Goal: Information Seeking & Learning: Find specific fact

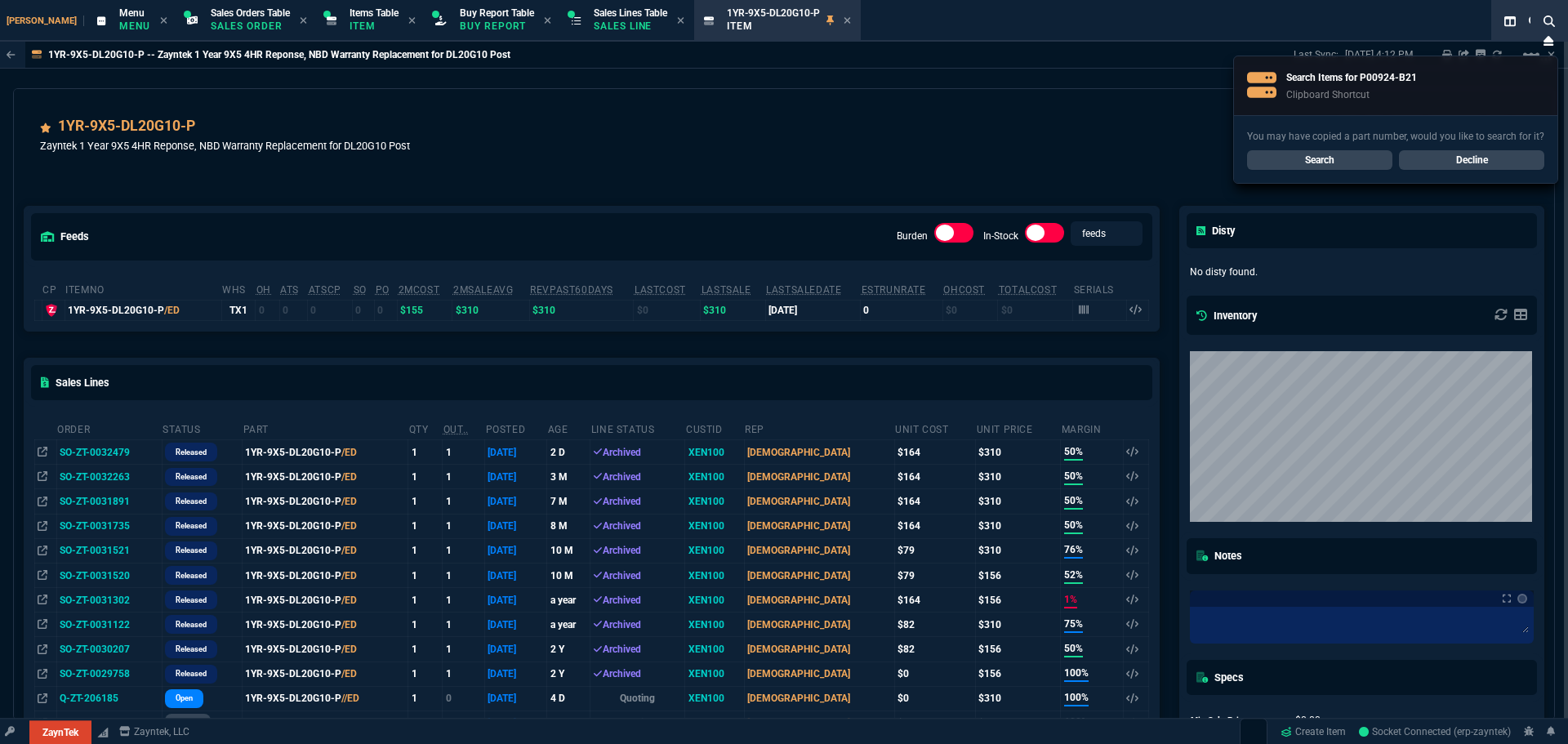
select select "9: OCAM"
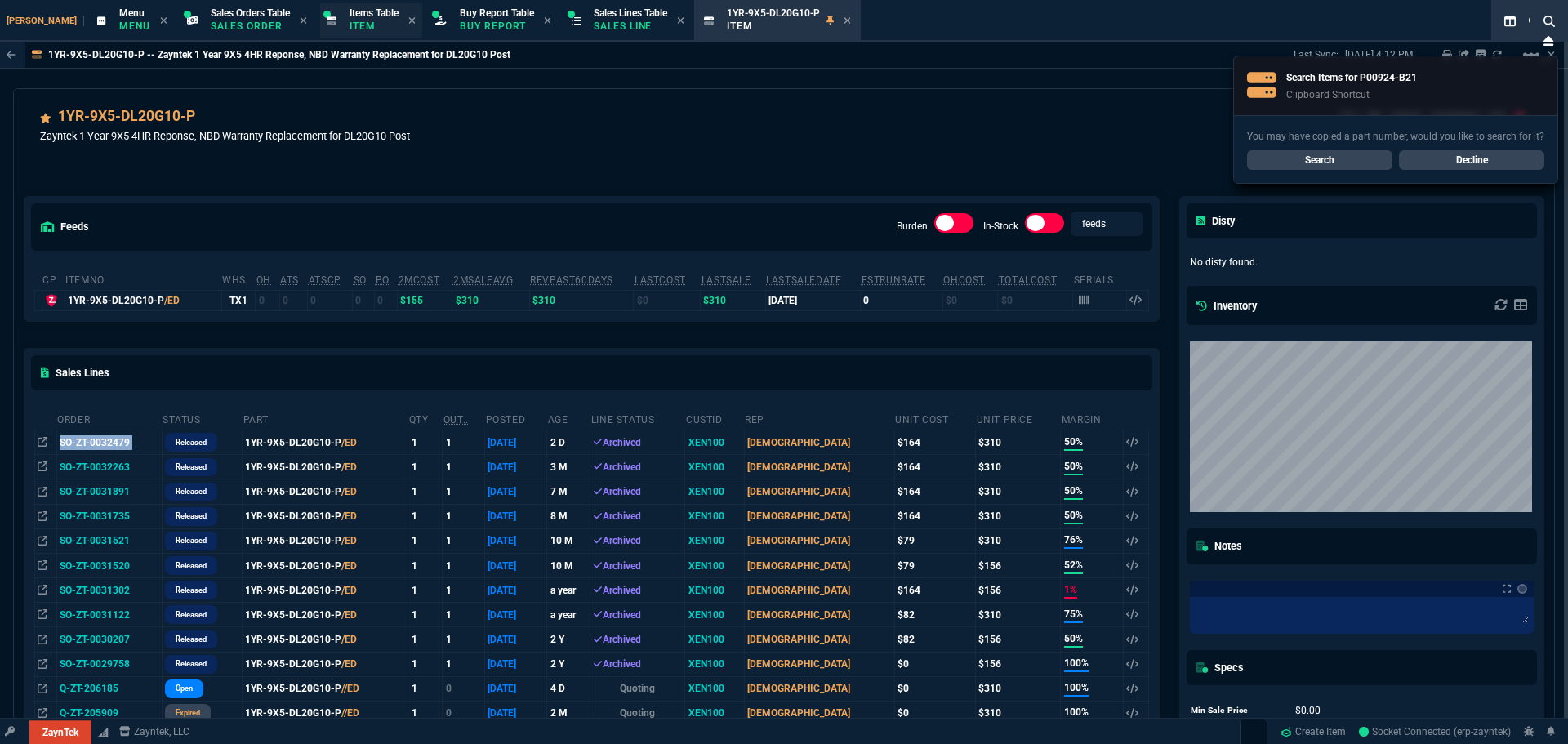
click at [349, 14] on span "Items Table" at bounding box center [374, 13] width 49 height 11
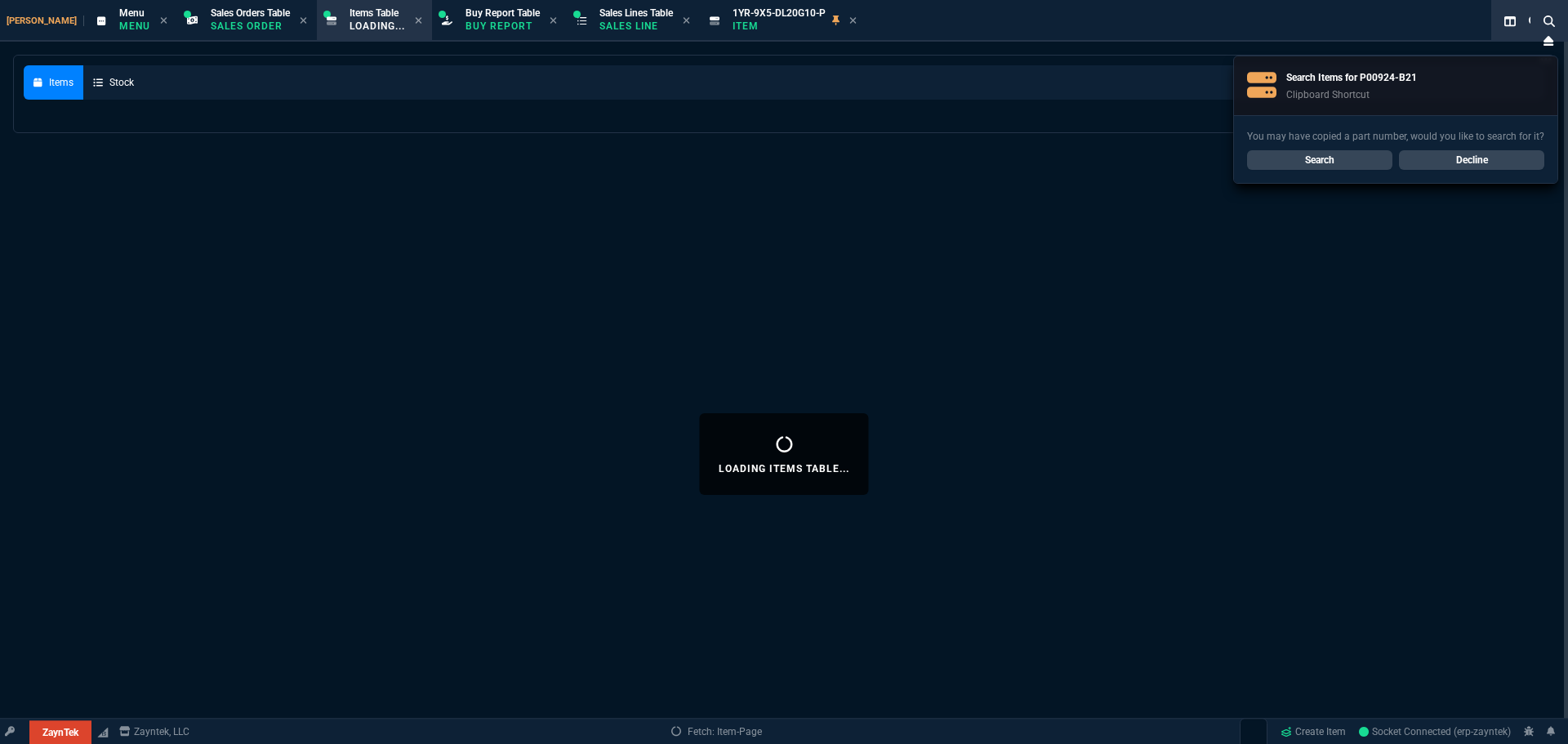
select select
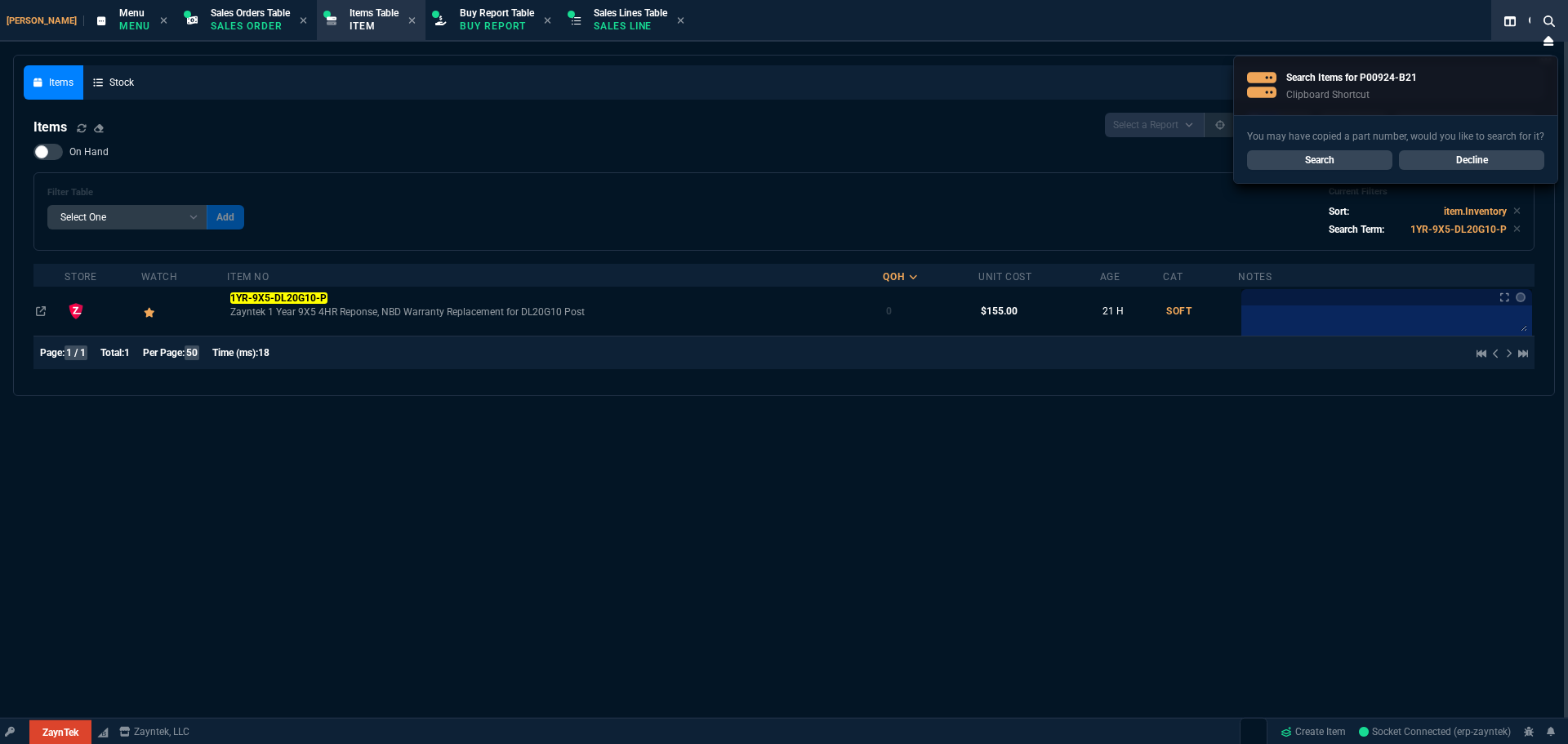
click at [1460, 157] on link "Decline" at bounding box center [1471, 159] width 145 height 19
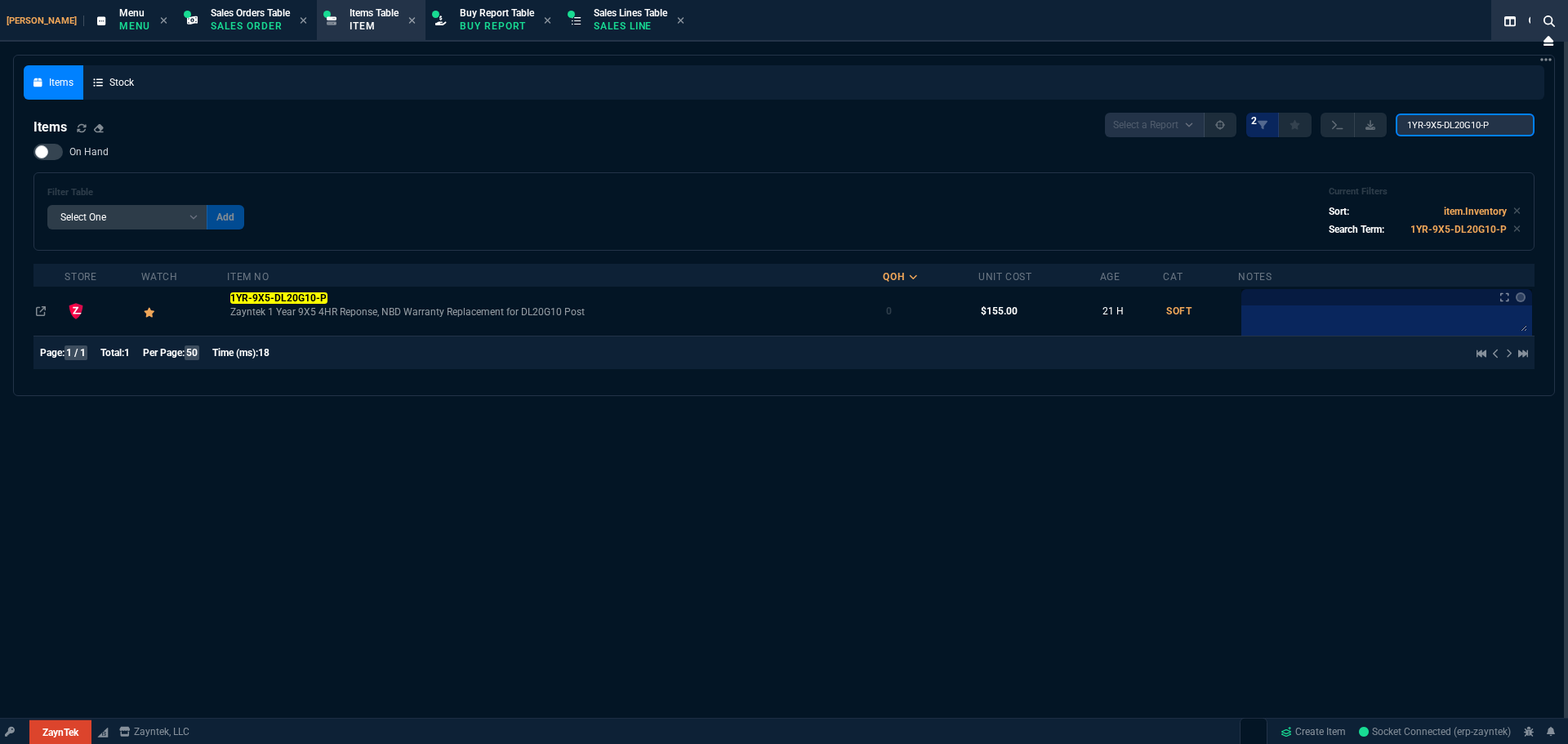
drag, startPoint x: 1504, startPoint y: 127, endPoint x: 1322, endPoint y: 149, distance: 183.3
click at [1333, 148] on div "Items Select a Report NEW QUERY 2 1YR-9X5-DL20G10-P On Hand Filter Table Select…" at bounding box center [783, 244] width 1501 height 263
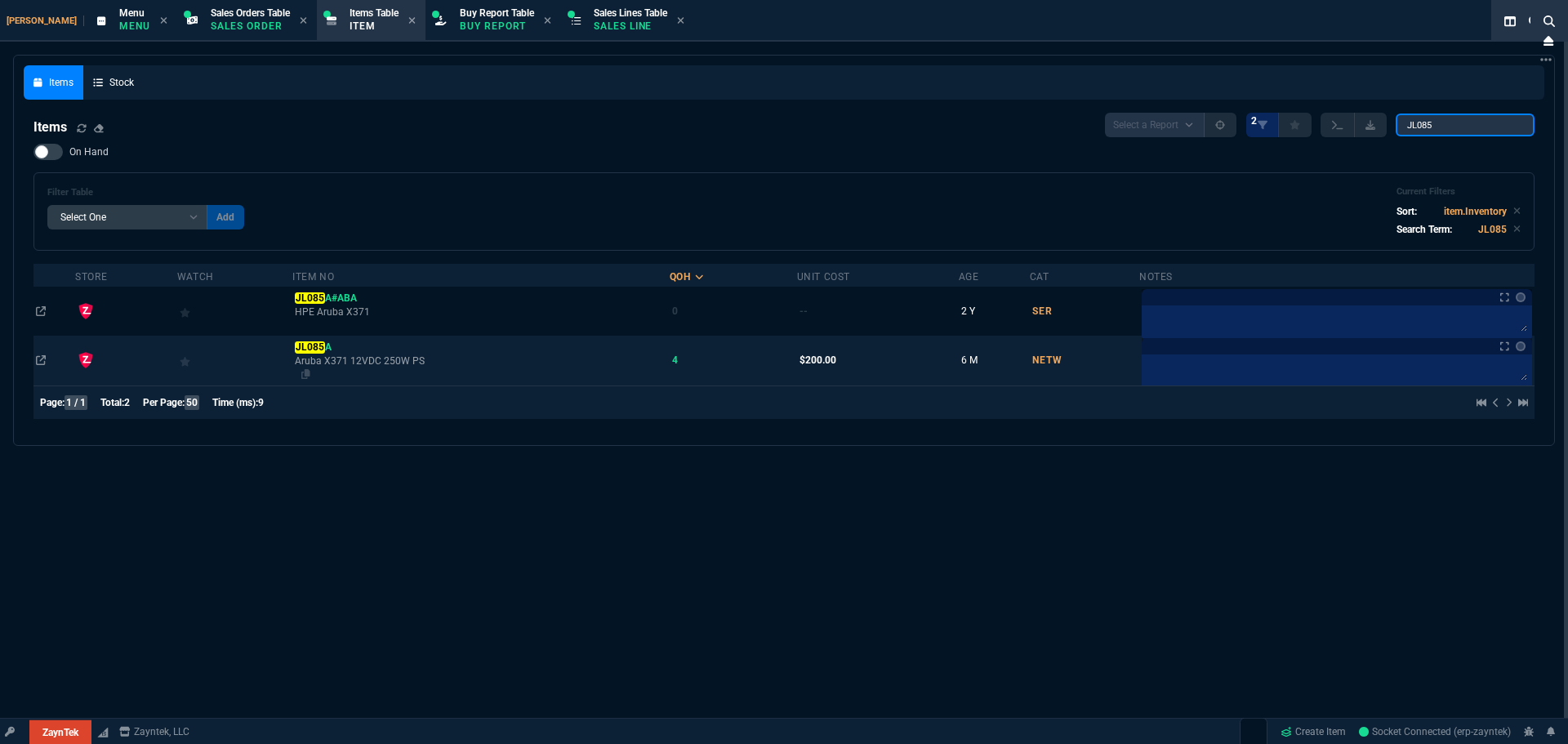
type input "JL085"
click at [314, 356] on span "Aruba X371 12VDC 250W PS" at bounding box center [481, 360] width 371 height 13
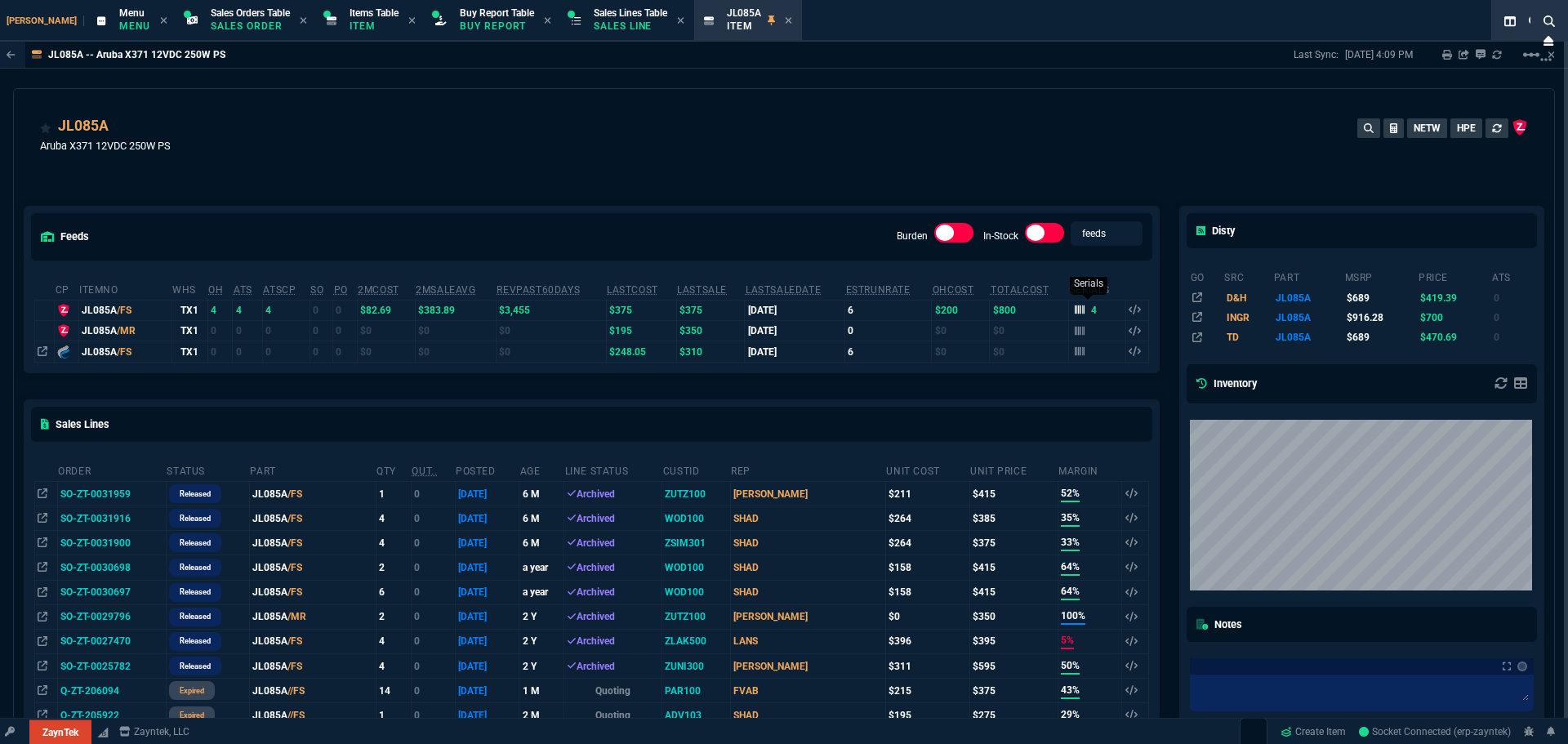
click at [1076, 309] on icon at bounding box center [1080, 309] width 10 height 10
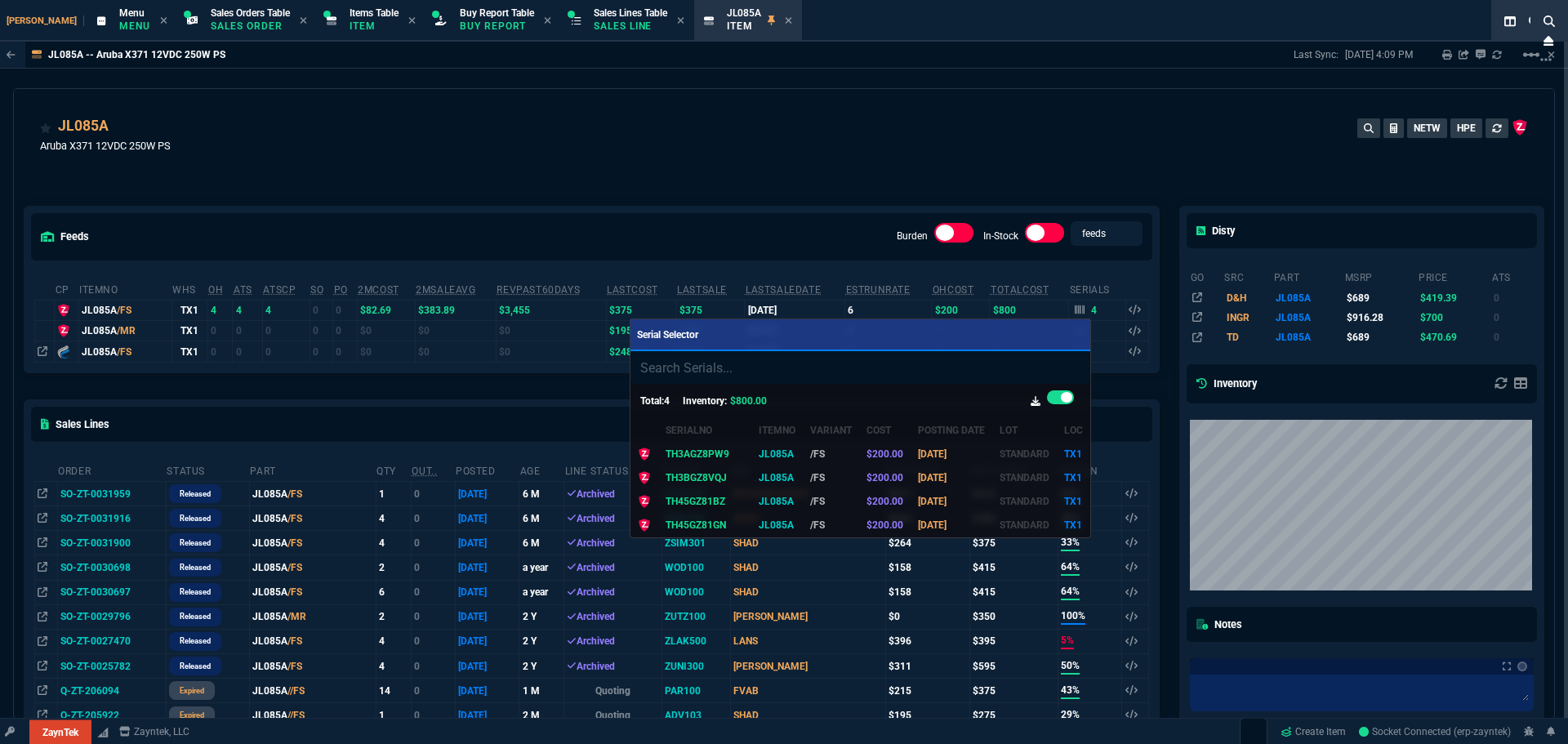
click at [770, 154] on div at bounding box center [784, 372] width 1568 height 744
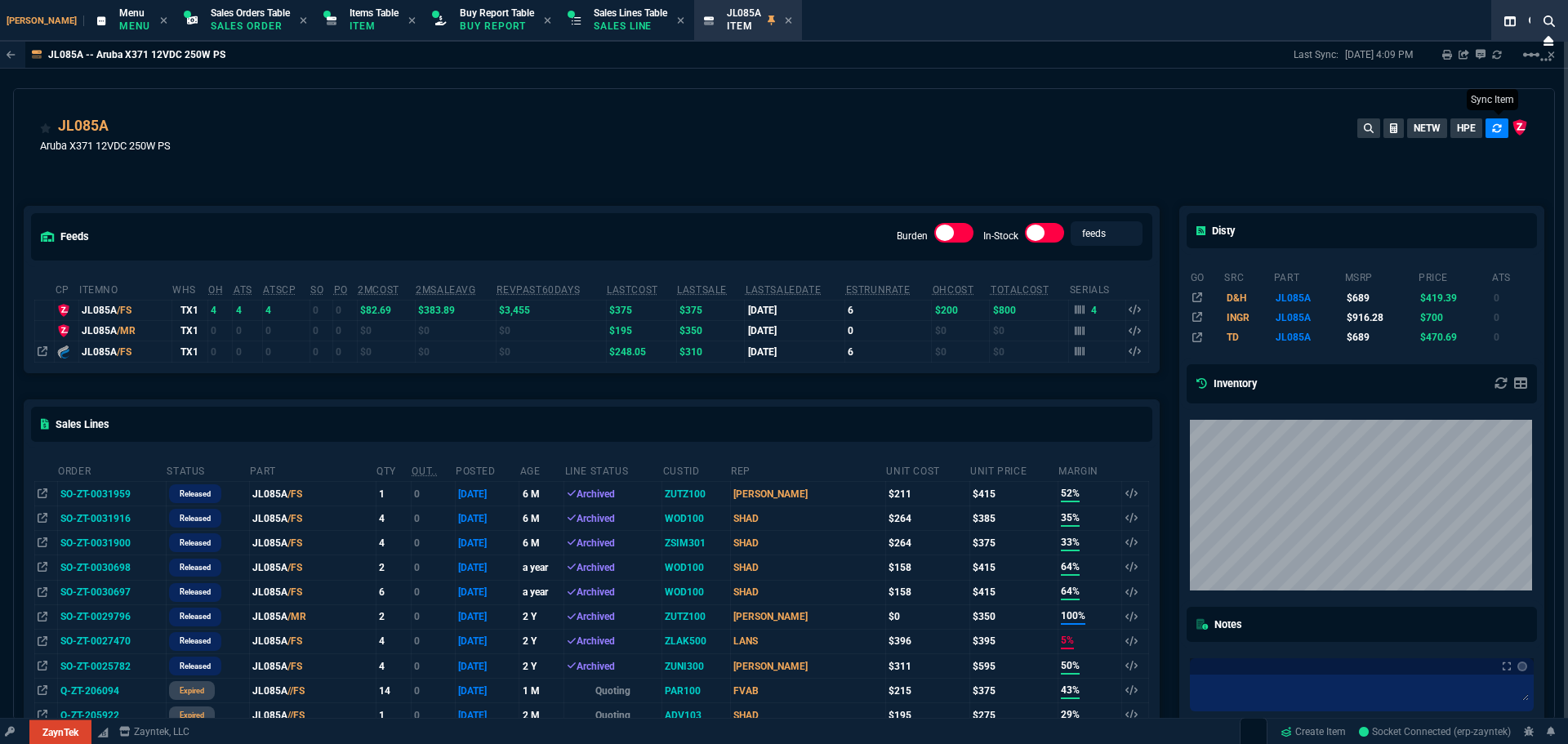
click at [1492, 125] on icon at bounding box center [1496, 127] width 9 height 8
click at [1075, 314] on icon at bounding box center [1080, 309] width 10 height 9
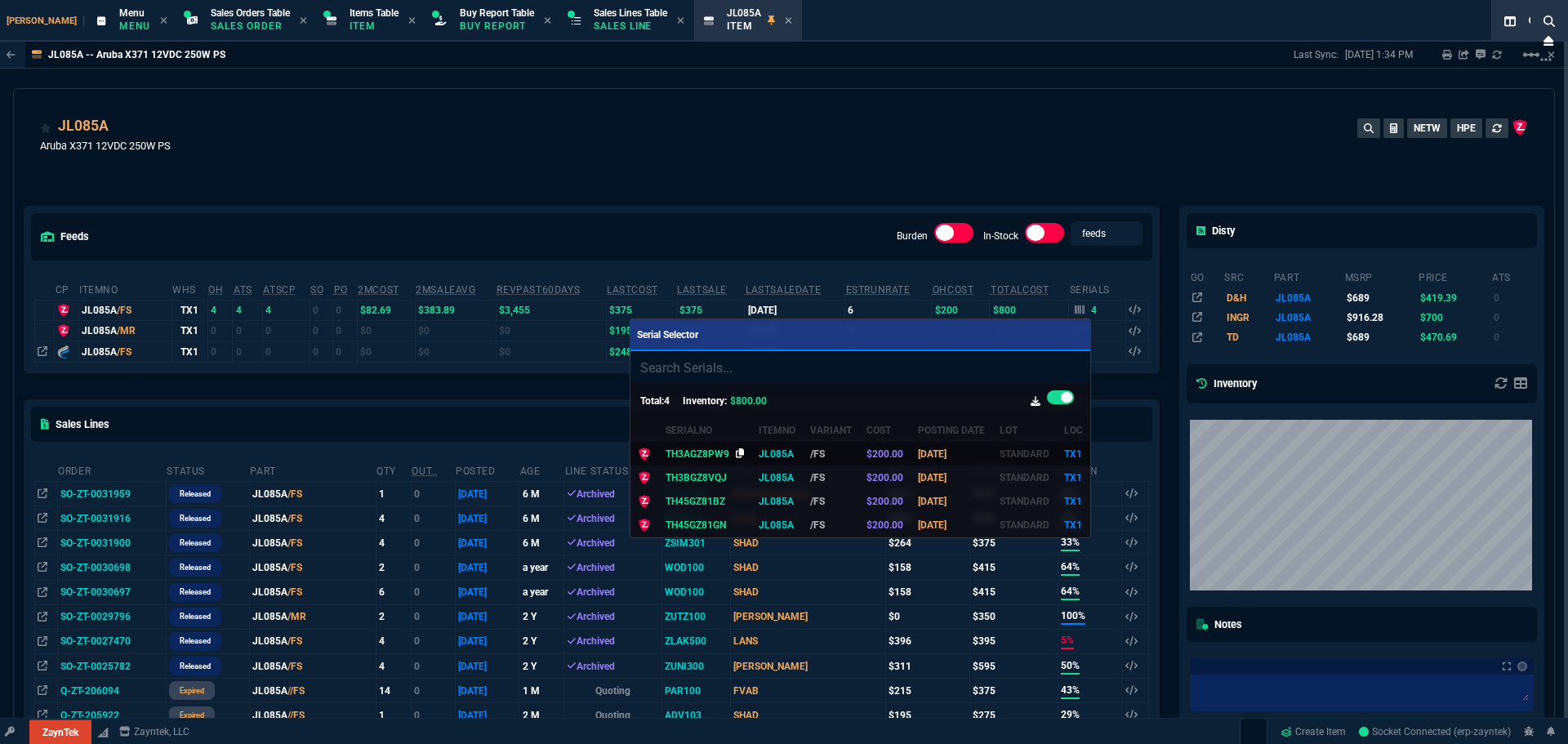
click at [736, 453] on icon at bounding box center [740, 453] width 9 height 10
click at [598, 158] on div at bounding box center [784, 372] width 1568 height 744
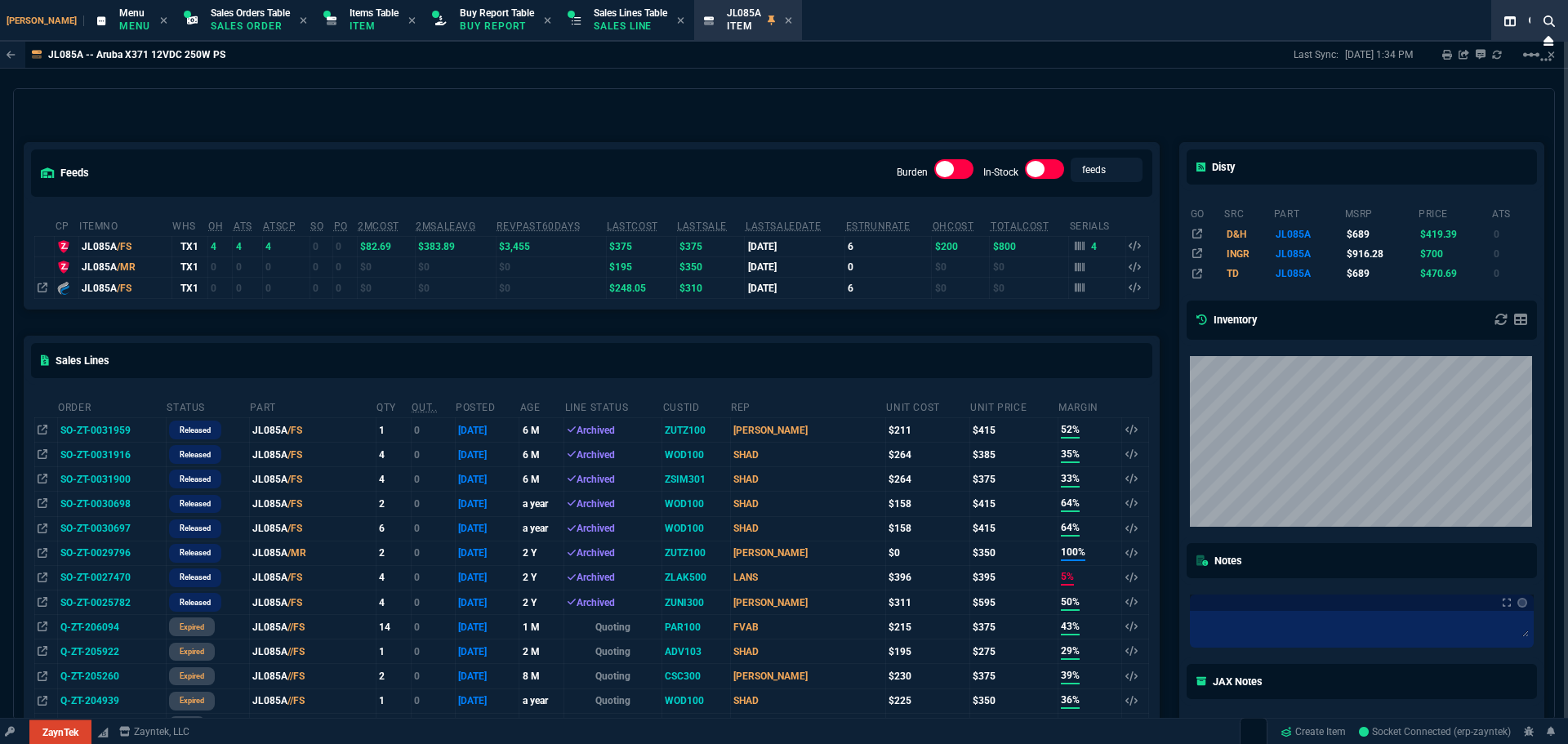
scroll to position [61, 0]
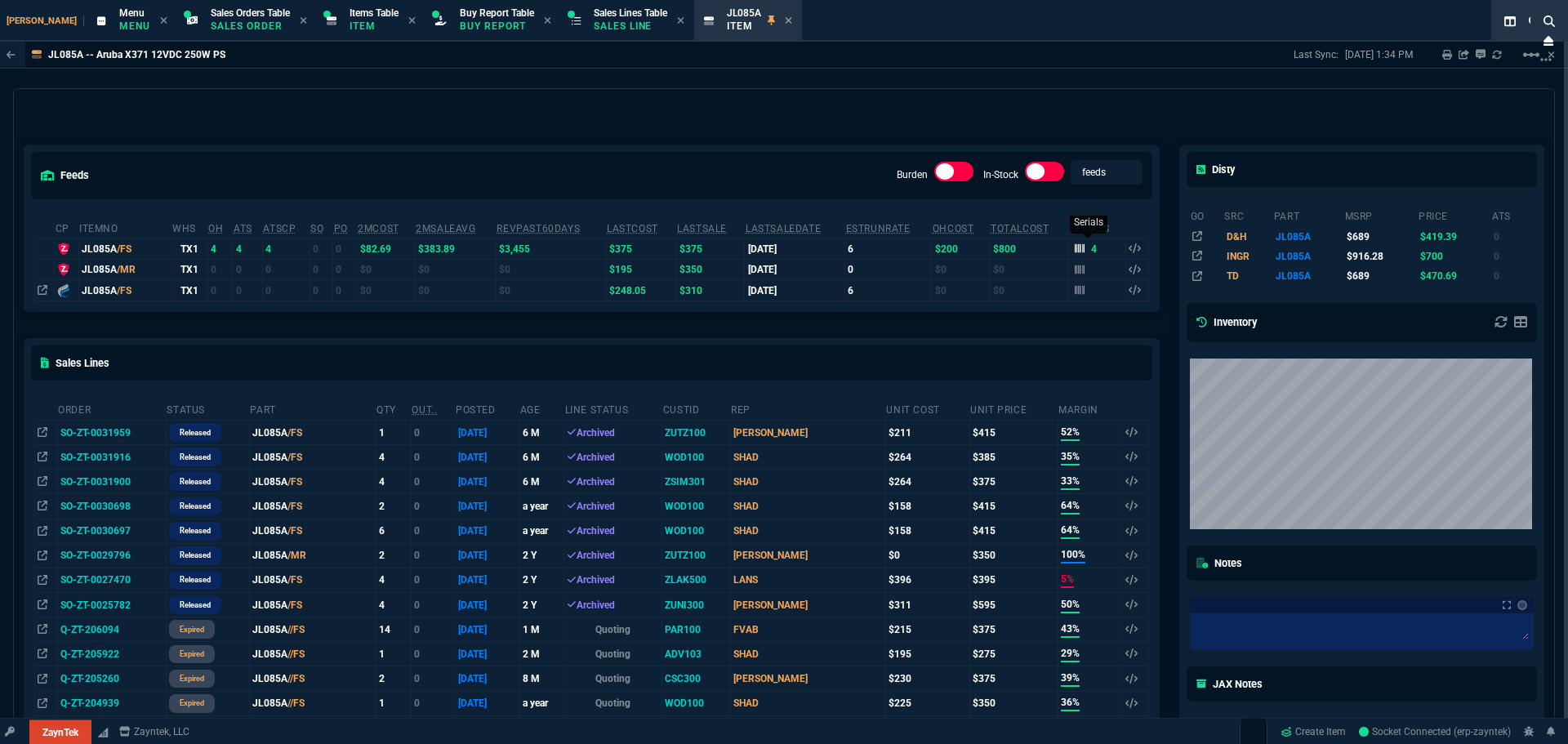
click at [1076, 250] on icon at bounding box center [1080, 248] width 10 height 10
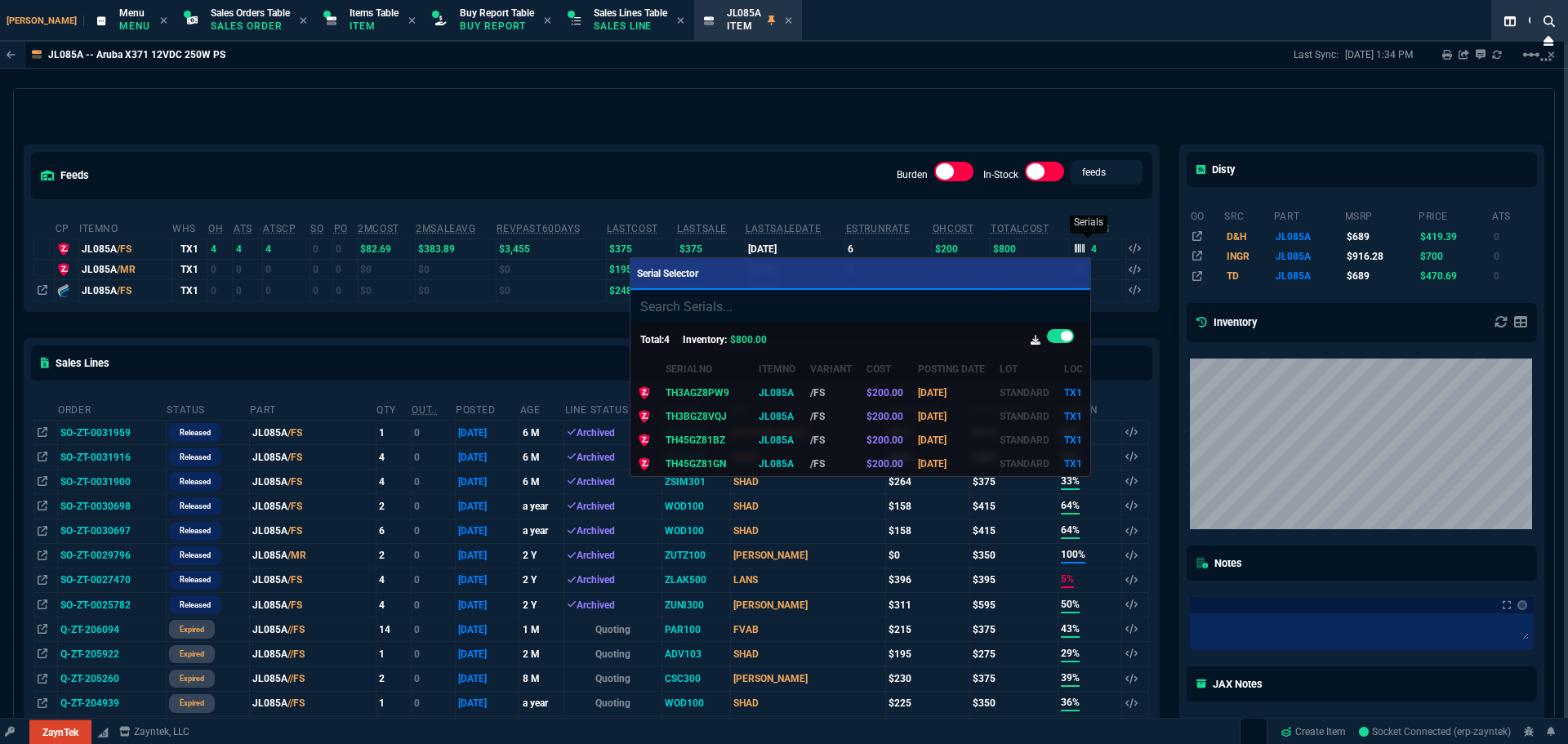
click at [1076, 250] on div at bounding box center [784, 372] width 1568 height 744
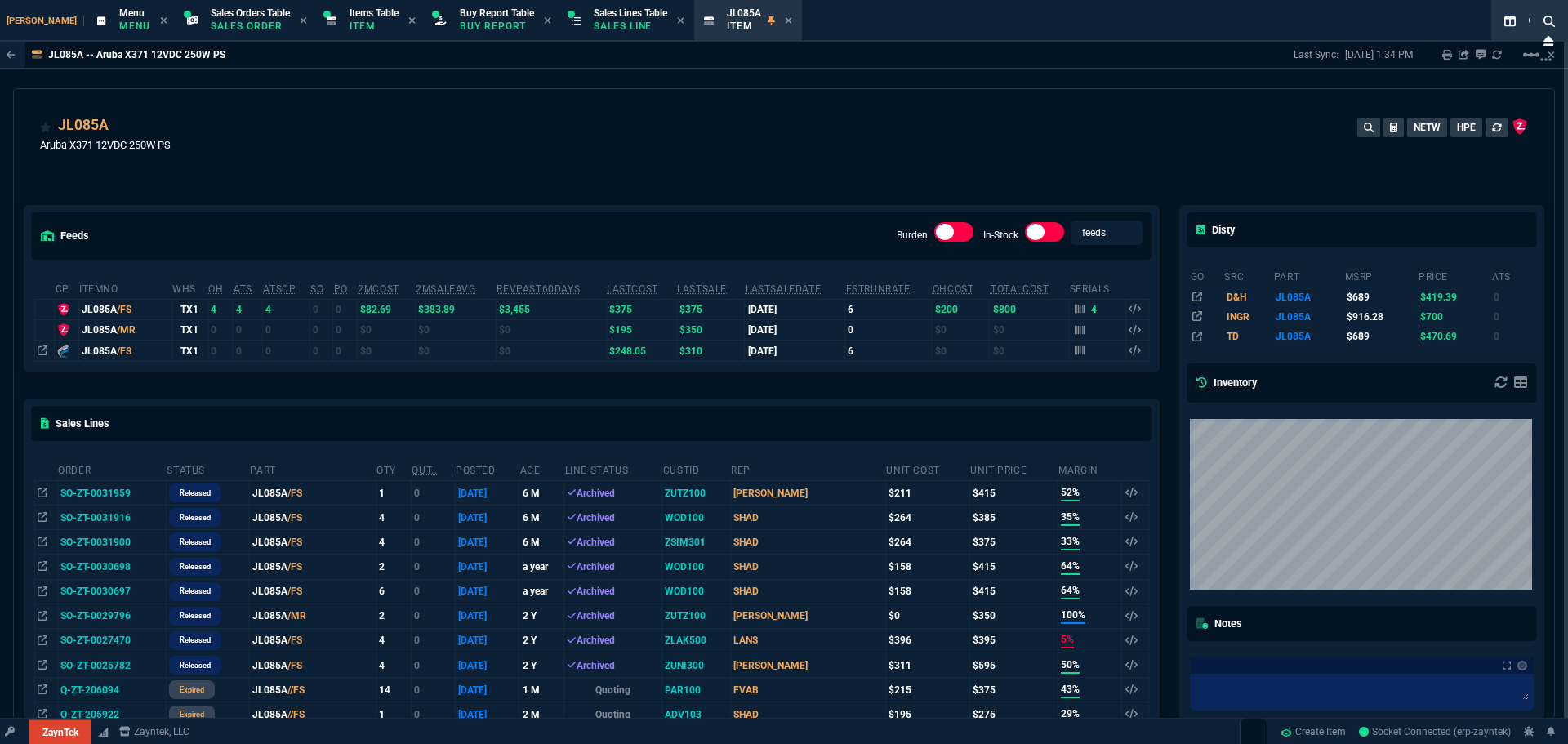
scroll to position [0, 0]
click at [117, 131] on icon at bounding box center [120, 128] width 9 height 10
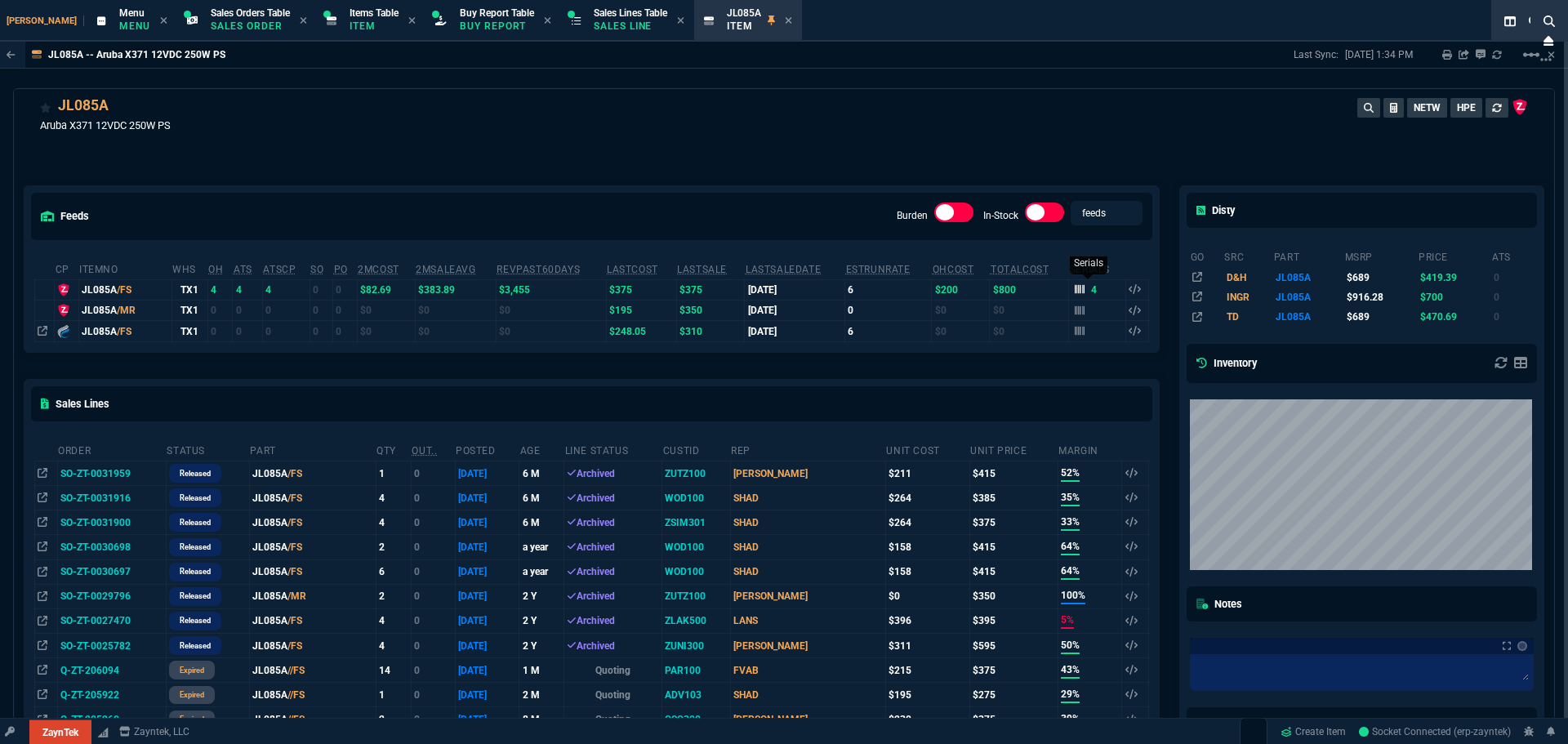
click at [1075, 292] on icon at bounding box center [1080, 289] width 10 height 9
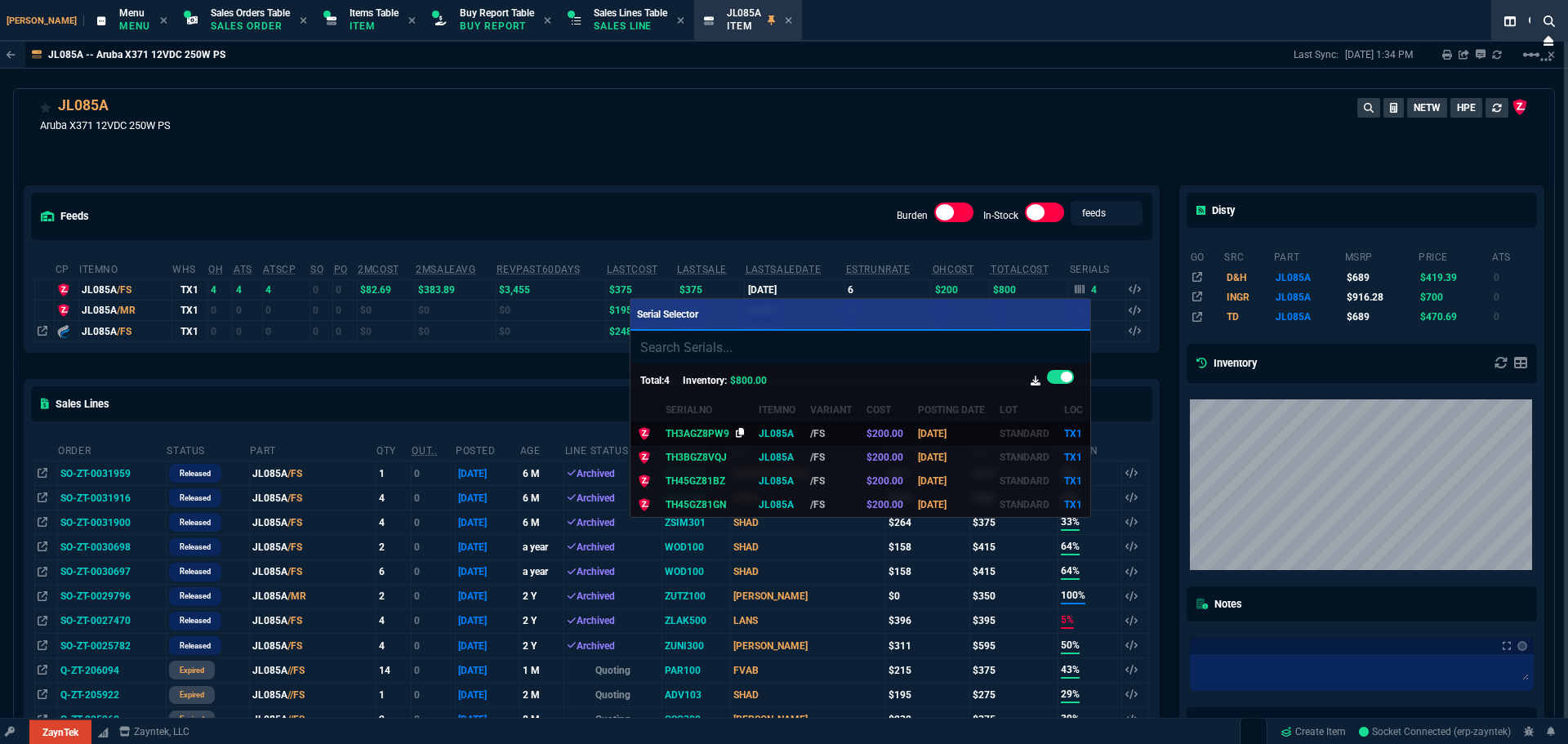
click at [736, 433] on icon at bounding box center [740, 433] width 9 height 10
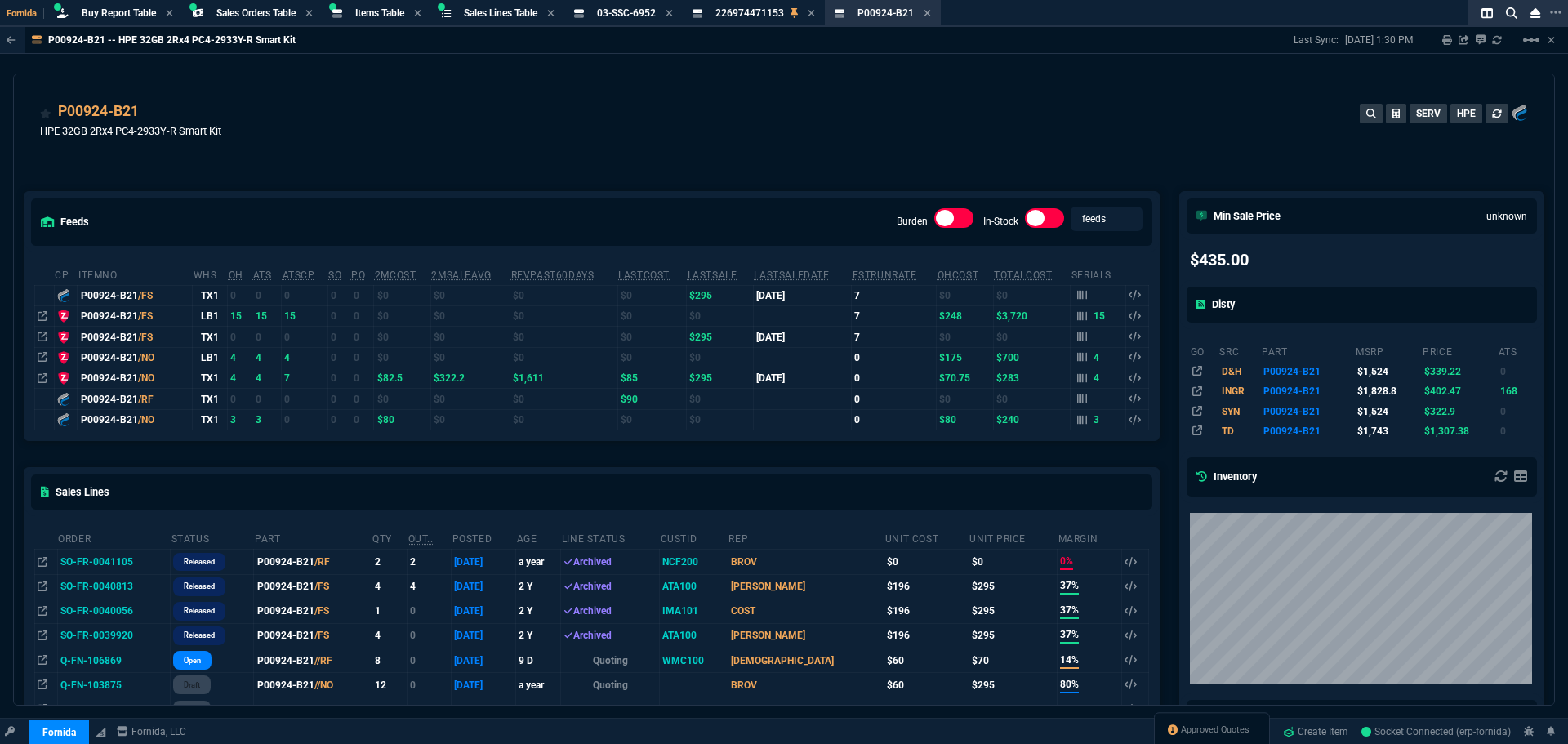
select select "9: OCAM"
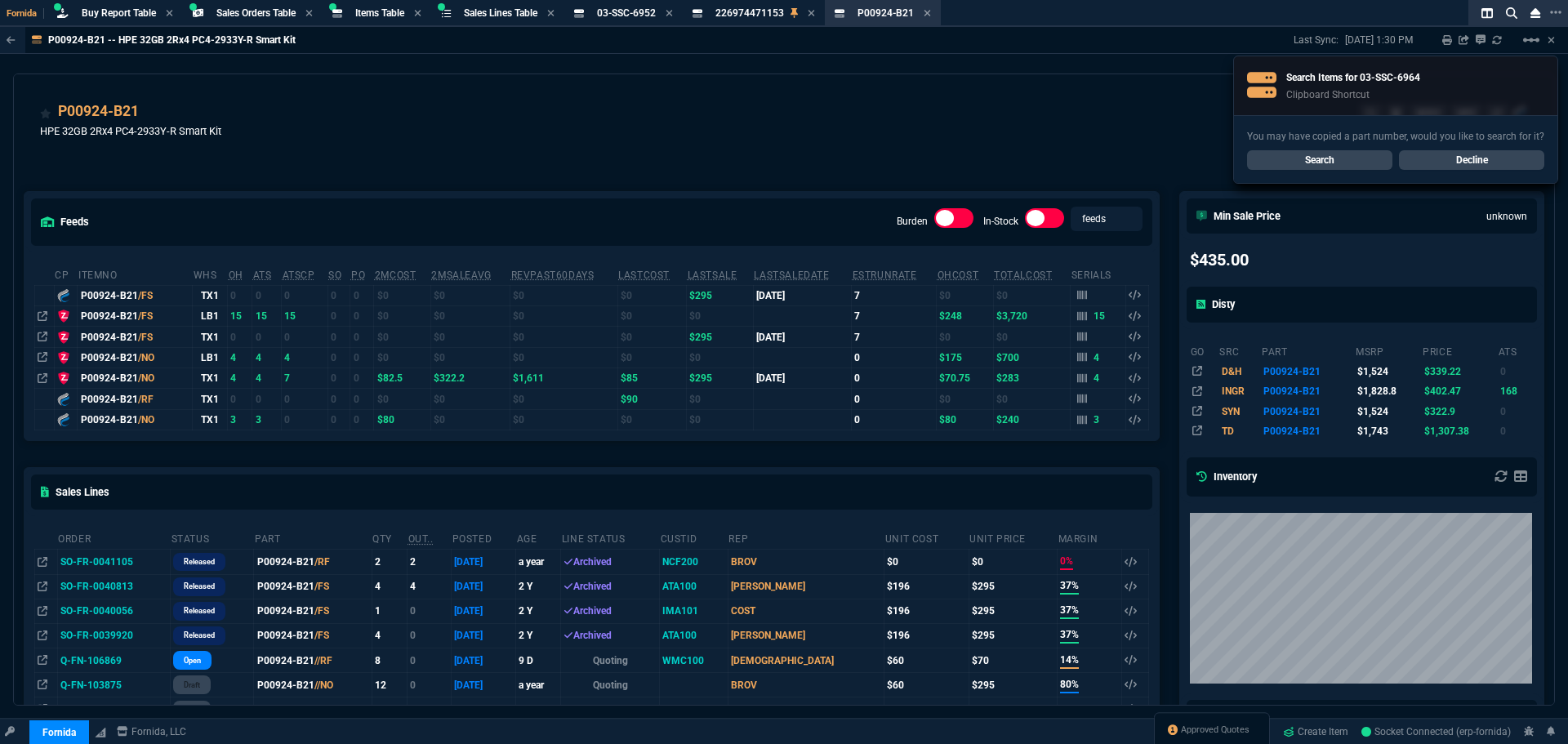
click at [1282, 159] on link "Search" at bounding box center [1319, 159] width 145 height 19
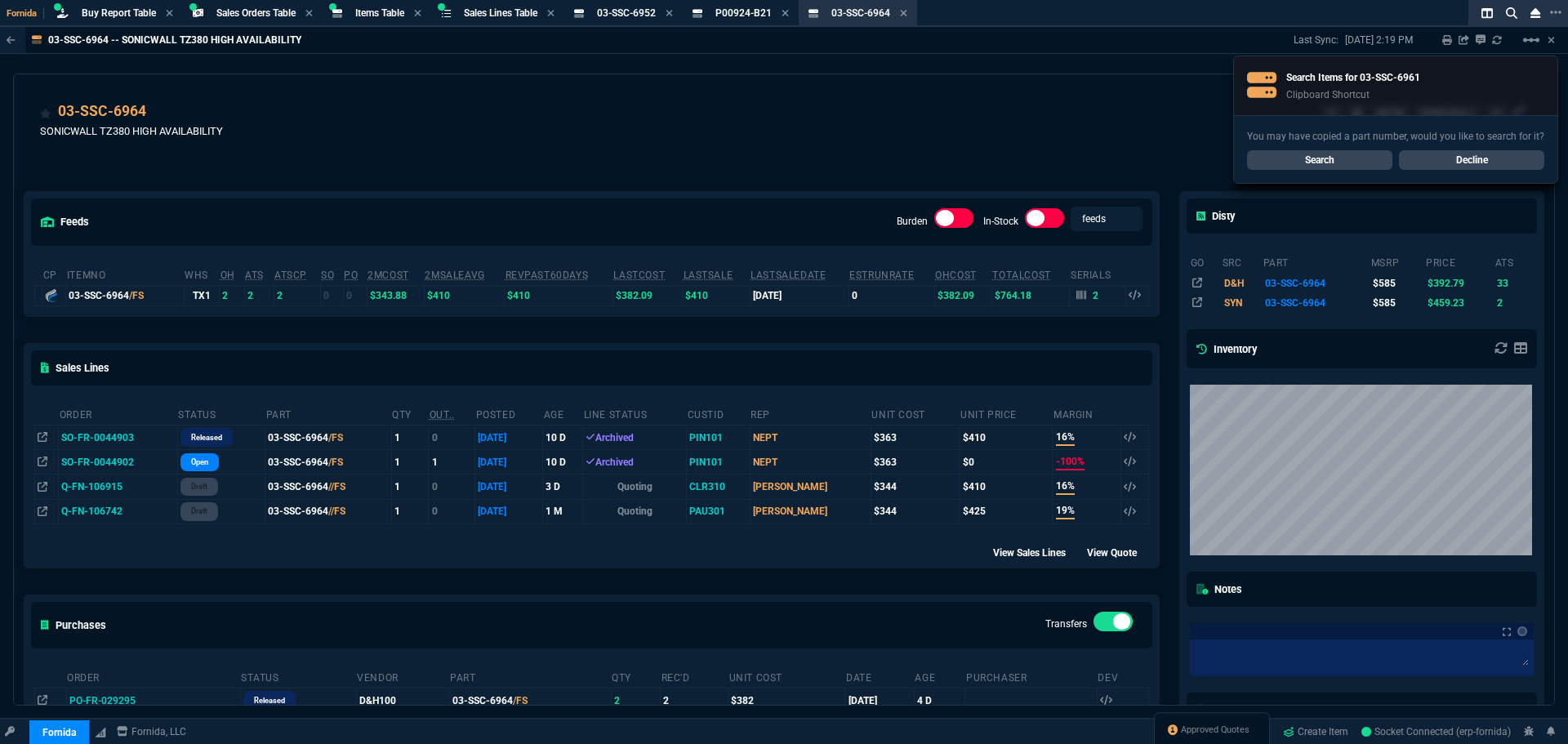
click at [1361, 157] on link "Search" at bounding box center [1319, 159] width 145 height 19
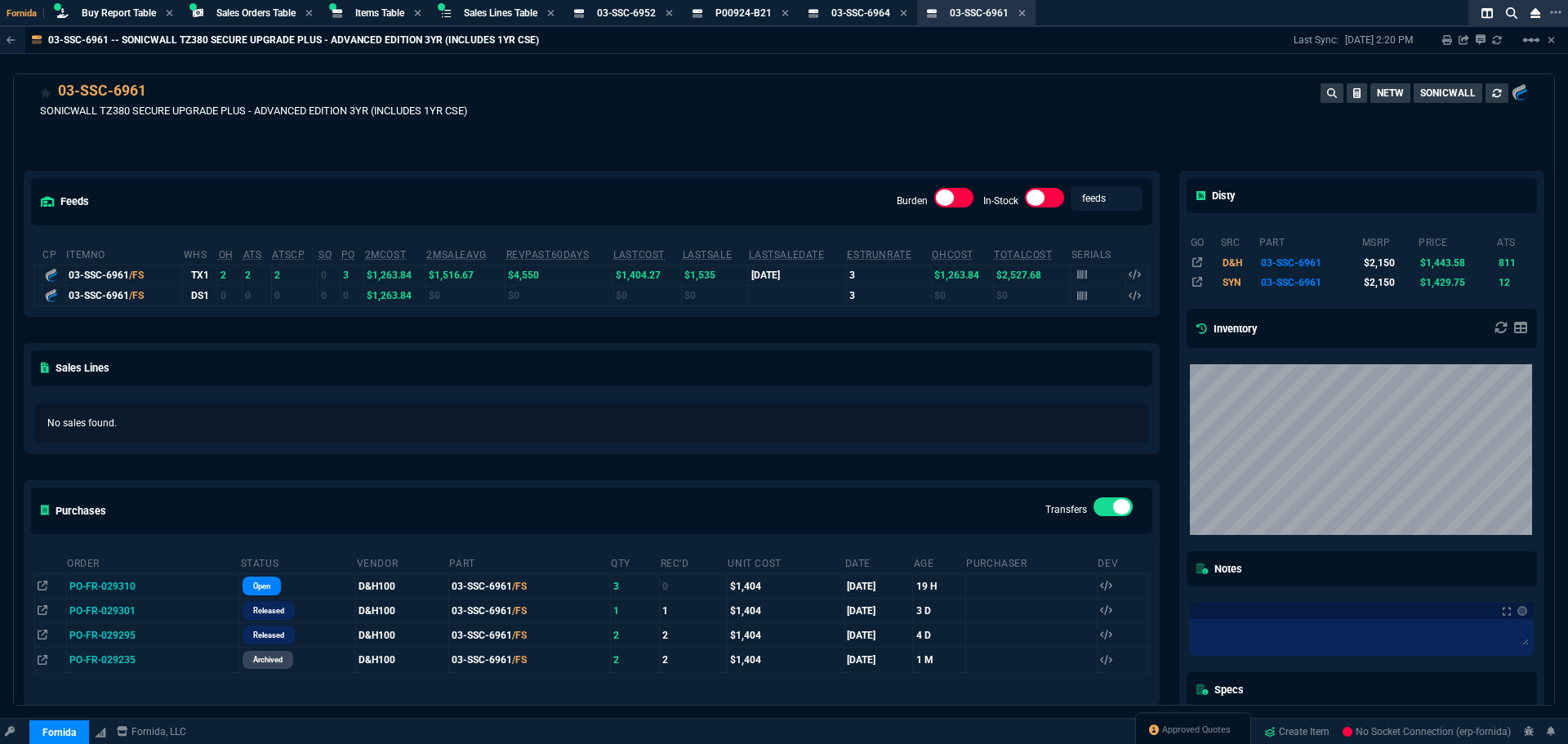
scroll to position [41, 0]
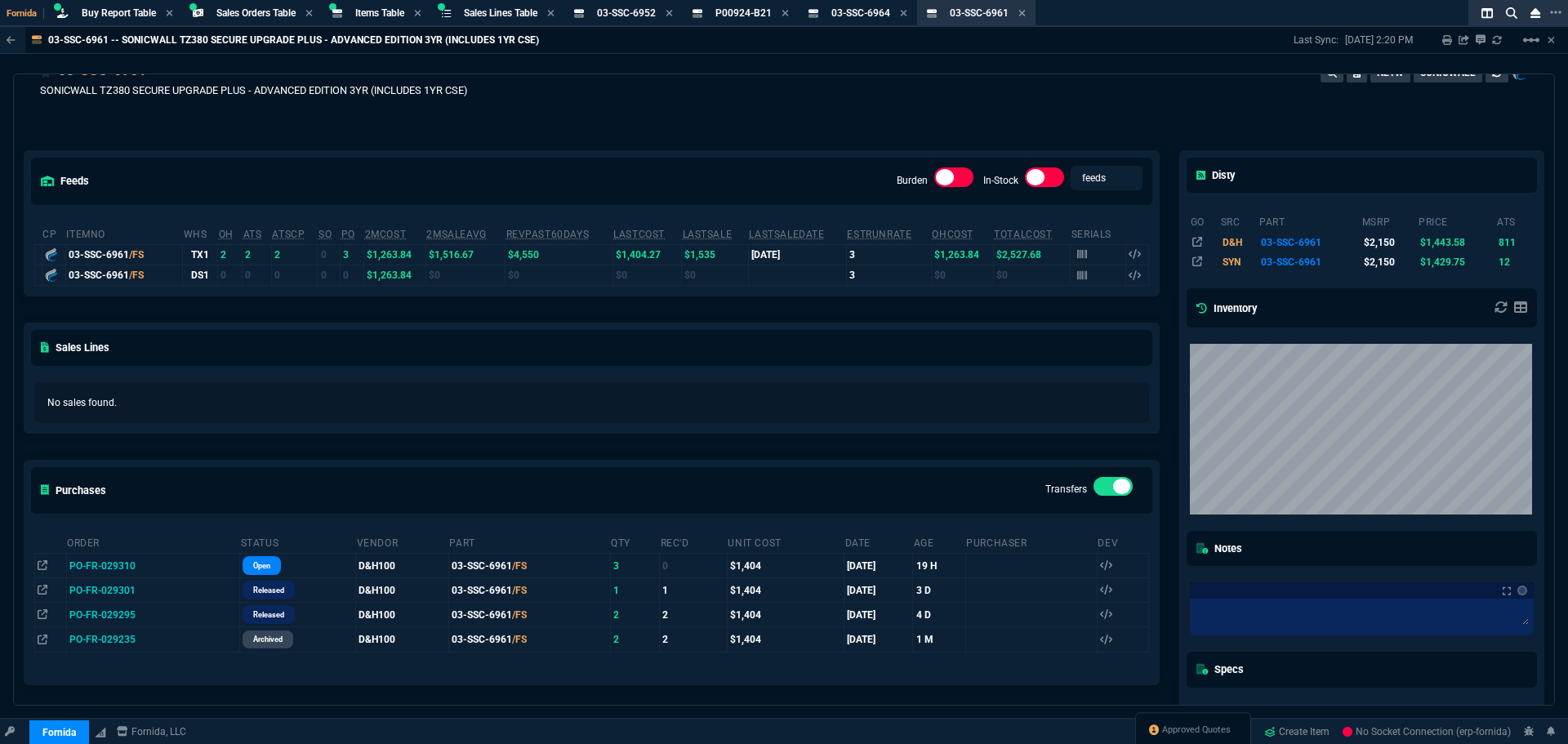
click at [286, 140] on div "feeds Burden In-Stock feeds prices cp ItemNo WHS OH ATS ATSCP SO PO 2MCost 2MSa…" at bounding box center [591, 473] width 1155 height 717
click at [626, 135] on div "feeds Burden In-Stock feeds prices cp ItemNo WHS OH ATS ATSCP SO PO 2MCost 2MSa…" at bounding box center [591, 473] width 1155 height 717
click at [726, 142] on div "feeds Burden In-Stock feeds prices cp ItemNo WHS OH ATS ATSCP SO PO 2MCost 2MSa…" at bounding box center [591, 473] width 1155 height 717
click at [1026, 14] on icon at bounding box center [1022, 14] width 7 height 7
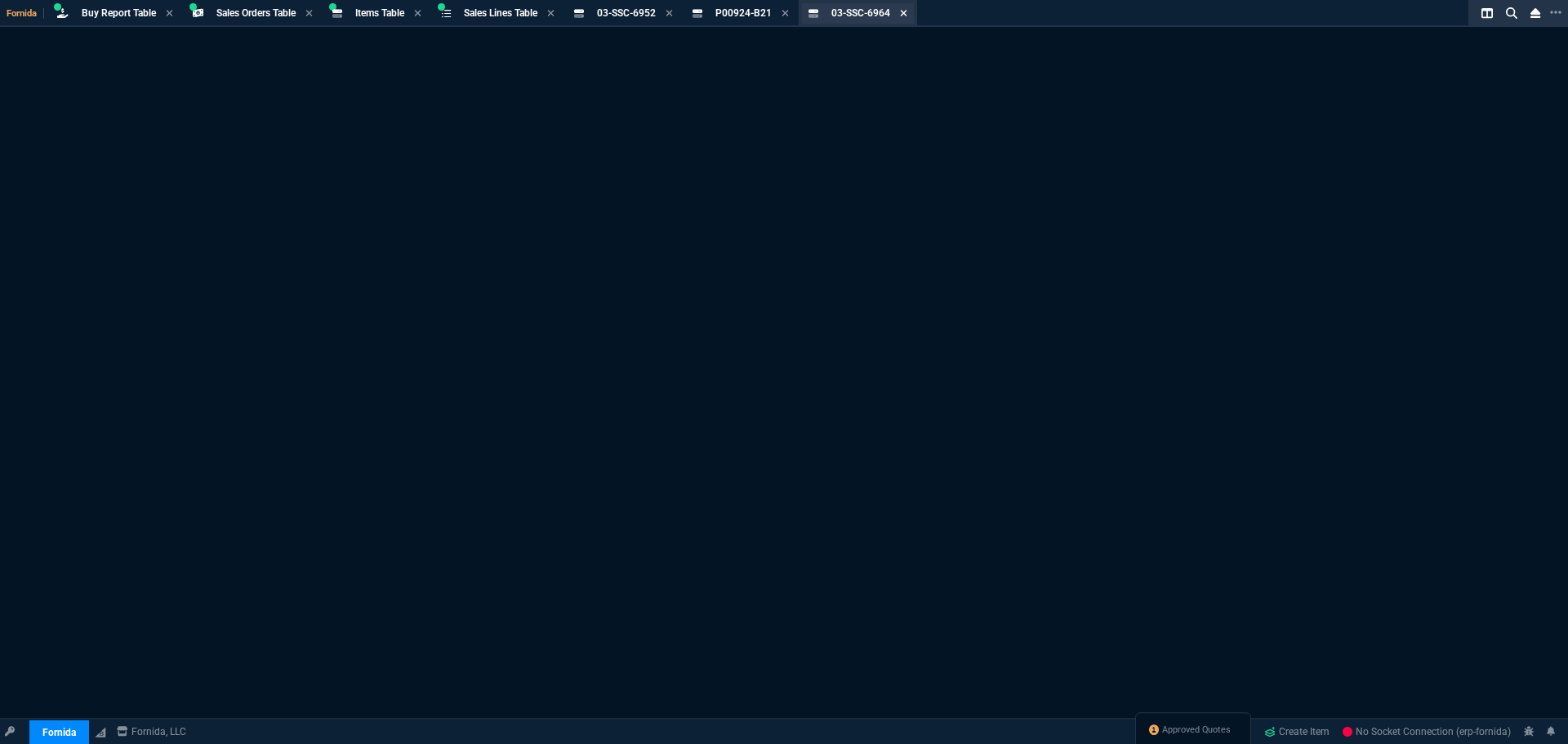
click at [907, 13] on icon at bounding box center [904, 14] width 8 height 10
click at [789, 14] on icon at bounding box center [786, 14] width 7 height 7
click at [826, 372] on div "Item Not Found. 03-SSC-6952 It may have been deleted." at bounding box center [784, 412] width 1568 height 770
click at [509, 19] on div "Sales Lines Table Sales Line" at bounding box center [500, 14] width 74 height 14
click at [356, 15] on div "Items Table Item" at bounding box center [376, 14] width 102 height 20
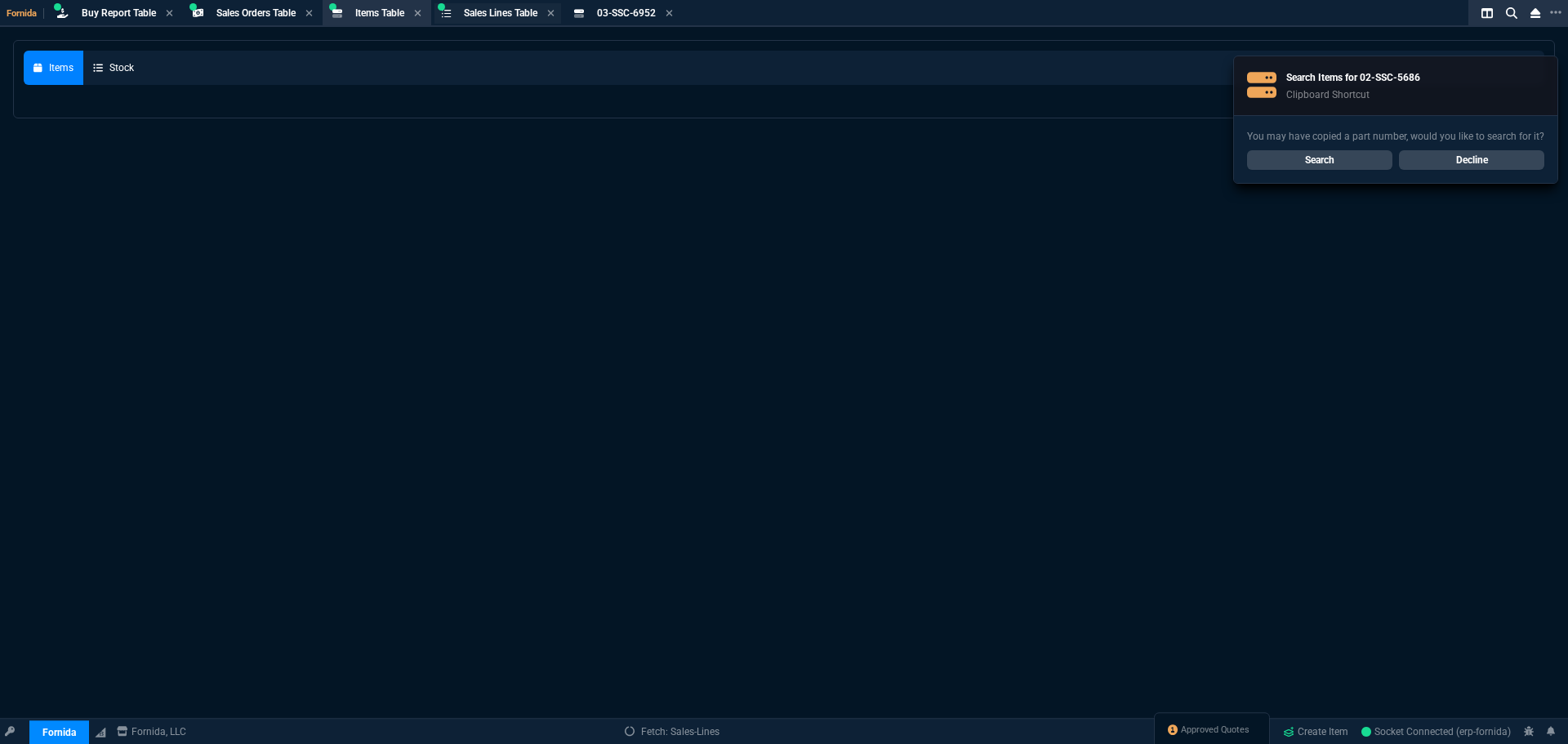
select select
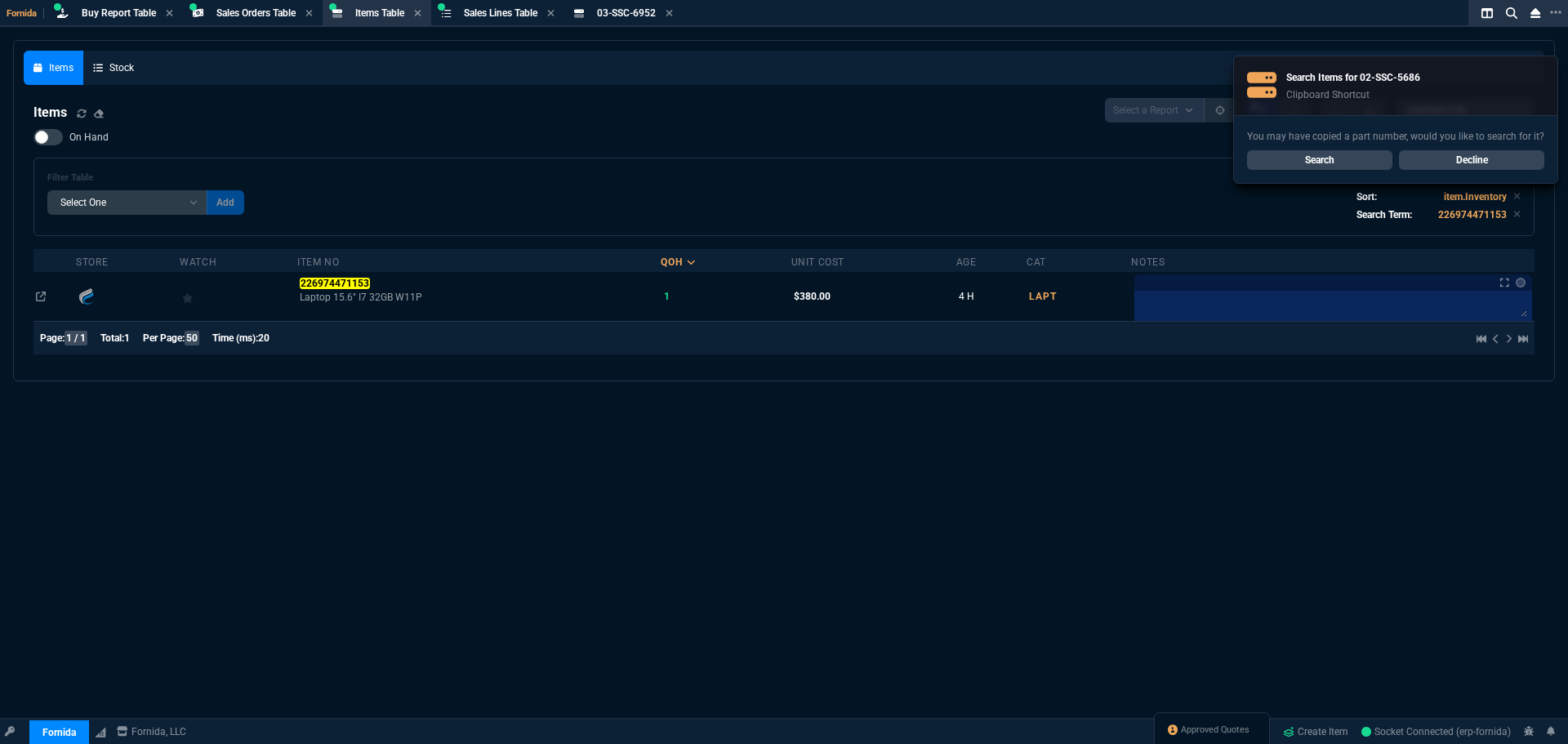
click at [1371, 158] on link "Search" at bounding box center [1319, 159] width 145 height 19
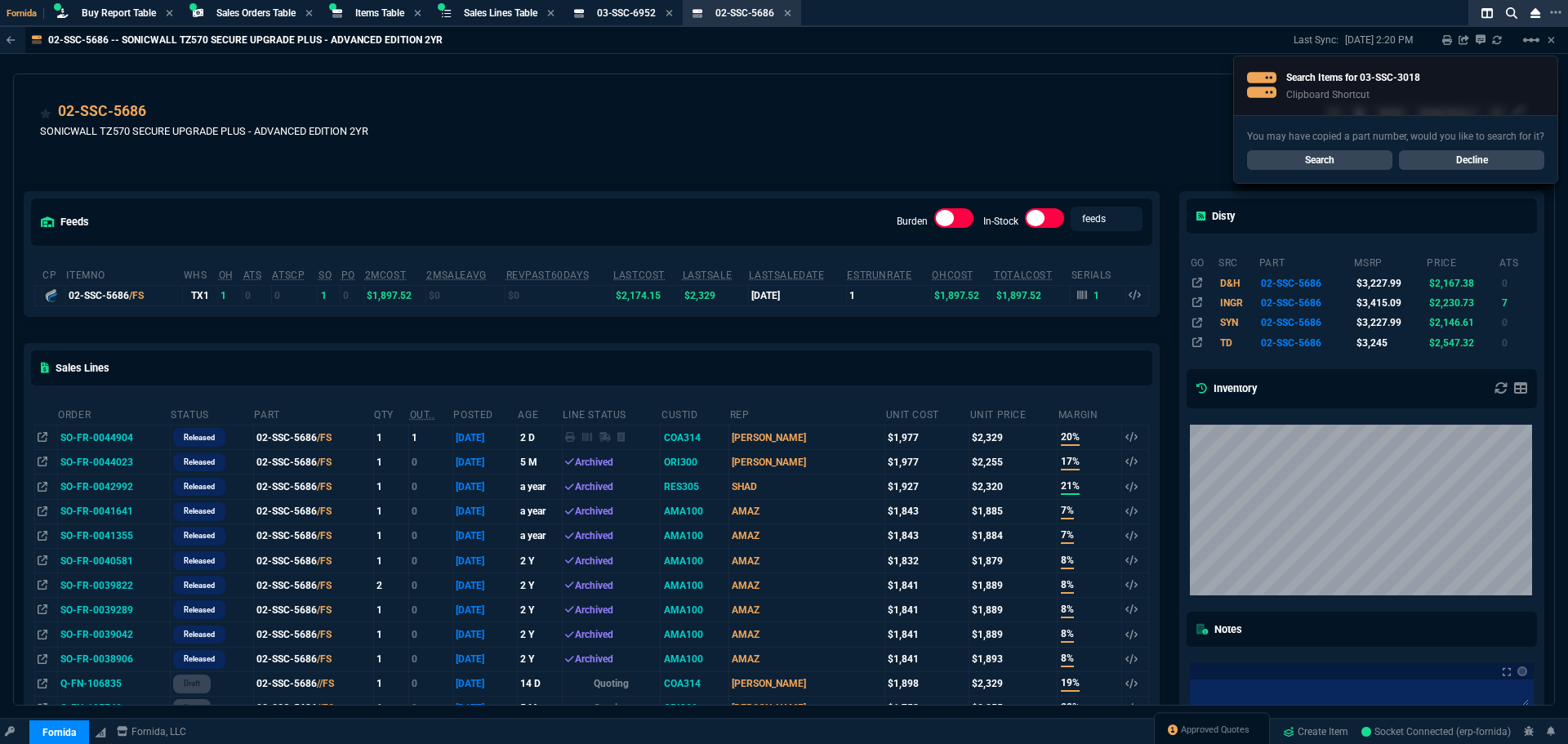
click at [1331, 163] on link "Search" at bounding box center [1319, 159] width 145 height 19
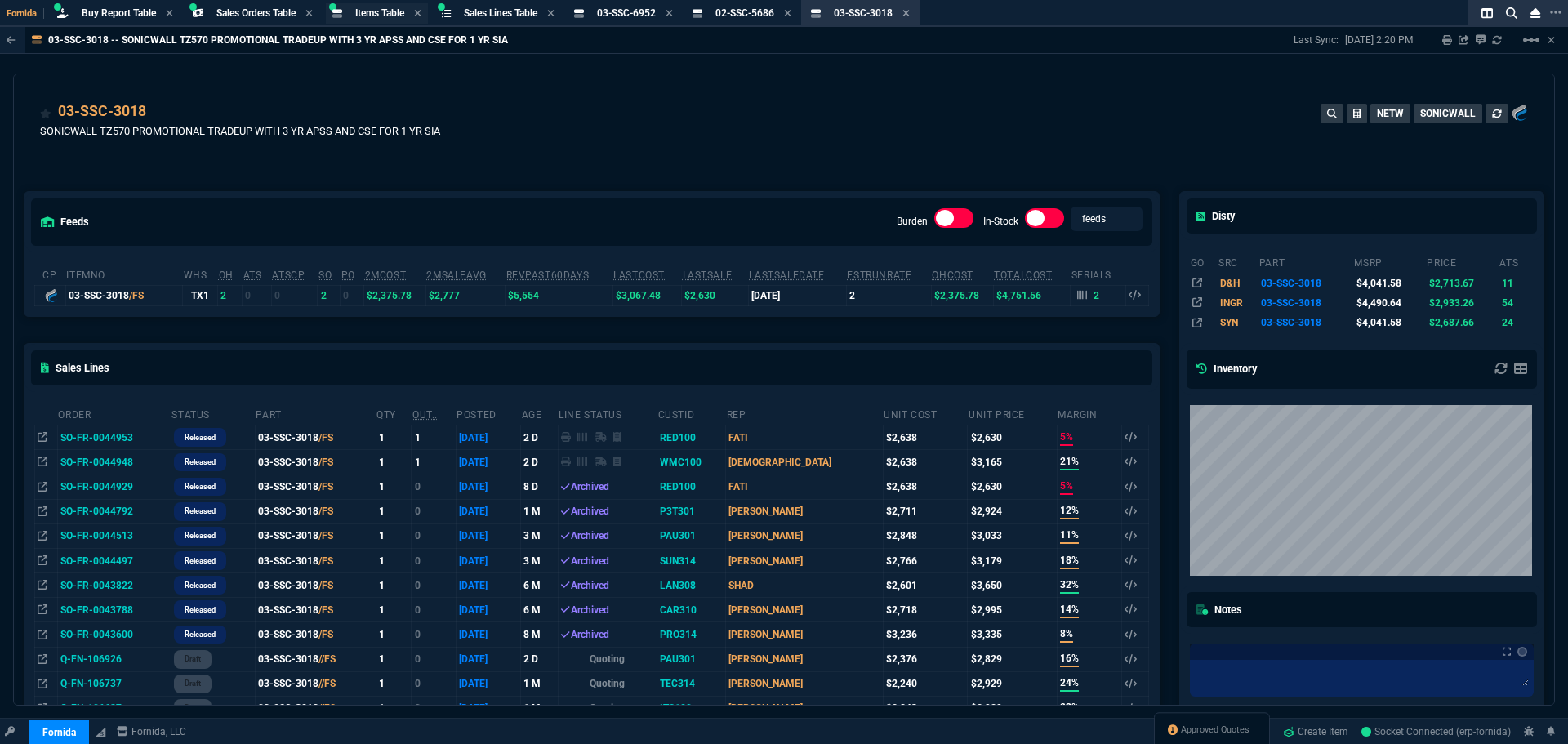
click at [386, 12] on span "Items Table" at bounding box center [380, 13] width 49 height 11
select select
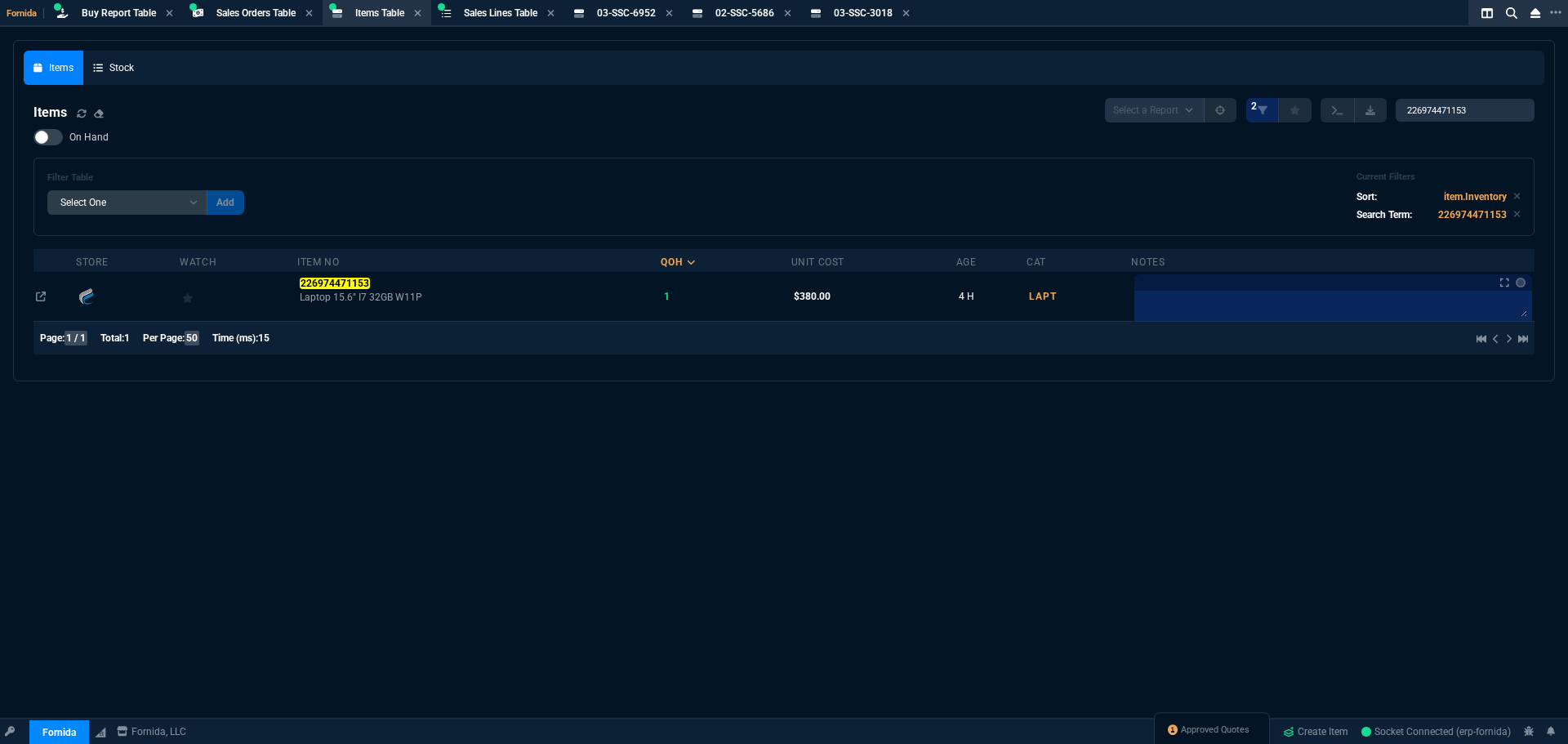
click at [1469, 99] on div "Select a Report NEW QUERY 2 226974471153" at bounding box center [1319, 110] width 430 height 25
click at [1467, 106] on input "226974471153" at bounding box center [1465, 110] width 139 height 23
click at [1467, 107] on input "226974471153" at bounding box center [1465, 110] width 139 height 23
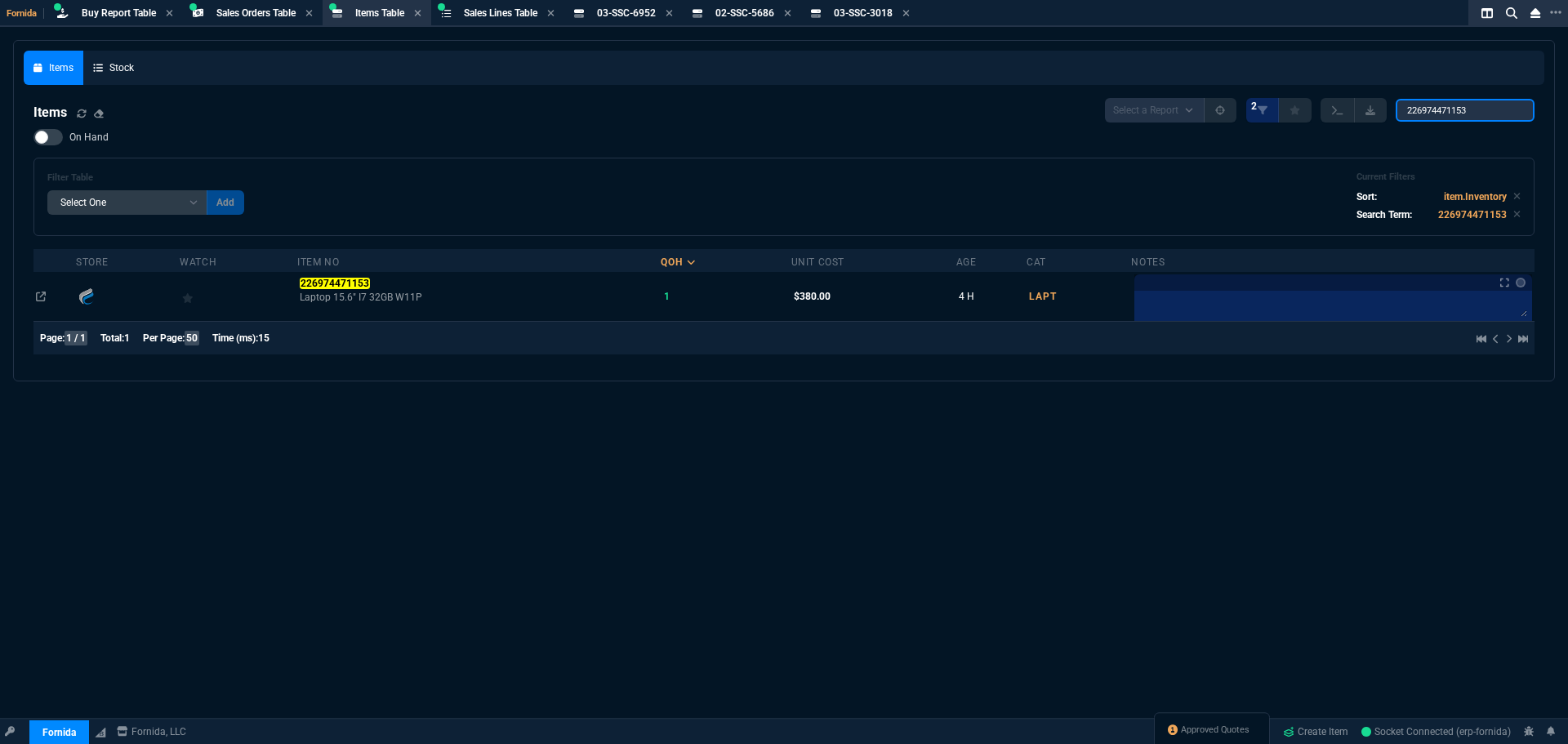
click at [1467, 107] on input "226974471153" at bounding box center [1465, 110] width 139 height 23
paste input "A3L791-02-S"
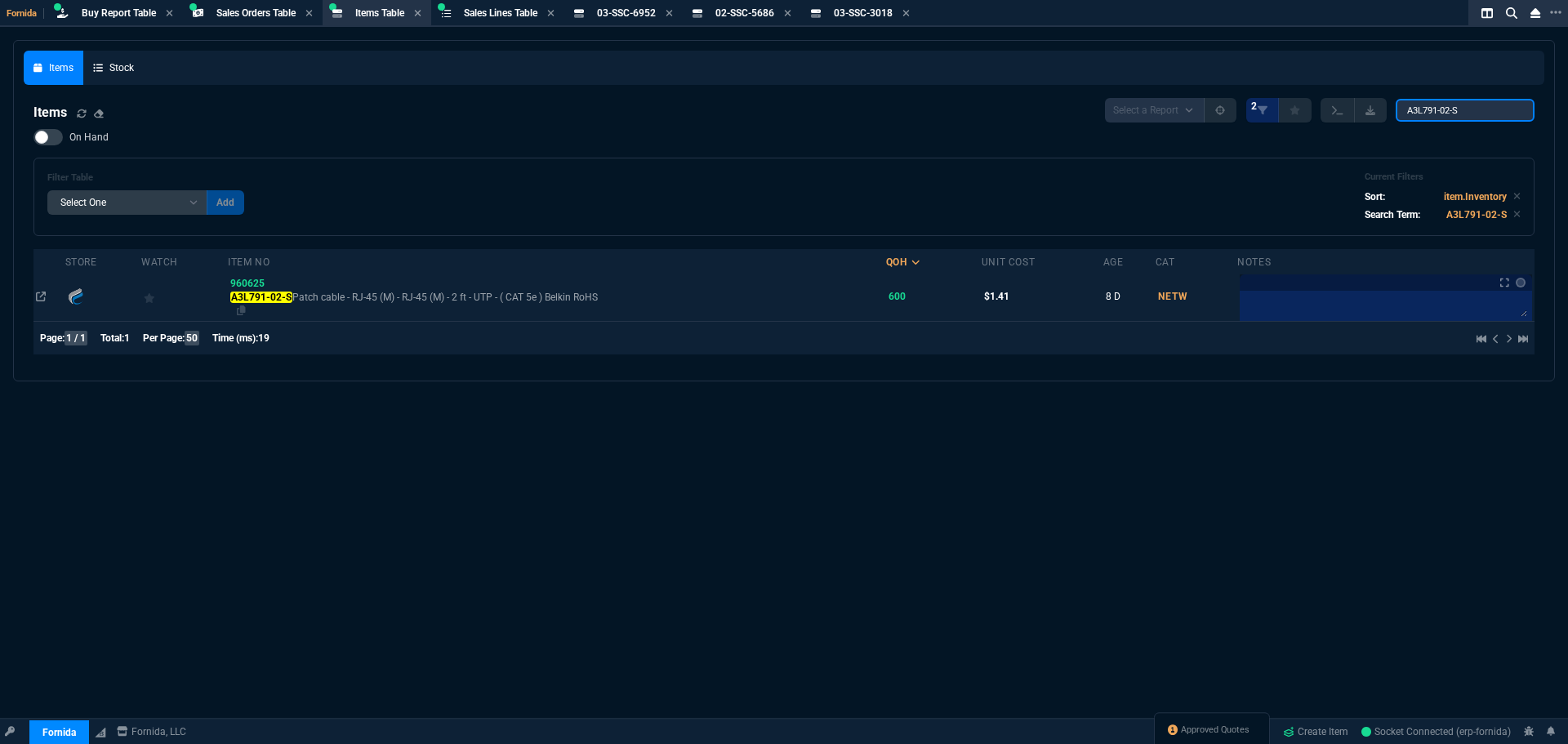
type input "A3L791-02-S"
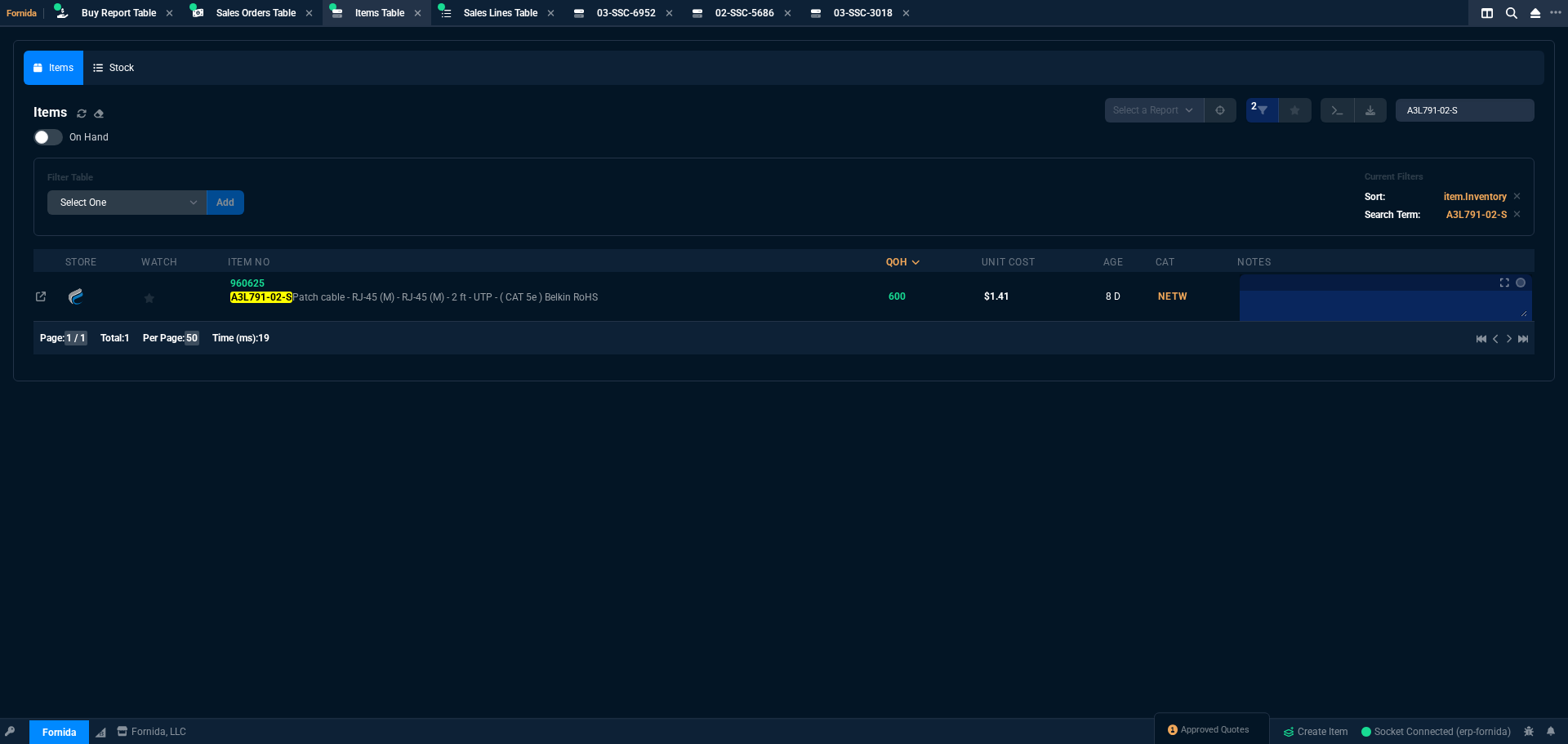
click at [254, 297] on mark "A3L791-02-S" at bounding box center [261, 297] width 61 height 11
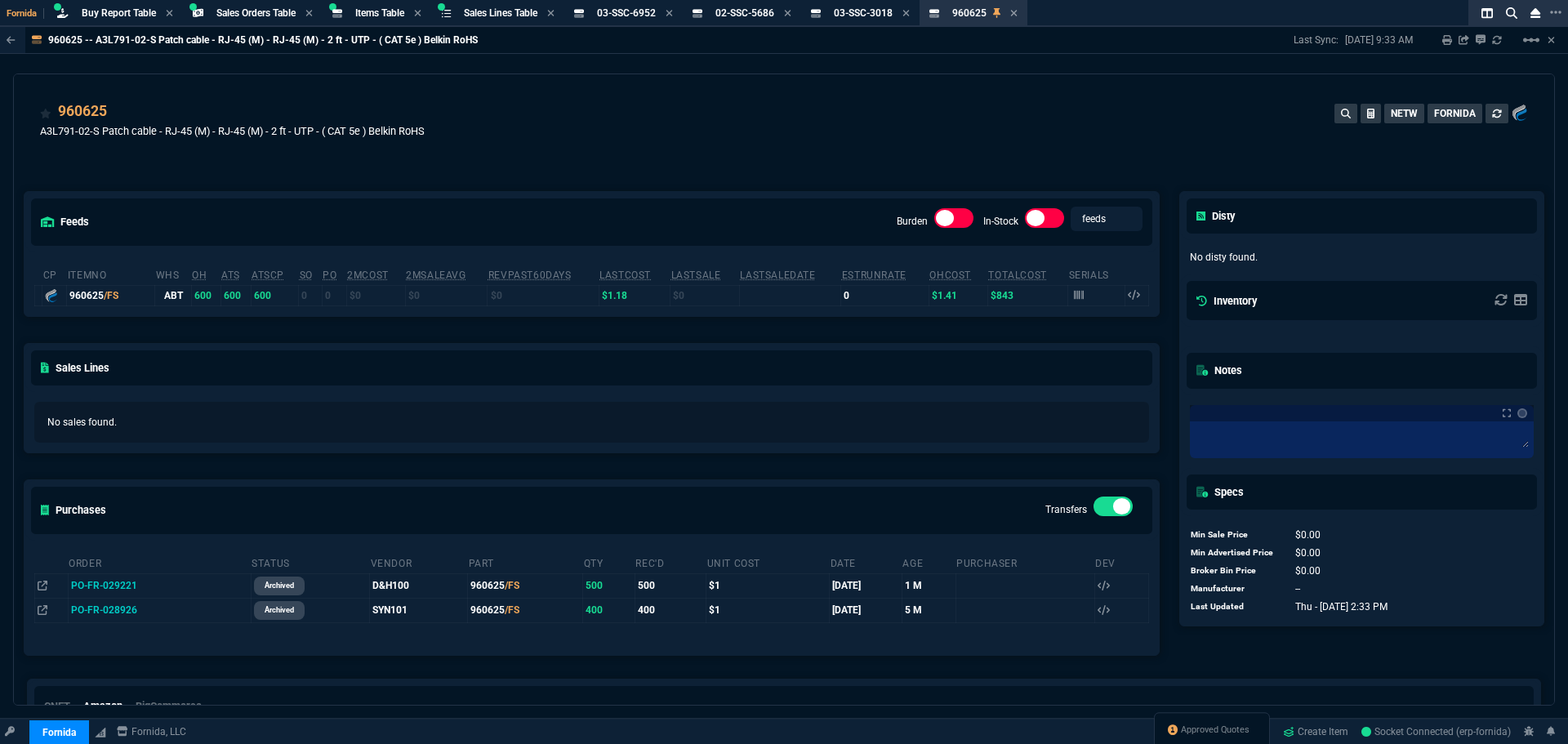
click at [209, 203] on div "feeds Burden In-Stock feeds prices" at bounding box center [592, 221] width 1134 height 59
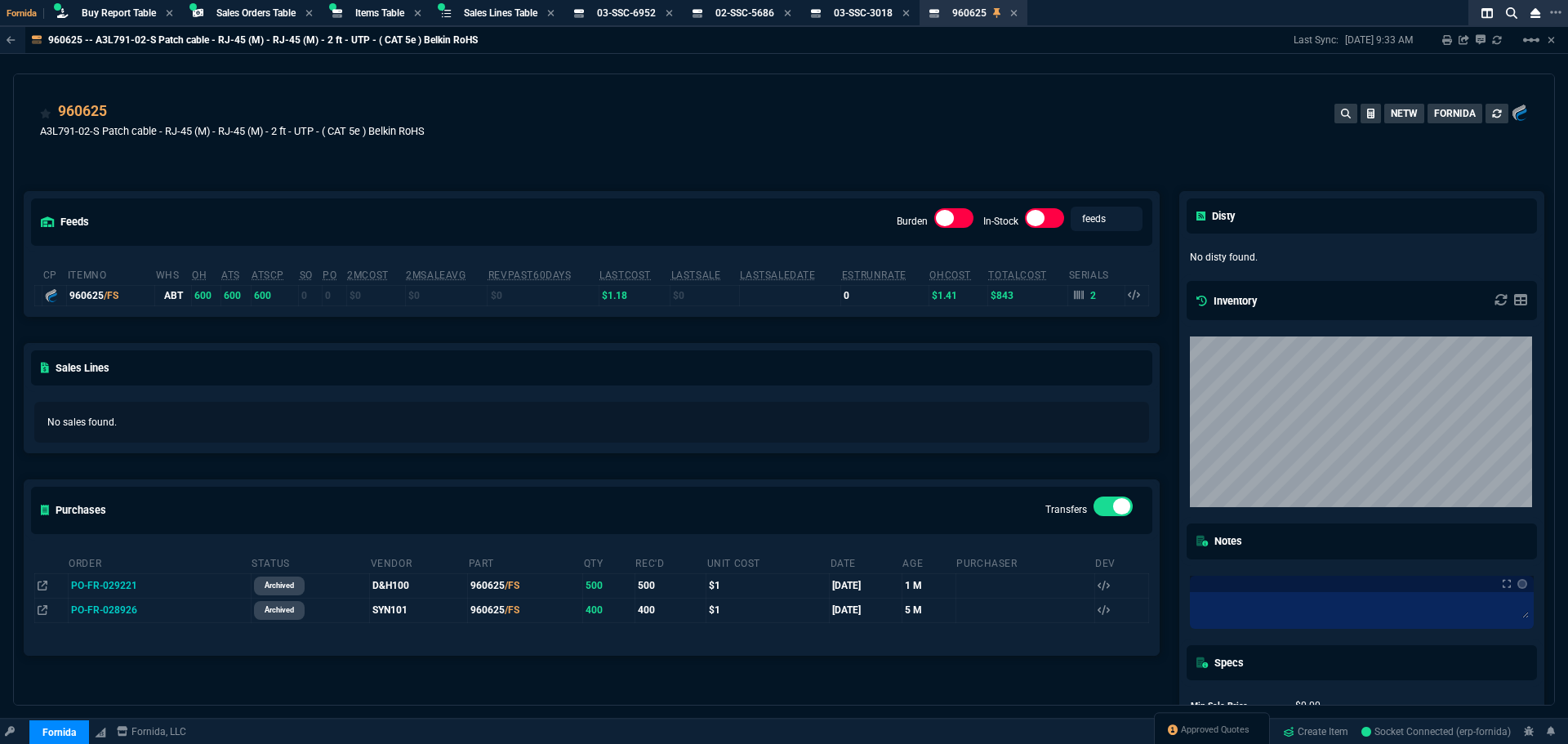
drag, startPoint x: 114, startPoint y: 114, endPoint x: 396, endPoint y: 112, distance: 282.0
click at [114, 114] on icon at bounding box center [118, 113] width 9 height 10
click at [498, 152] on div "960625 A3L791-02-S Patch cable - RJ-45 (M) - RJ-45 (M) - 2 ft - UTP - ( CAT 5e …" at bounding box center [783, 129] width 1487 height 58
click at [116, 111] on icon at bounding box center [118, 113] width 9 height 10
click at [392, 18] on span "Items Table" at bounding box center [380, 13] width 49 height 11
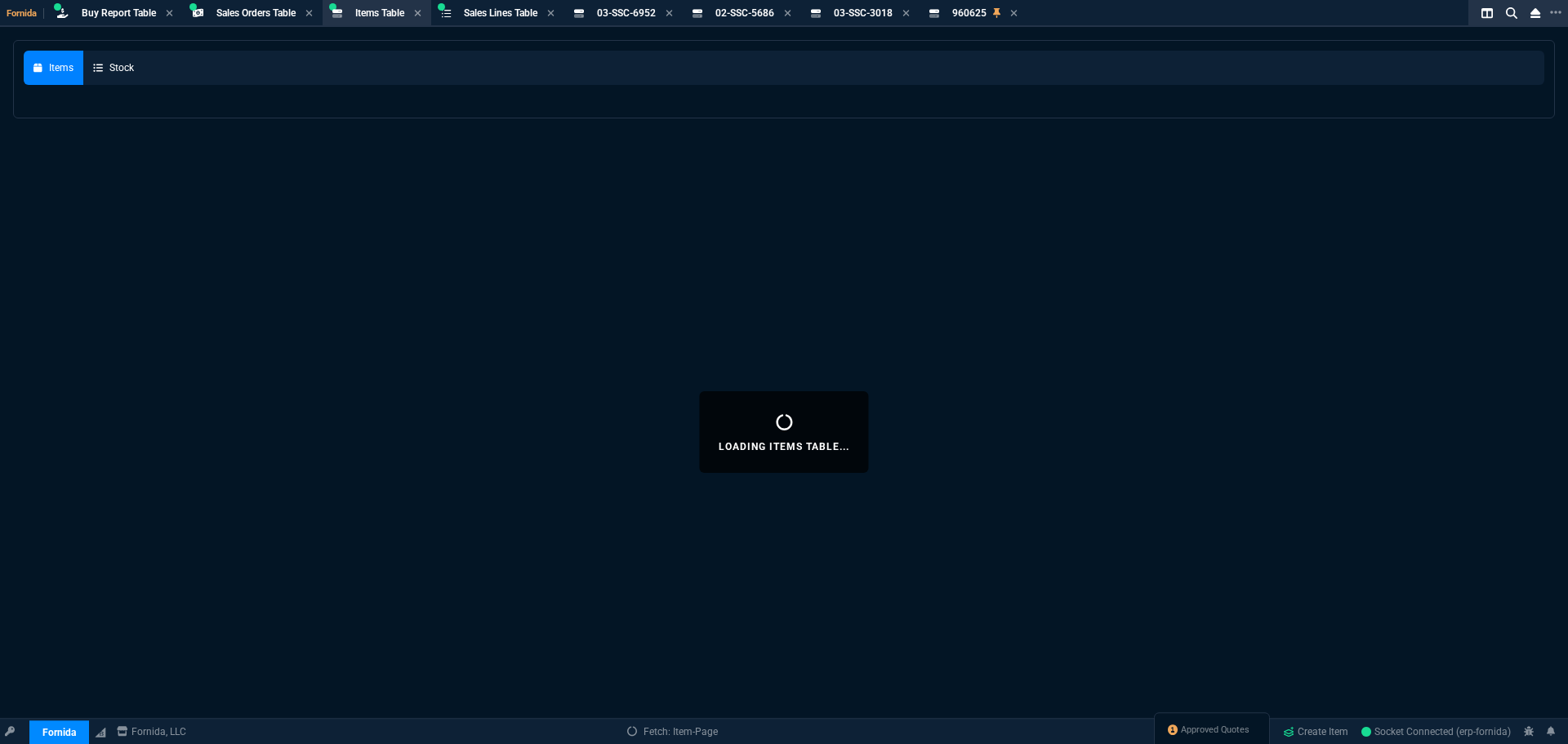
select select
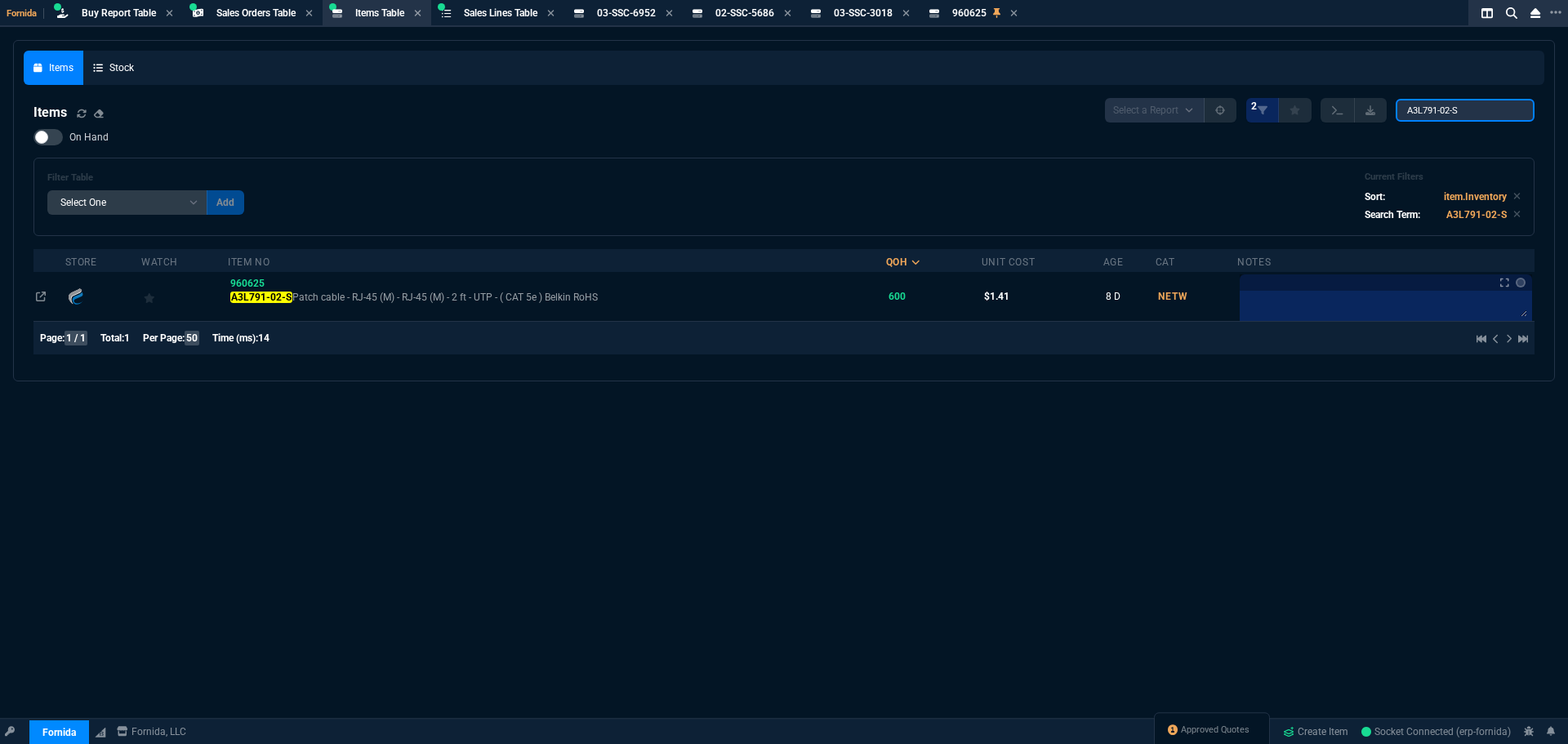
click at [1470, 116] on input "A3L791-02-S" at bounding box center [1465, 110] width 139 height 23
click at [1471, 114] on input "A3L791-02-S" at bounding box center [1465, 110] width 139 height 23
paste input "1"
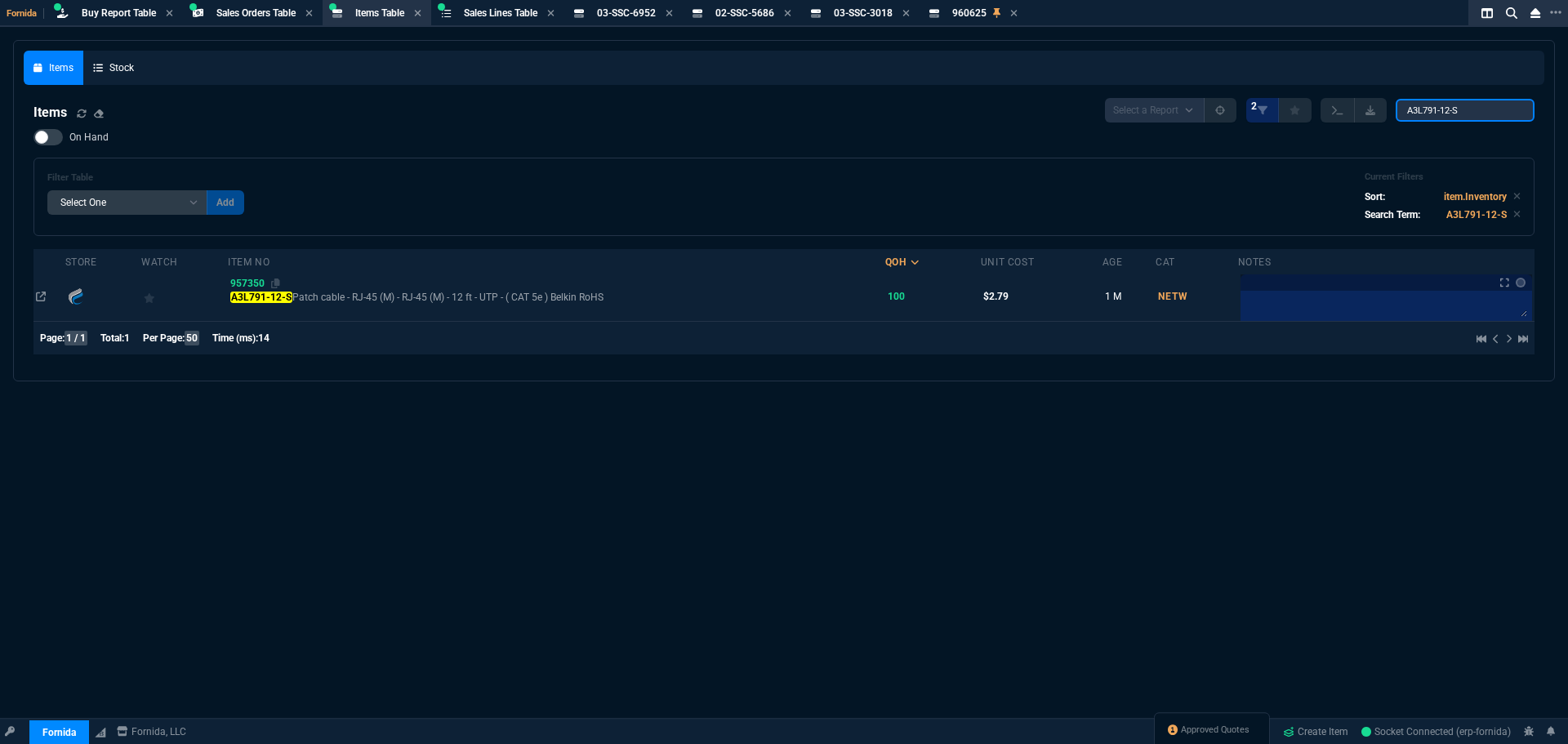
type input "A3L791-12-S"
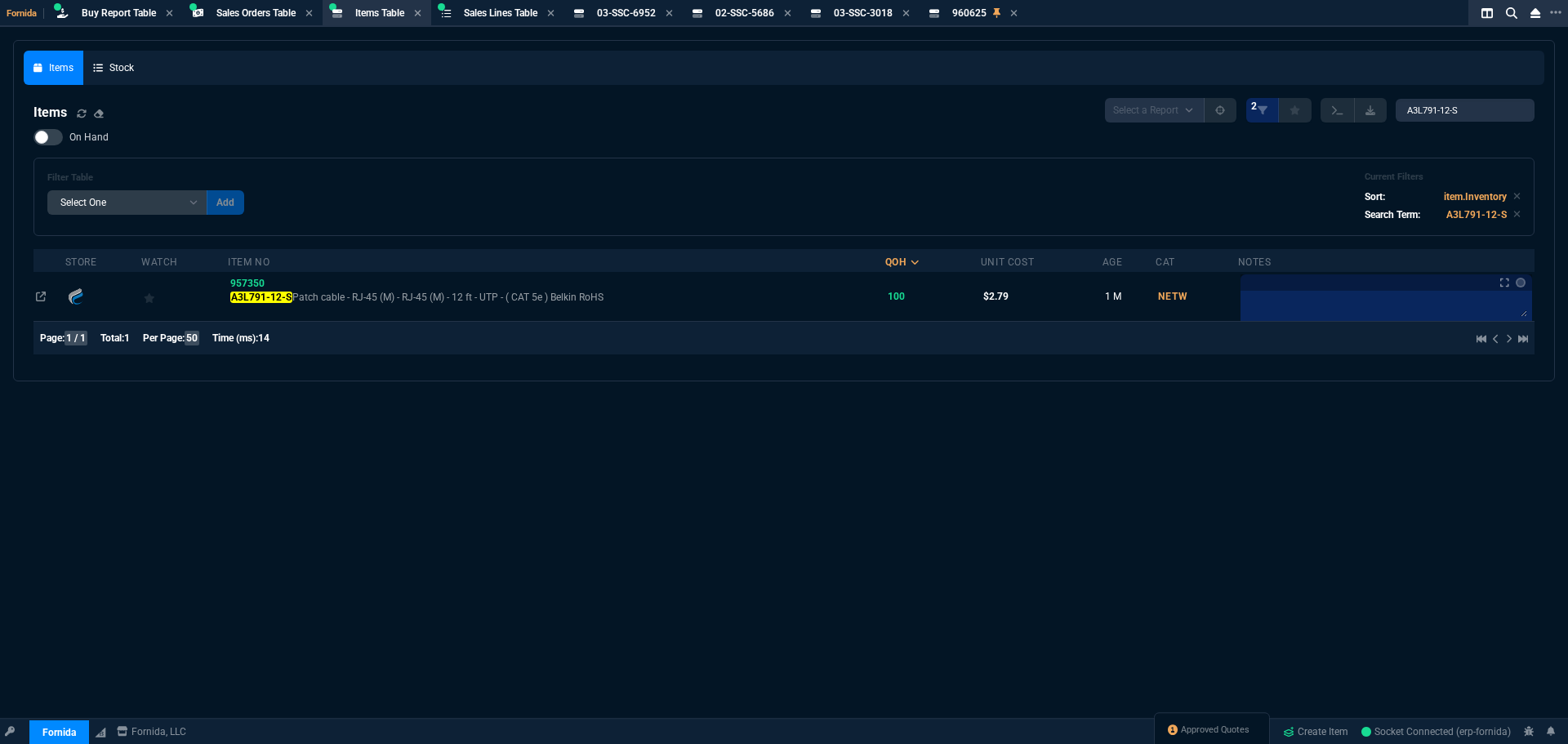
drag, startPoint x: 240, startPoint y: 284, endPoint x: 253, endPoint y: 283, distance: 13.0
click at [240, 283] on span "957350" at bounding box center [247, 283] width 34 height 11
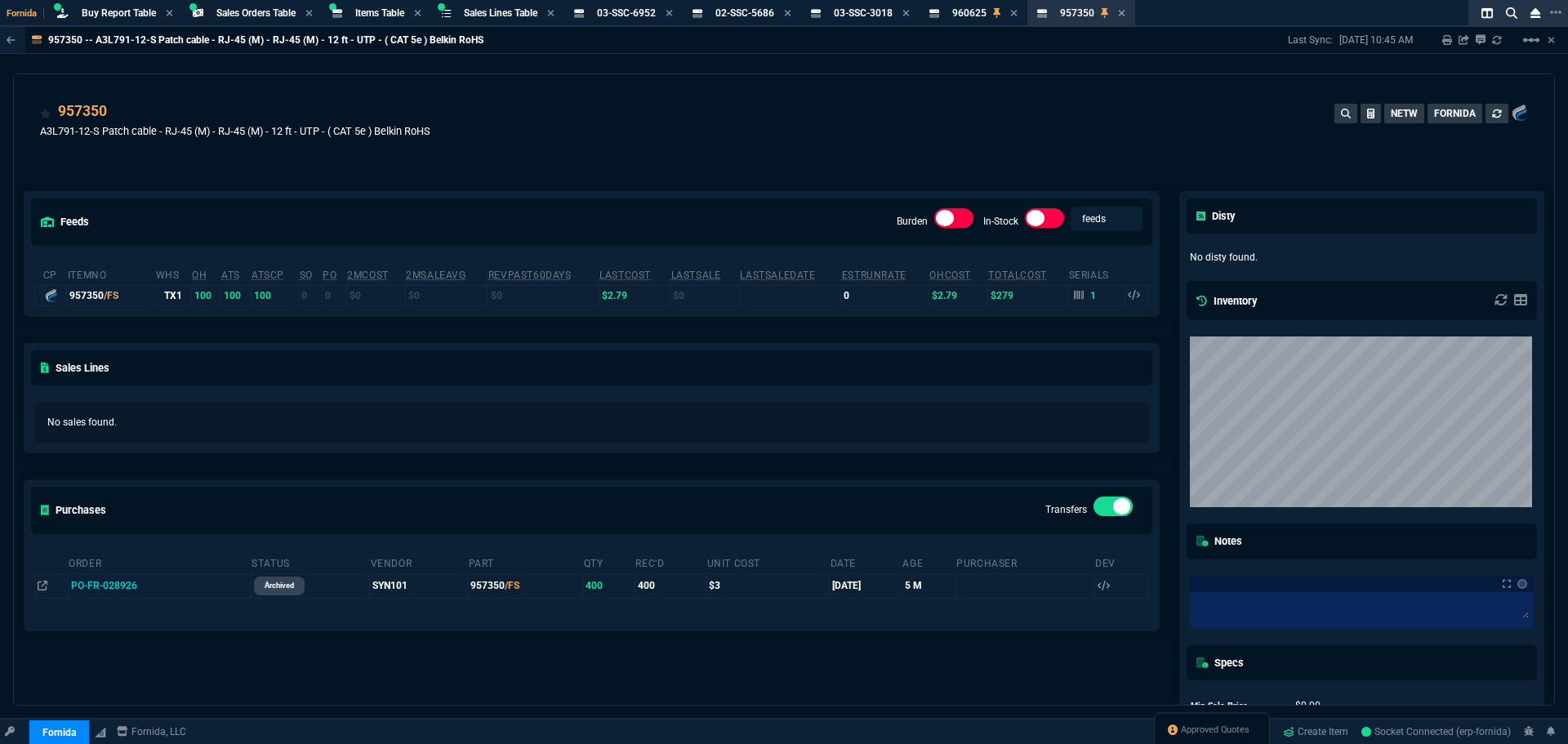
click at [153, 196] on div "feeds Burden In-Stock feeds prices" at bounding box center [592, 221] width 1134 height 59
click at [117, 111] on icon at bounding box center [118, 113] width 9 height 10
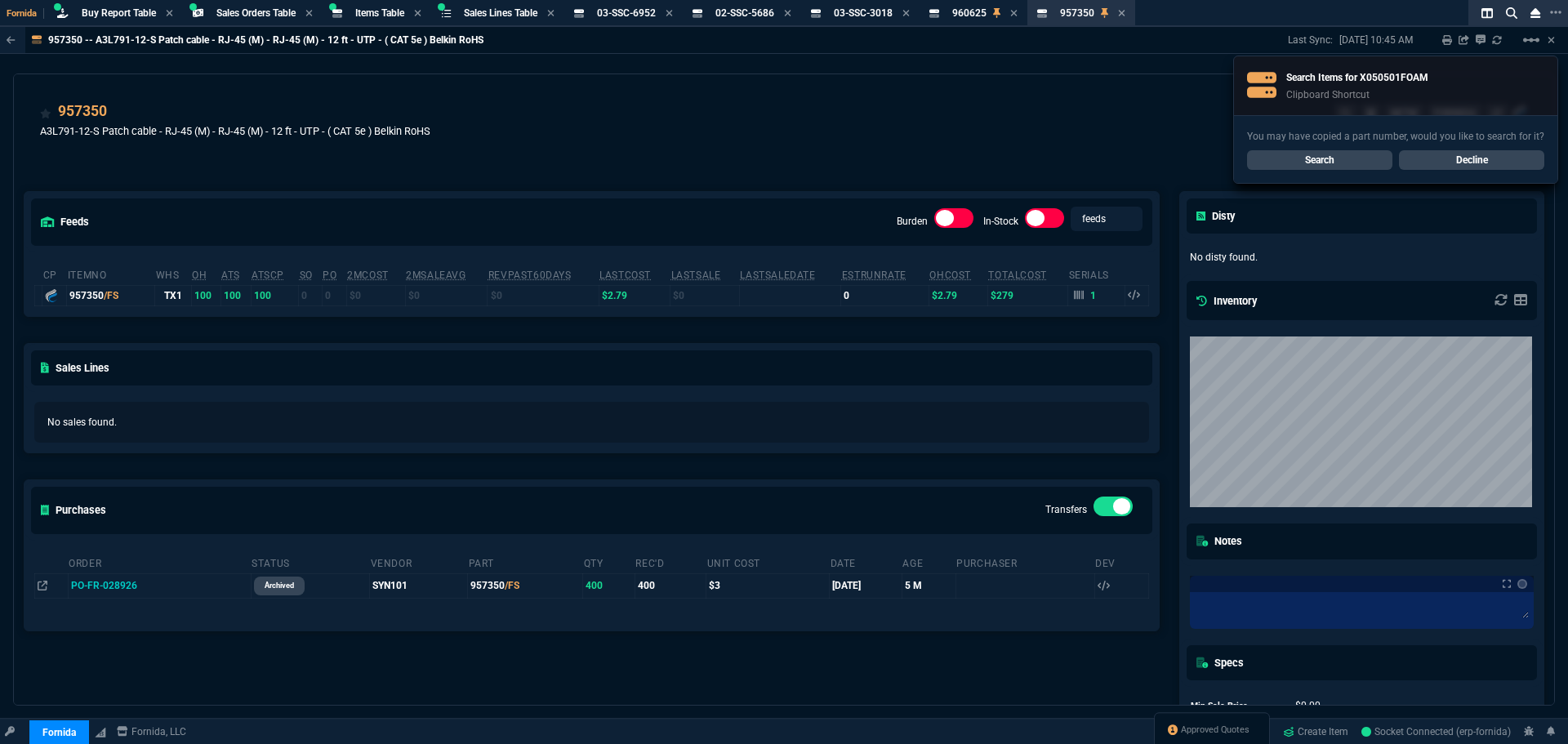
click at [1301, 159] on link "Search" at bounding box center [1319, 159] width 145 height 19
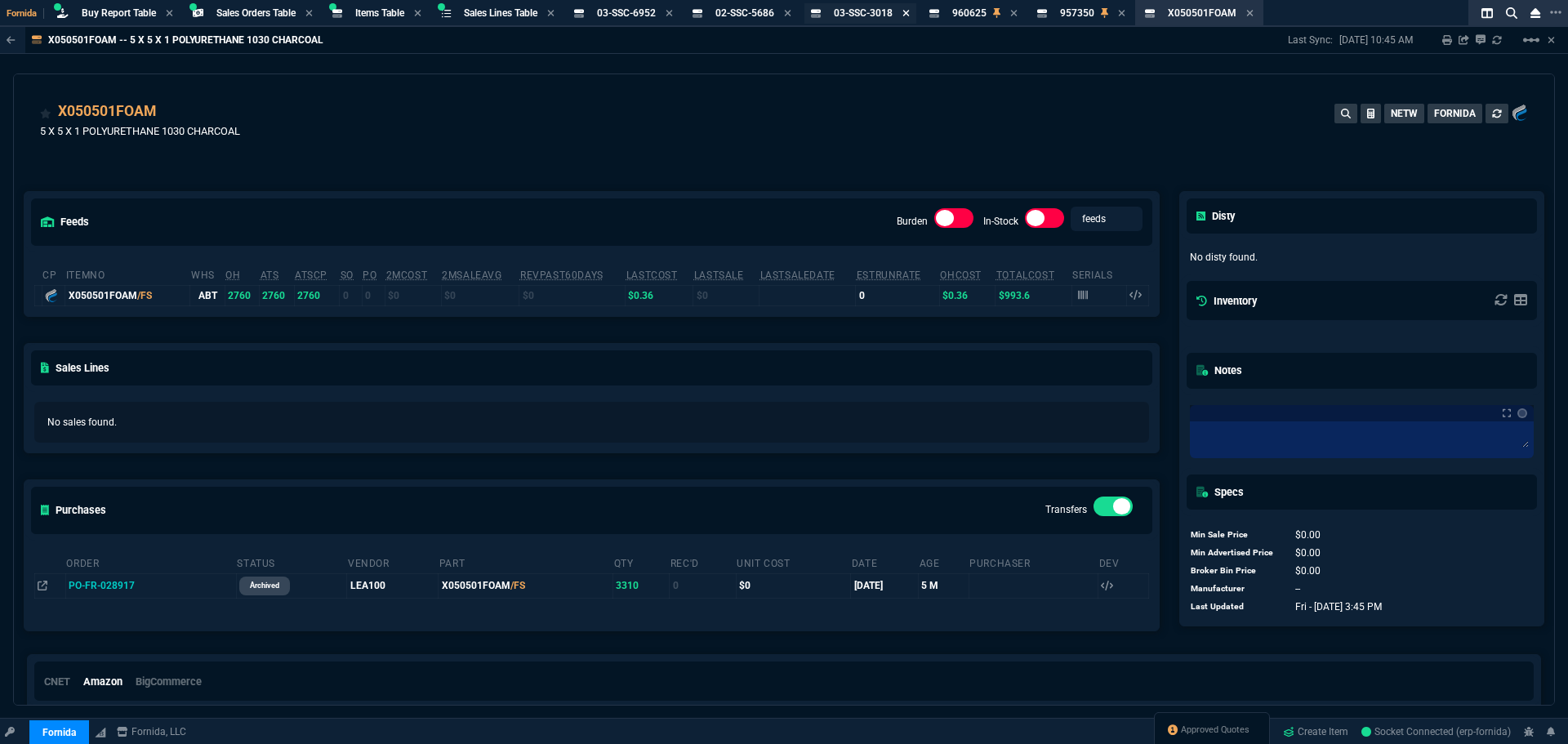
click at [909, 15] on icon at bounding box center [906, 14] width 8 height 10
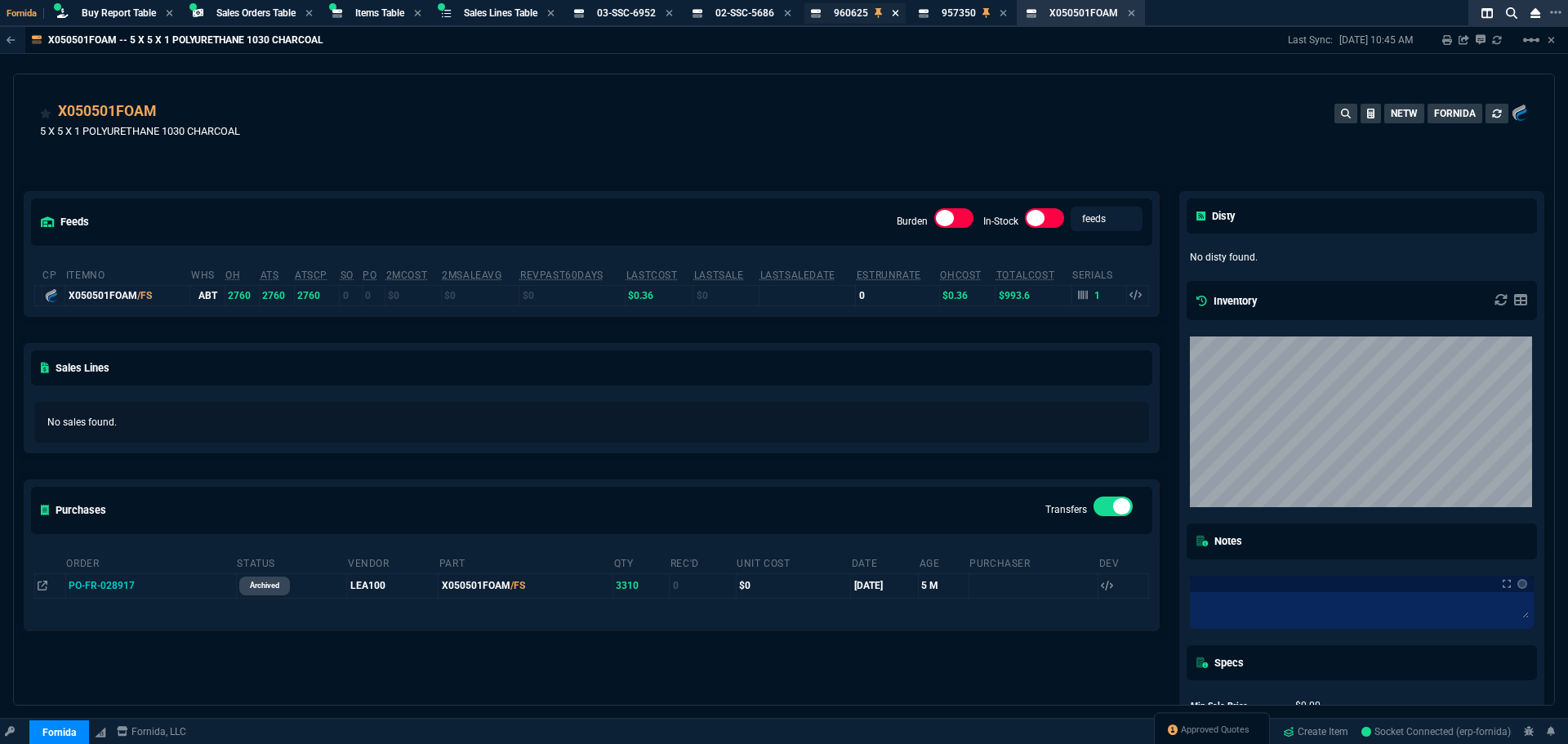
click at [899, 13] on icon at bounding box center [896, 14] width 7 height 7
click at [899, 14] on icon at bounding box center [896, 14] width 7 height 7
click at [791, 10] on icon at bounding box center [787, 14] width 8 height 10
click at [673, 14] on icon at bounding box center [670, 14] width 7 height 7
click at [621, 11] on span "X050501FOAM" at bounding box center [631, 13] width 69 height 11
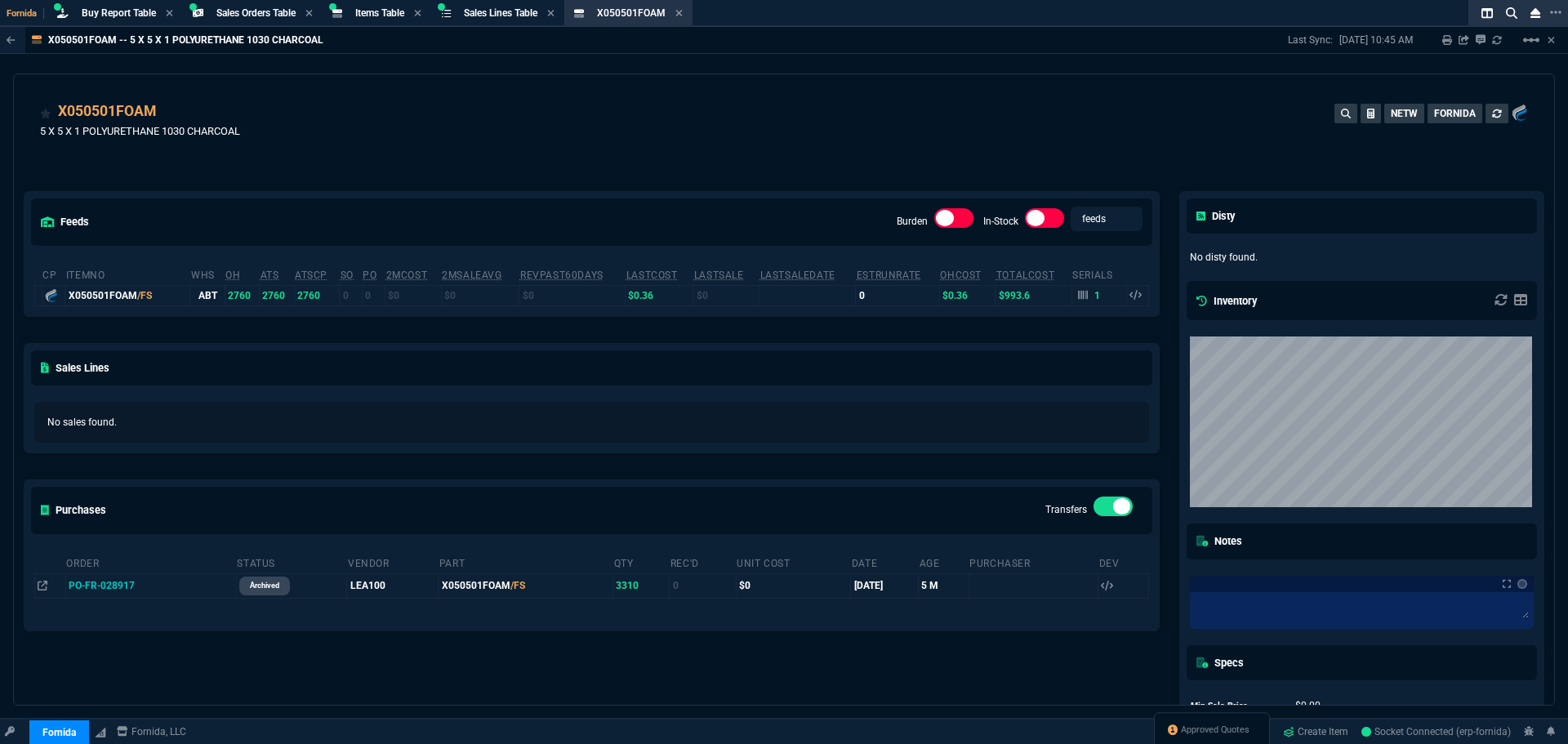
drag, startPoint x: 361, startPoint y: 6, endPoint x: 536, endPoint y: 34, distance: 177.2
click at [361, 6] on div "Items Table Item" at bounding box center [376, 14] width 102 height 20
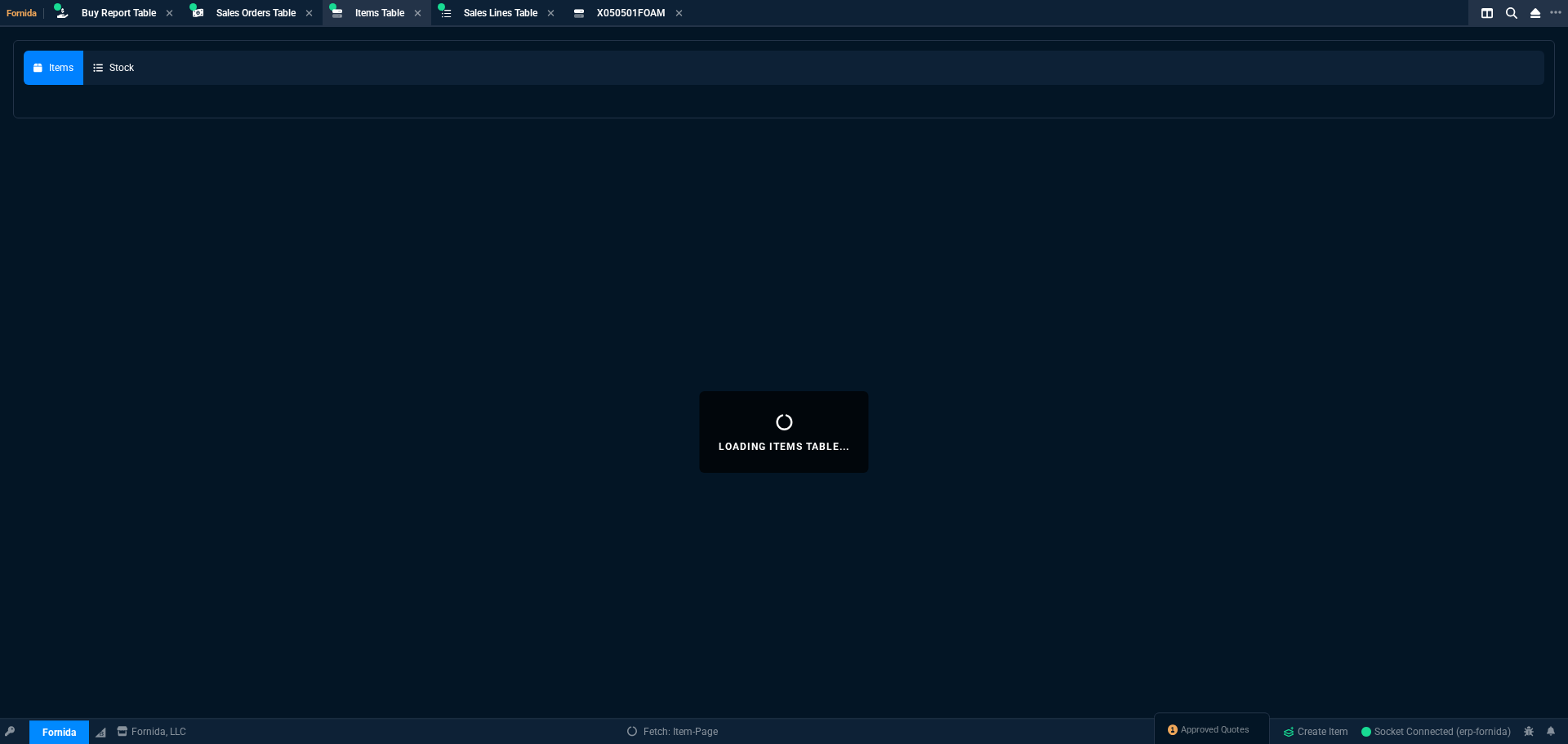
select select
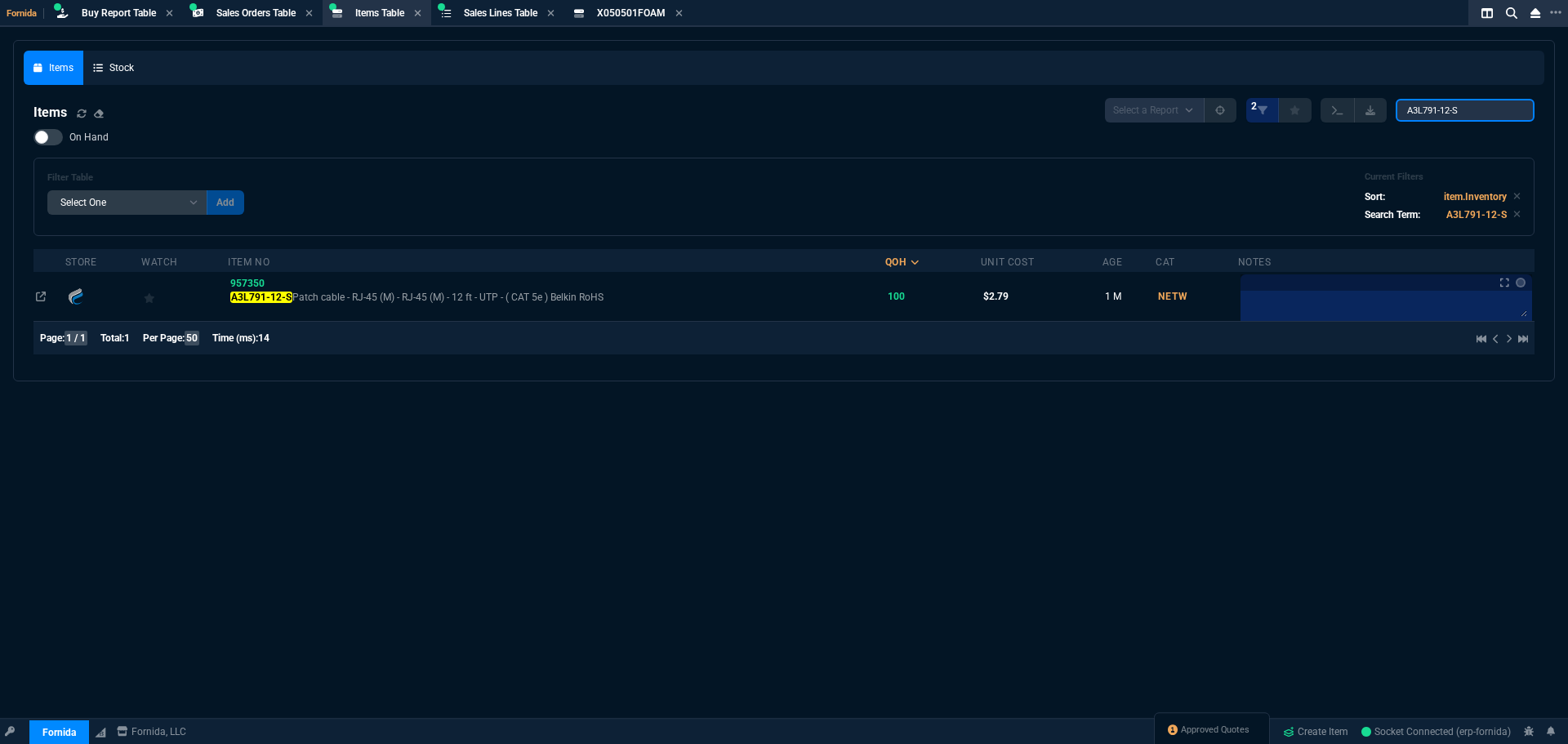
click at [1433, 113] on input "A3L791-12-S" at bounding box center [1465, 110] width 139 height 23
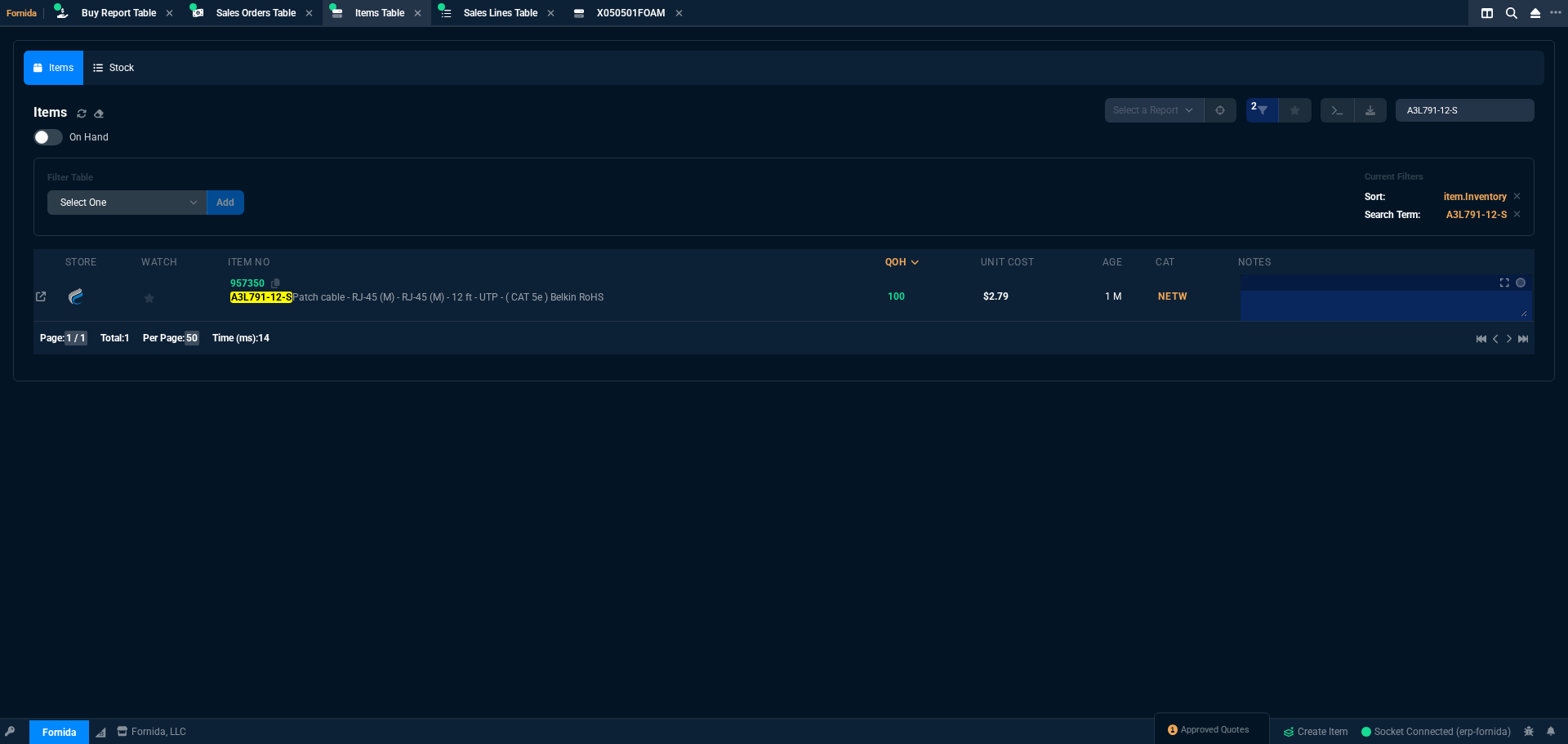
click at [241, 280] on span "957350" at bounding box center [247, 283] width 34 height 11
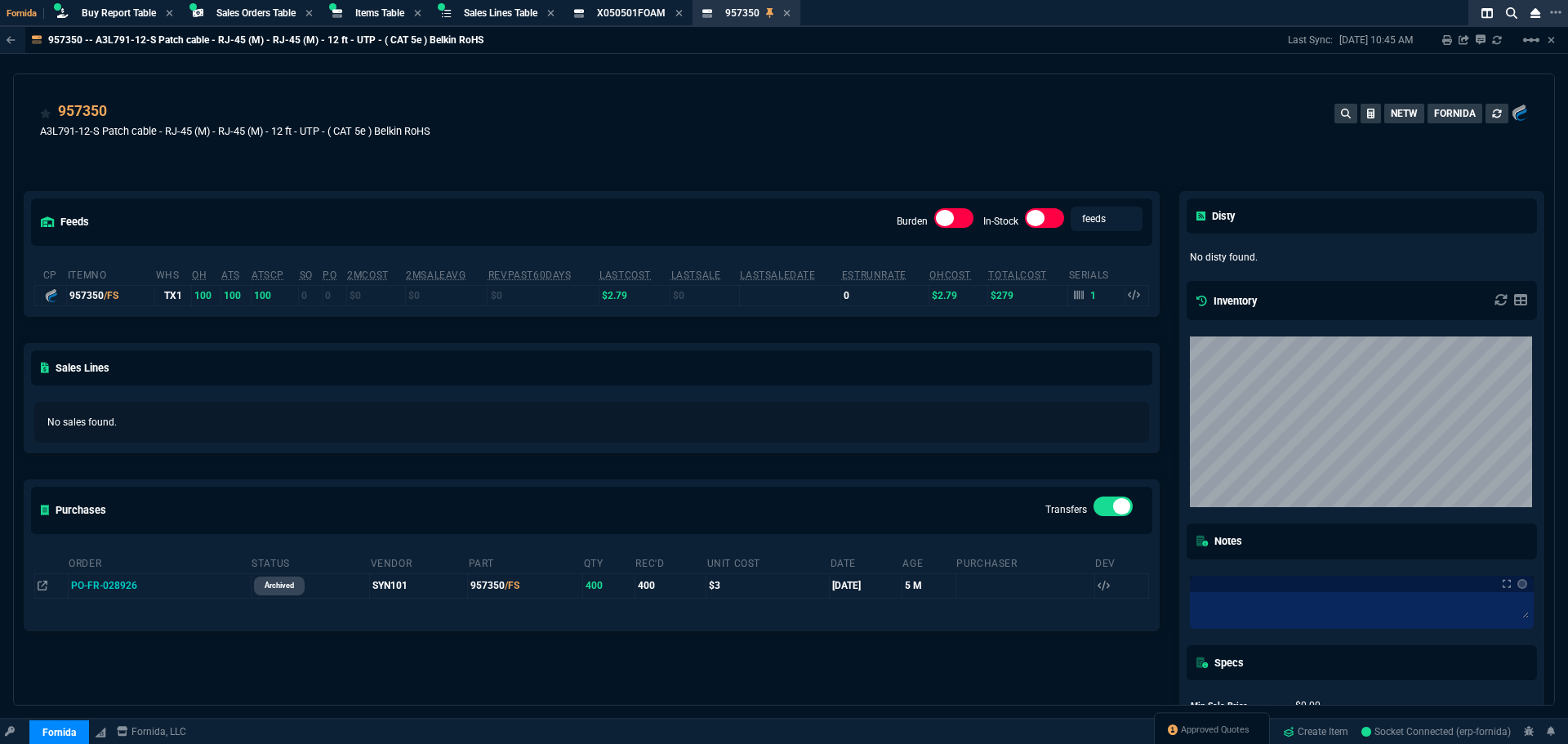
drag, startPoint x: 120, startPoint y: 113, endPoint x: 428, endPoint y: 105, distance: 308.1
click at [120, 113] on icon at bounding box center [118, 113] width 9 height 10
click at [631, 108] on div "957350 A3L791-12-S Patch cable - RJ-45 (M) - RJ-45 (M) - 12 ft - UTP - ( CAT 5e…" at bounding box center [783, 129] width 1487 height 58
click at [373, 14] on span "Items Table" at bounding box center [380, 13] width 49 height 11
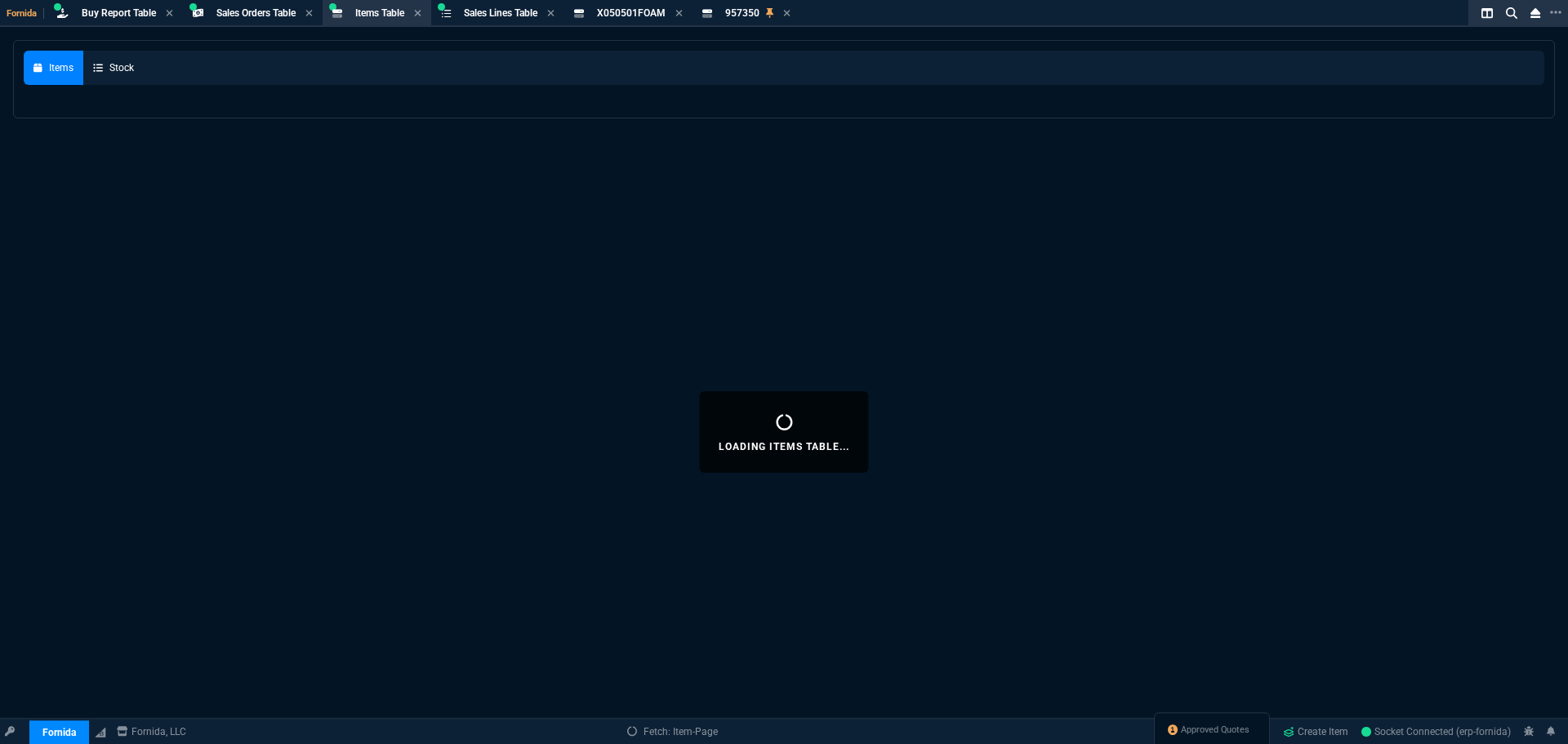
select select
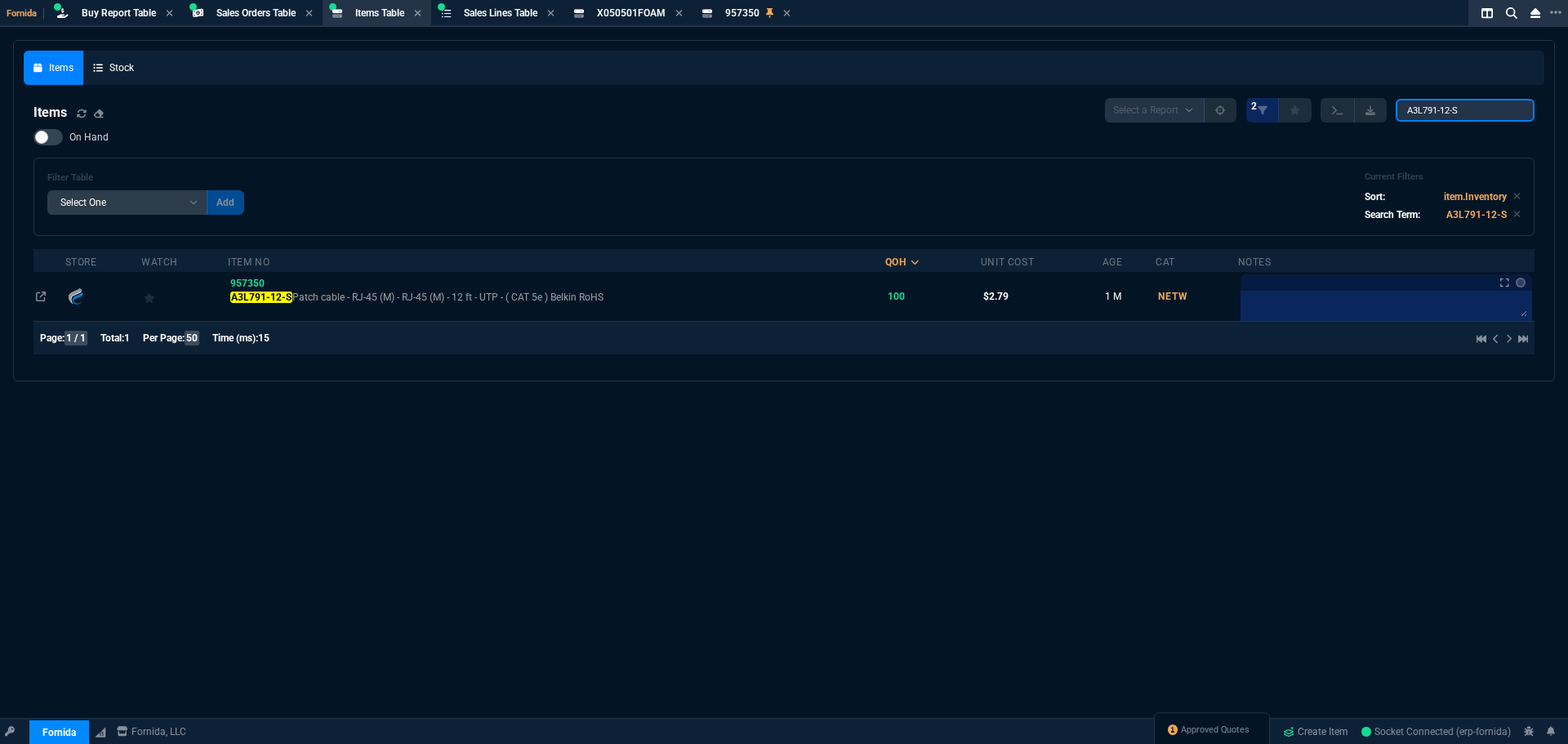
click at [1457, 109] on input "A3L791-12-S" at bounding box center [1465, 110] width 139 height 23
paste input "201269-102.B"
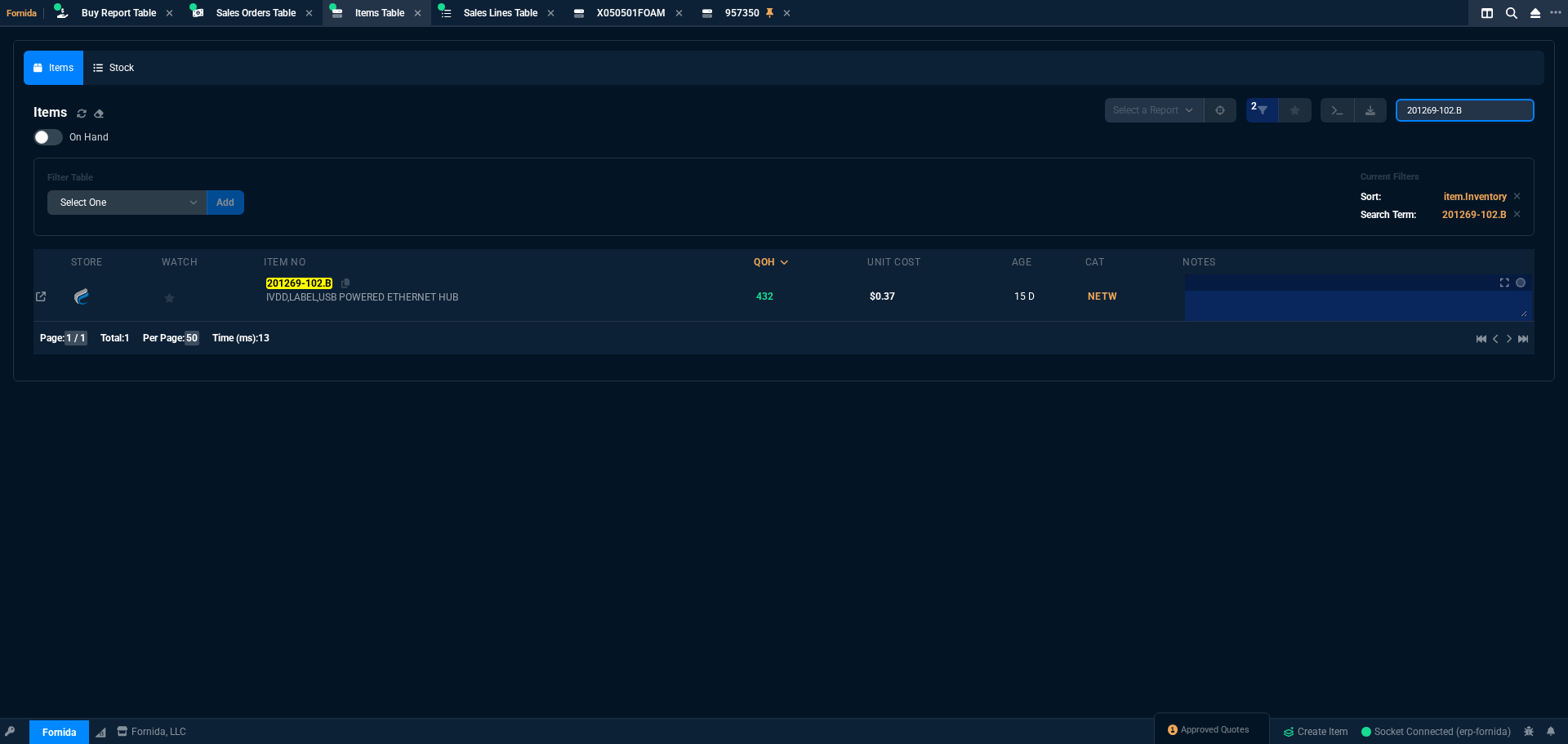
type input "201269-102.B"
click at [281, 279] on mark "201269-102.B" at bounding box center [298, 283] width 65 height 11
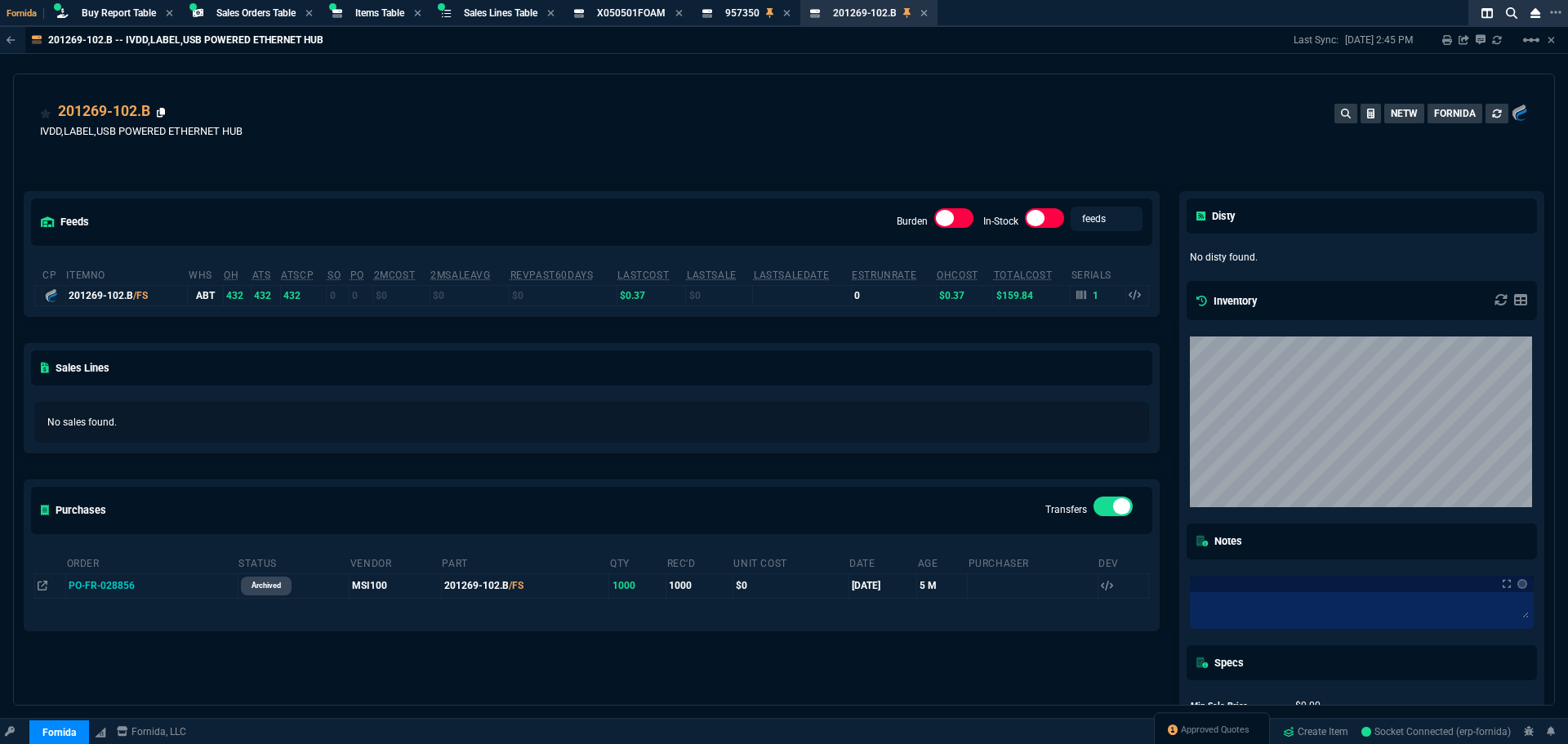
click at [164, 111] on icon at bounding box center [161, 113] width 9 height 10
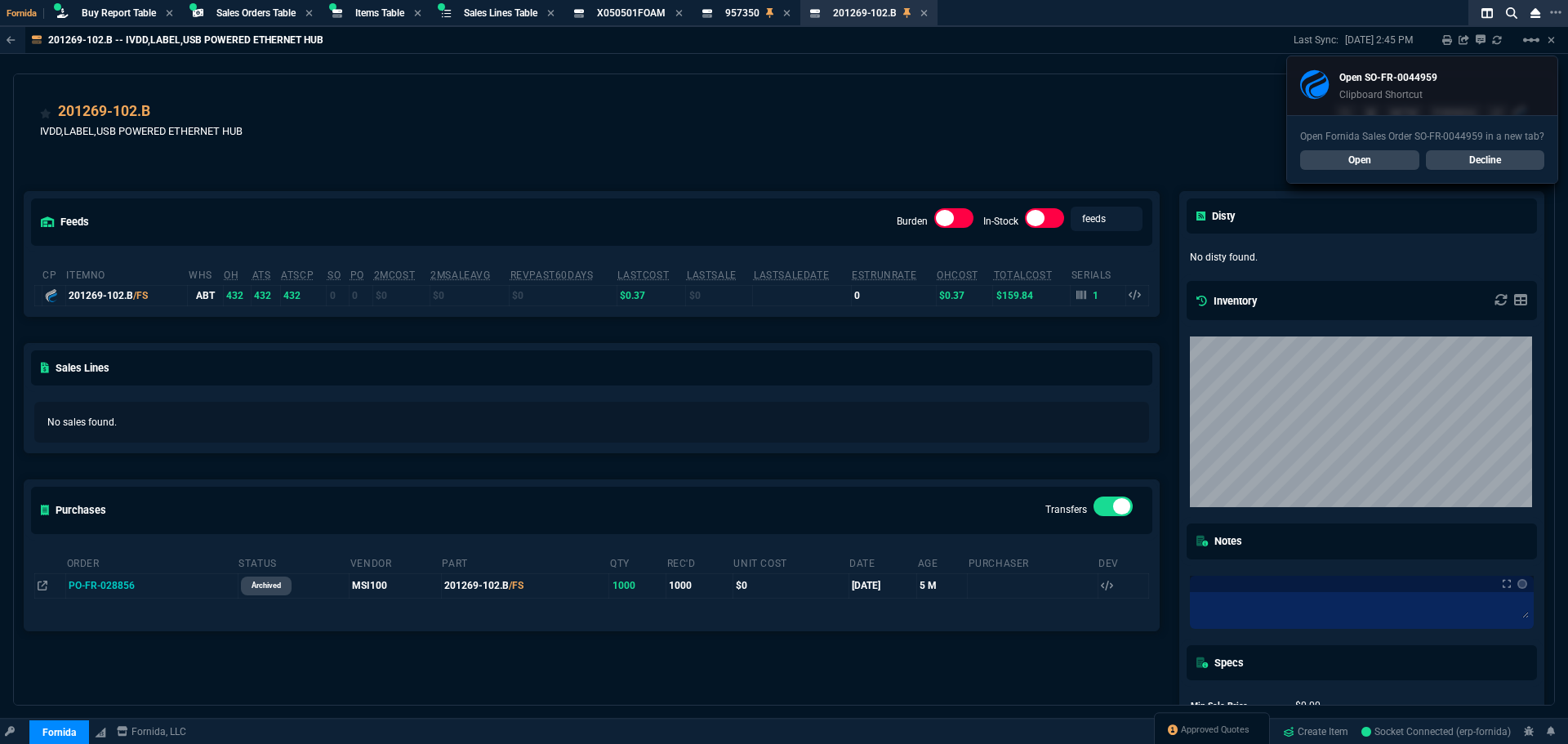
click at [1333, 154] on link "Open" at bounding box center [1359, 159] width 120 height 19
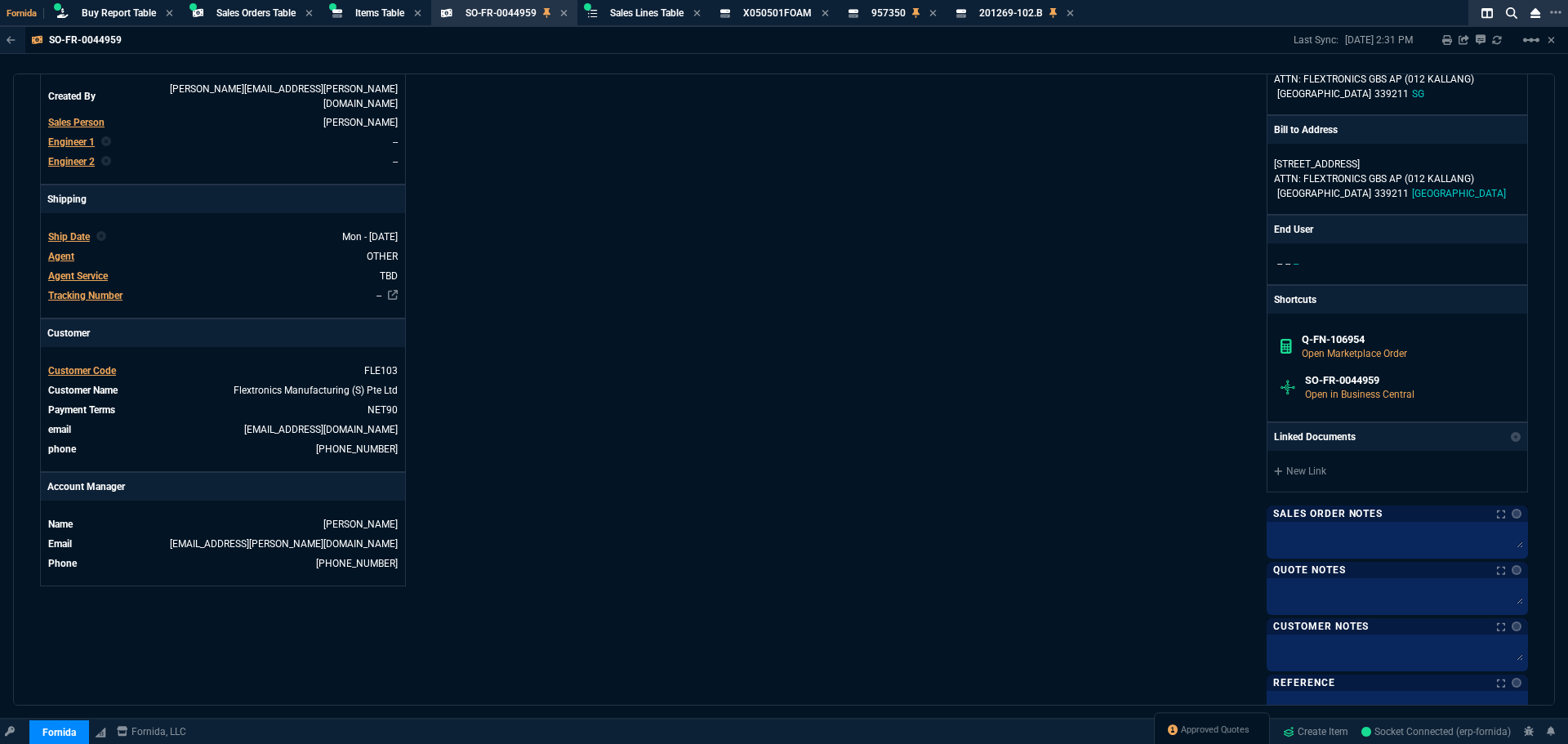
scroll to position [683, 0]
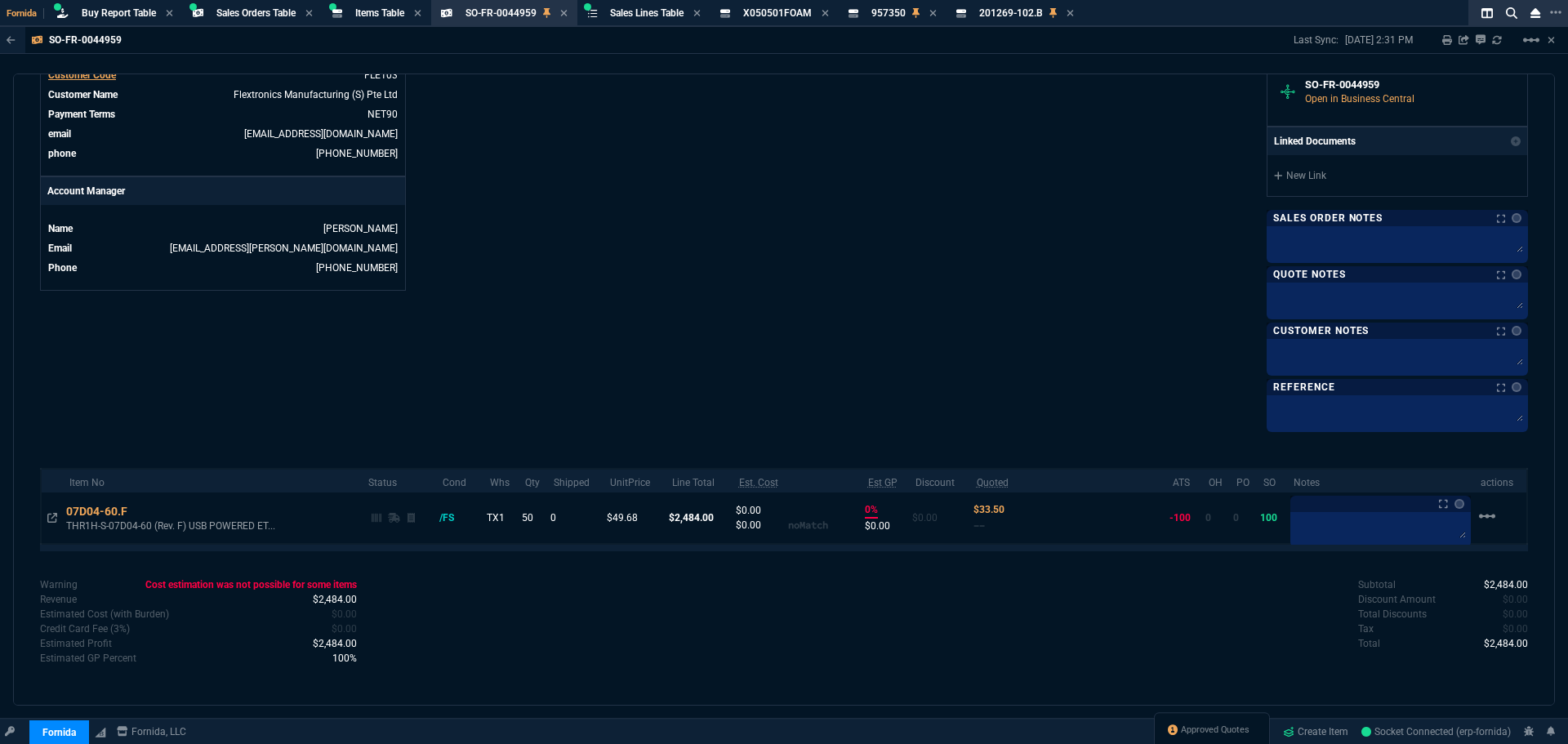
click at [140, 512] on icon at bounding box center [138, 512] width 9 height 10
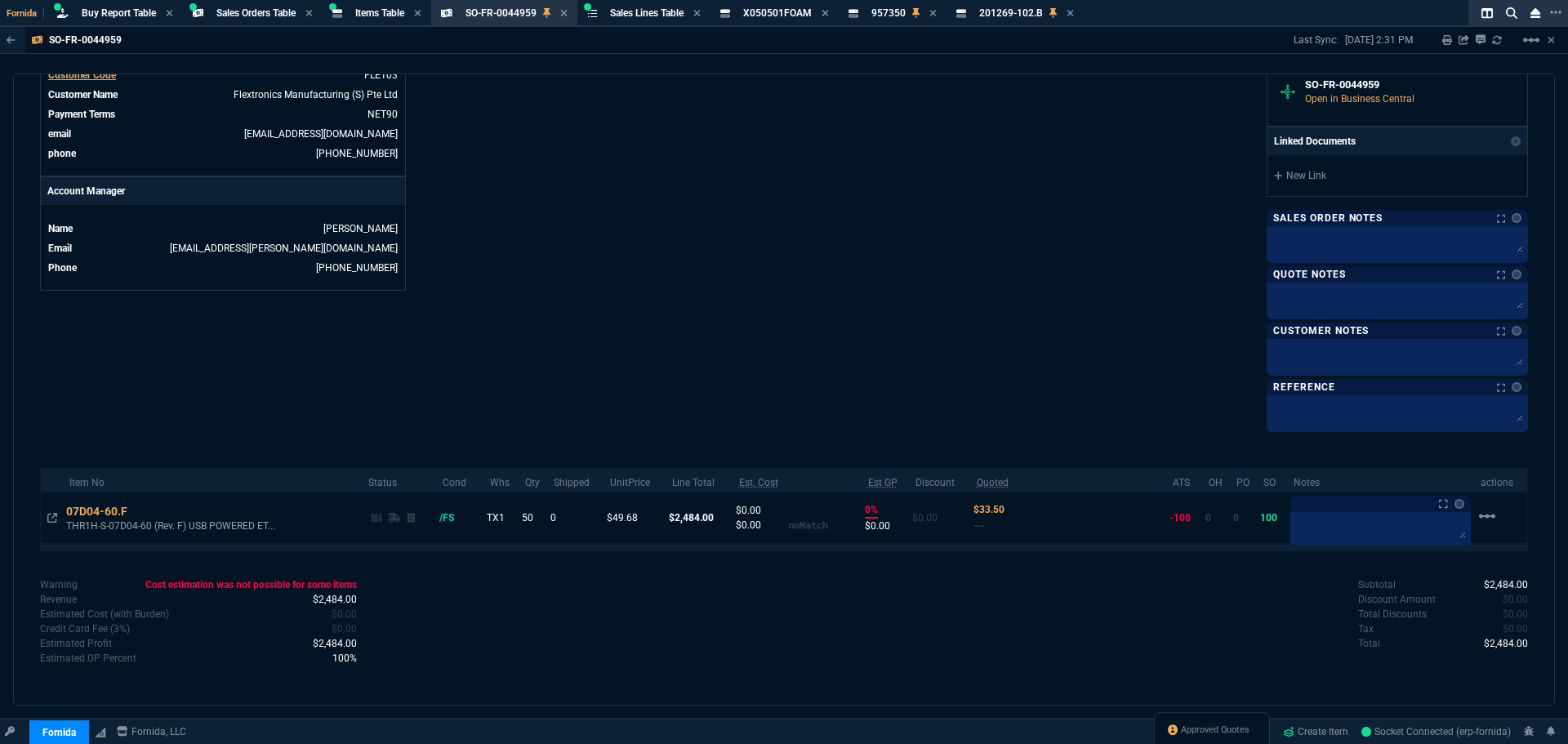
click at [386, 14] on span "Items Table" at bounding box center [380, 13] width 49 height 11
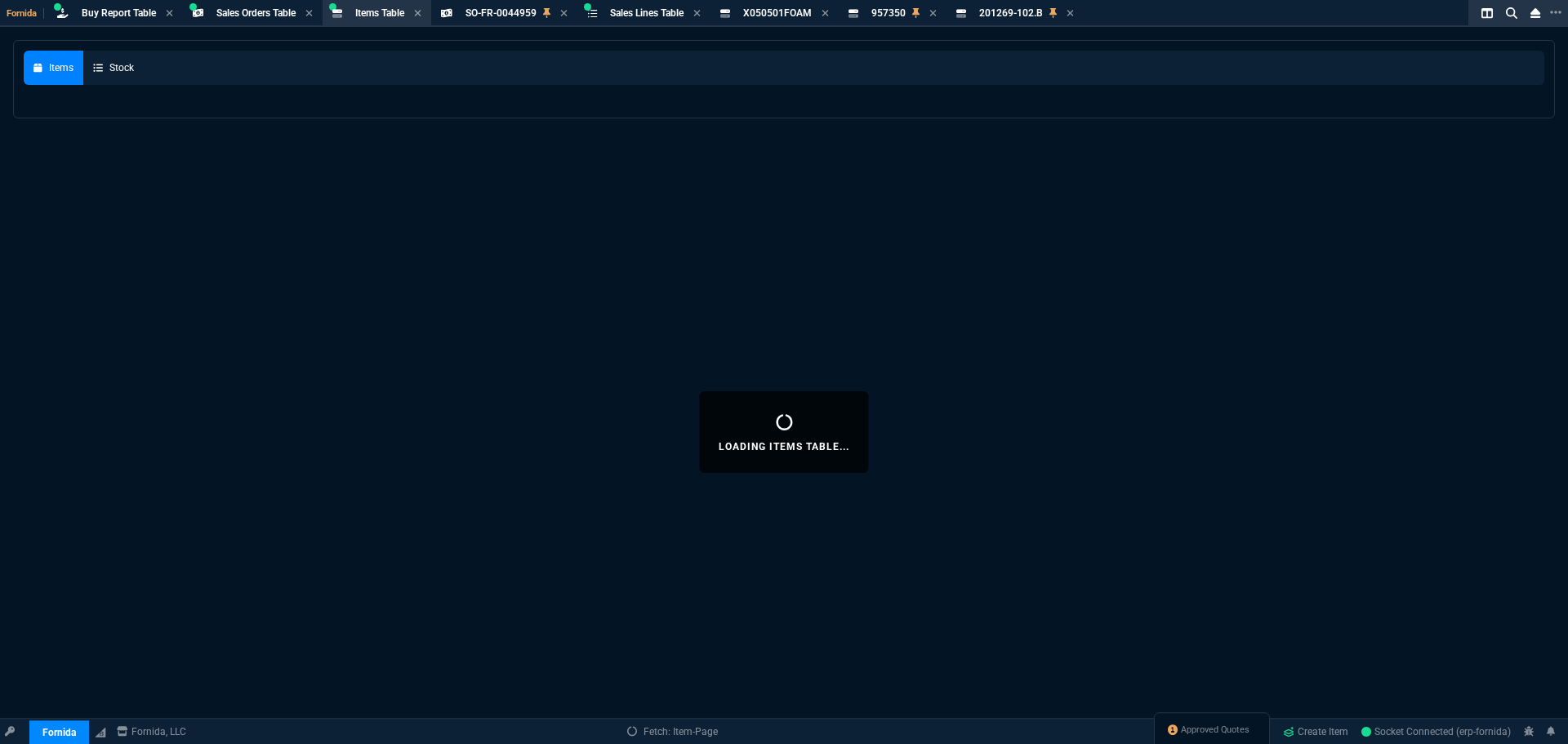
select select
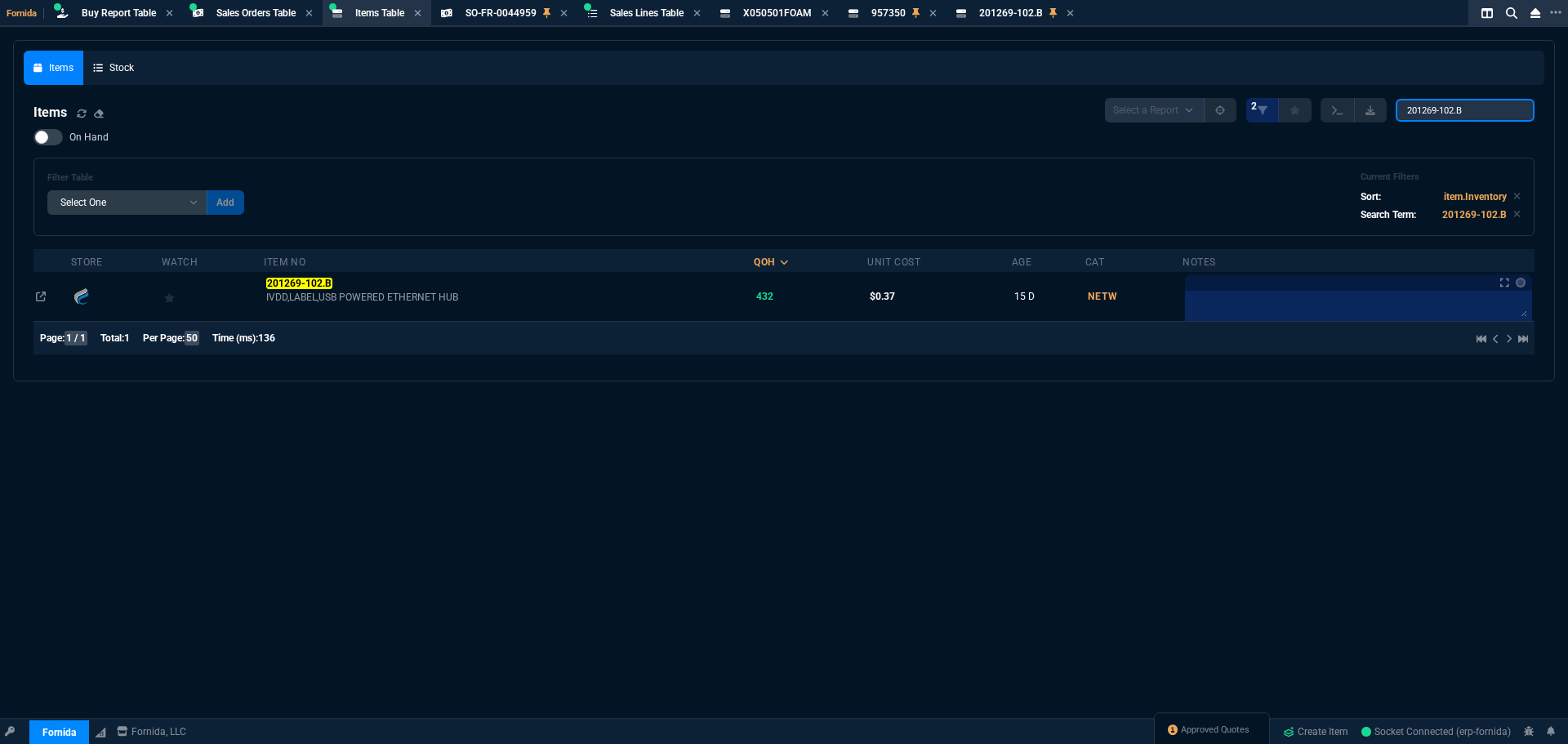
click at [1448, 114] on input "201269-102.B" at bounding box center [1465, 110] width 139 height 23
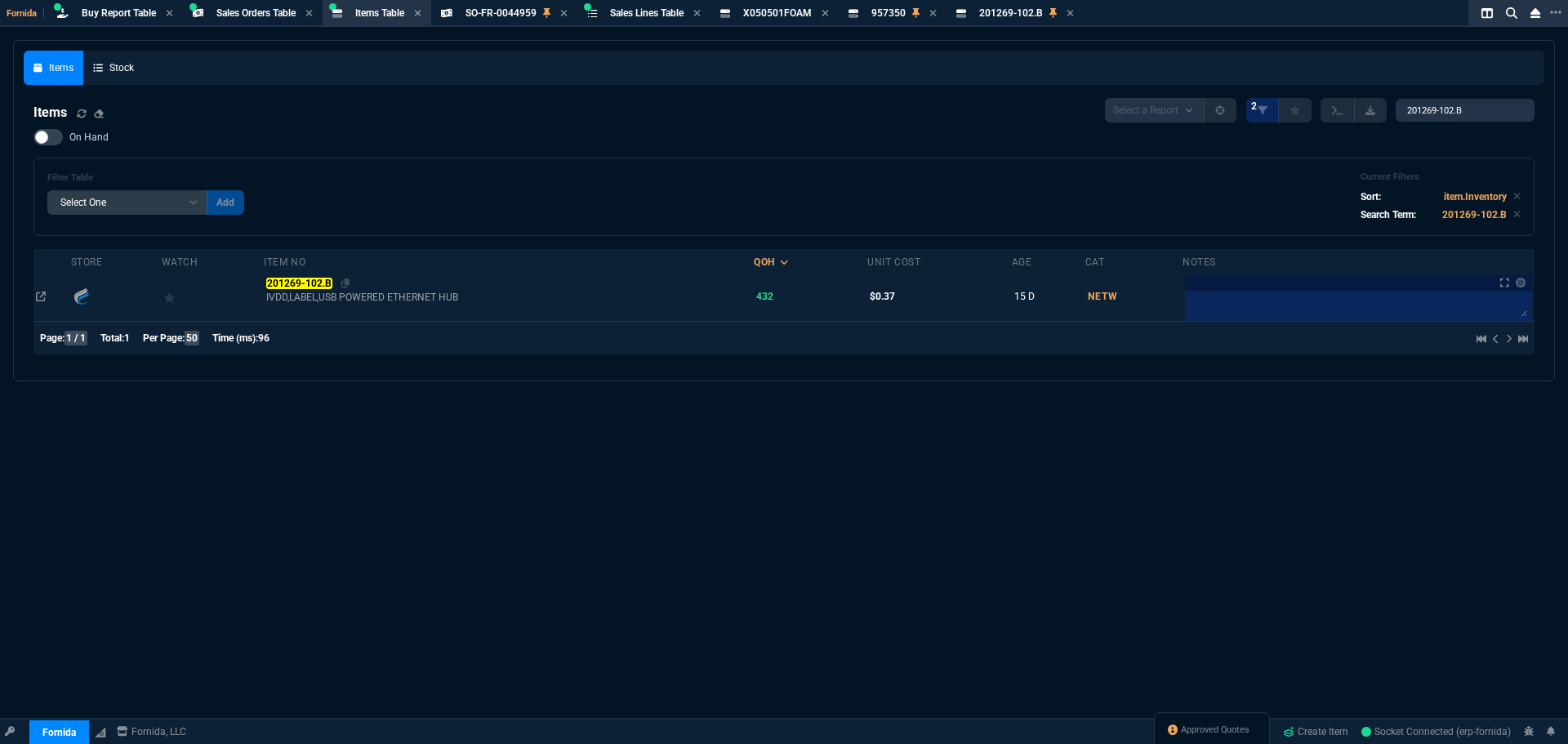
click at [301, 285] on mark "201269-102.B" at bounding box center [298, 283] width 65 height 11
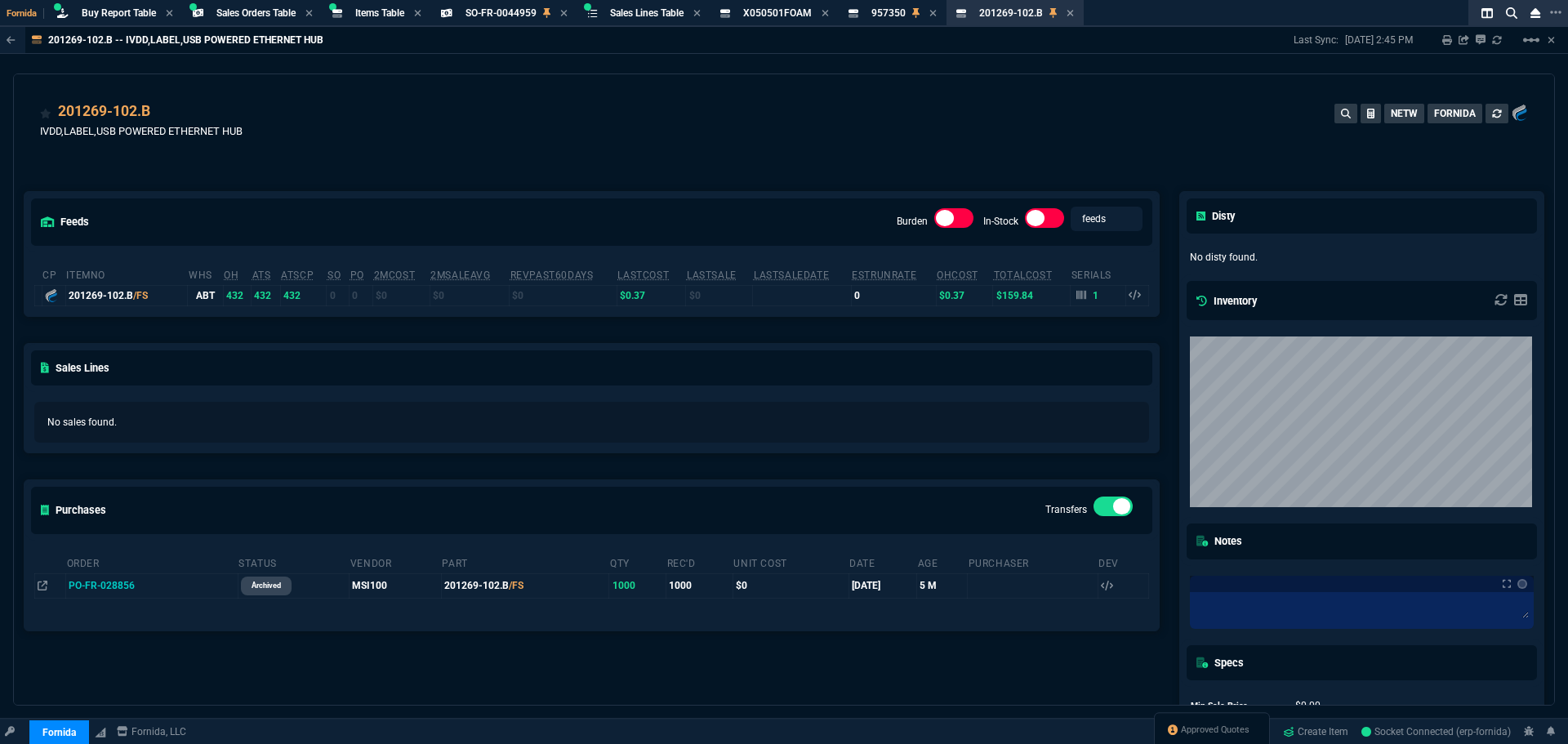
click at [302, 87] on div "201269-102.B IVDD,LABEL,USB POWERED ETHERNET HUB NETW FORNIDA" at bounding box center [783, 123] width 1540 height 97
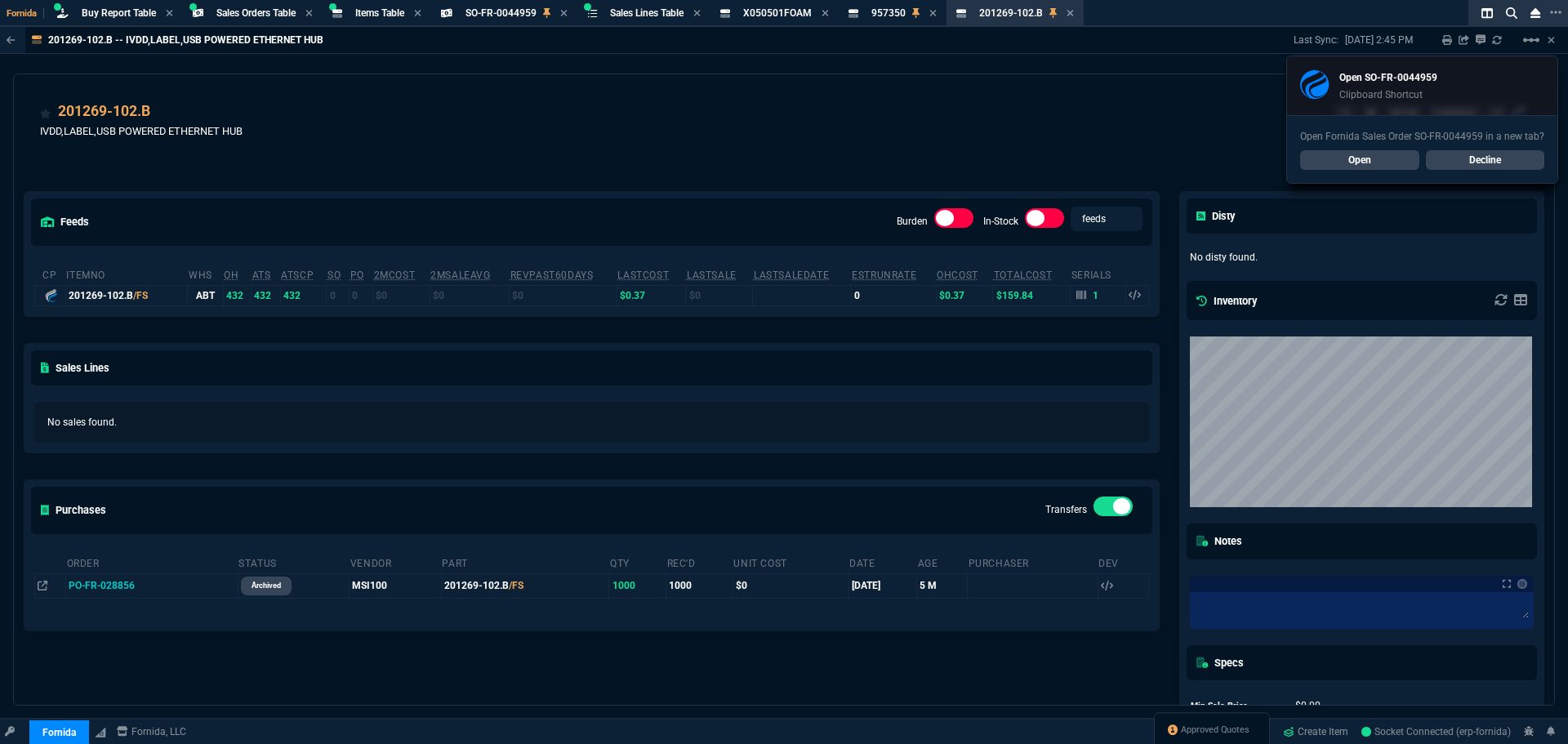
click at [1338, 159] on link "Open" at bounding box center [1359, 159] width 120 height 19
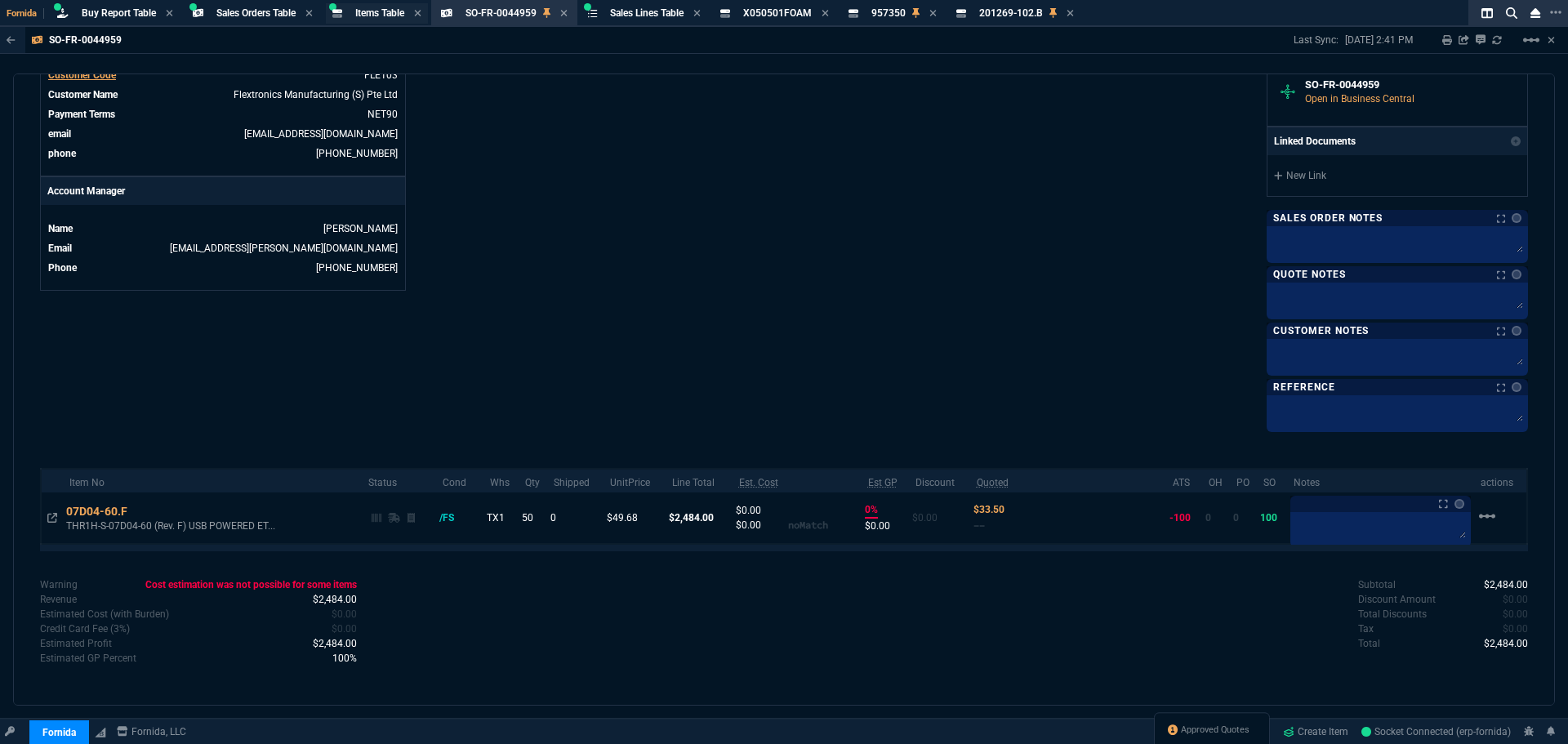
click at [370, 13] on span "Items Table" at bounding box center [380, 13] width 49 height 11
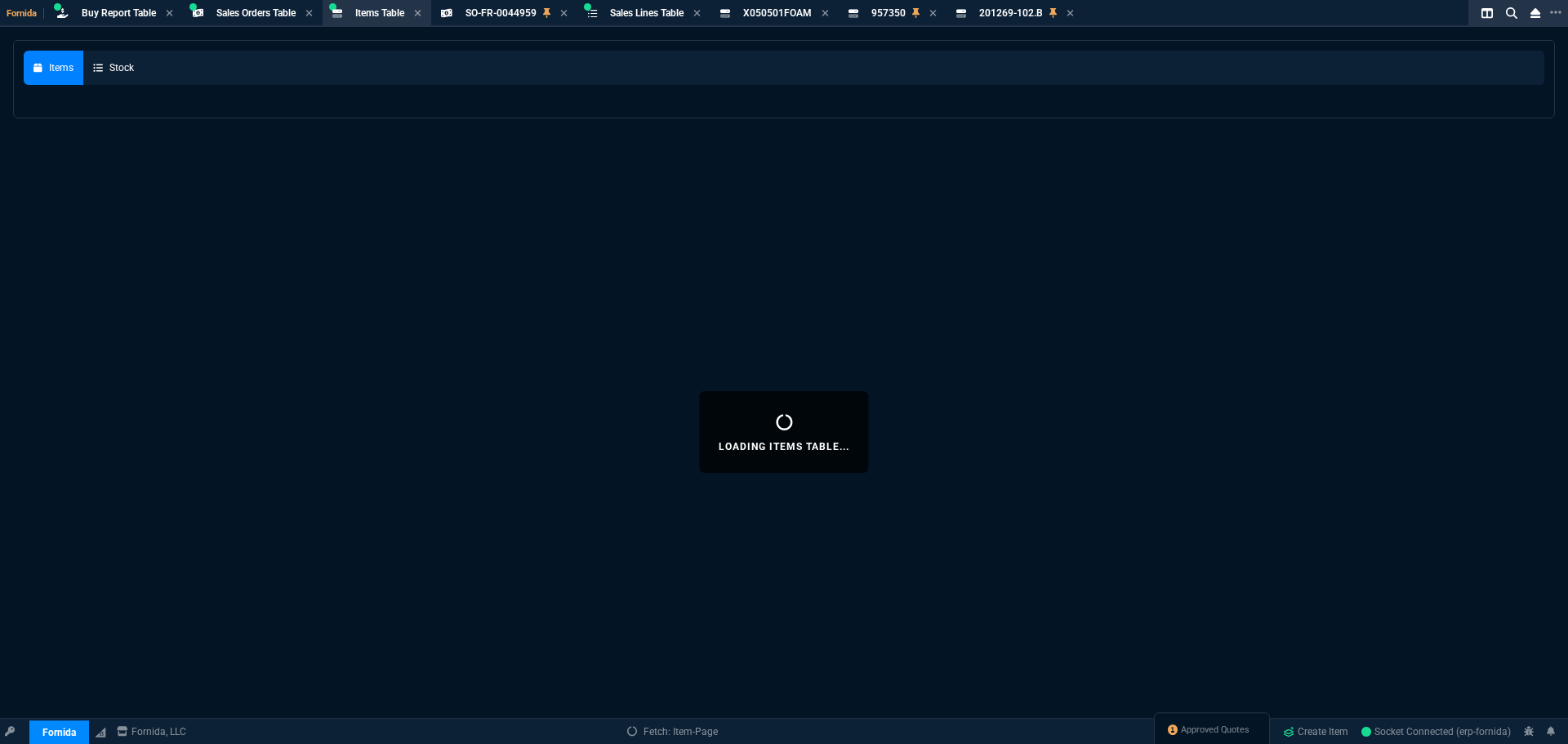
select select
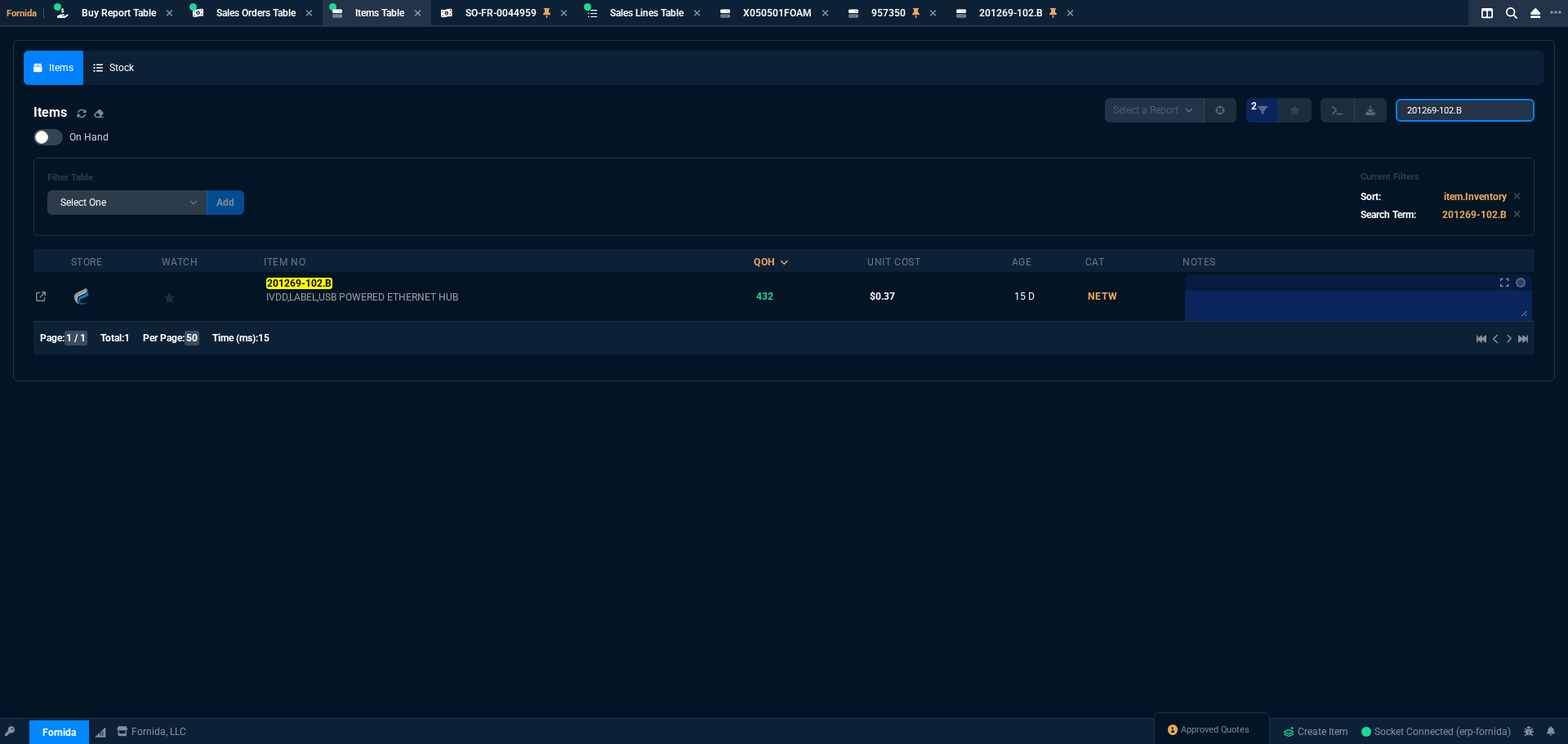
click at [1460, 107] on input "201269-102.B" at bounding box center [1465, 110] width 139 height 23
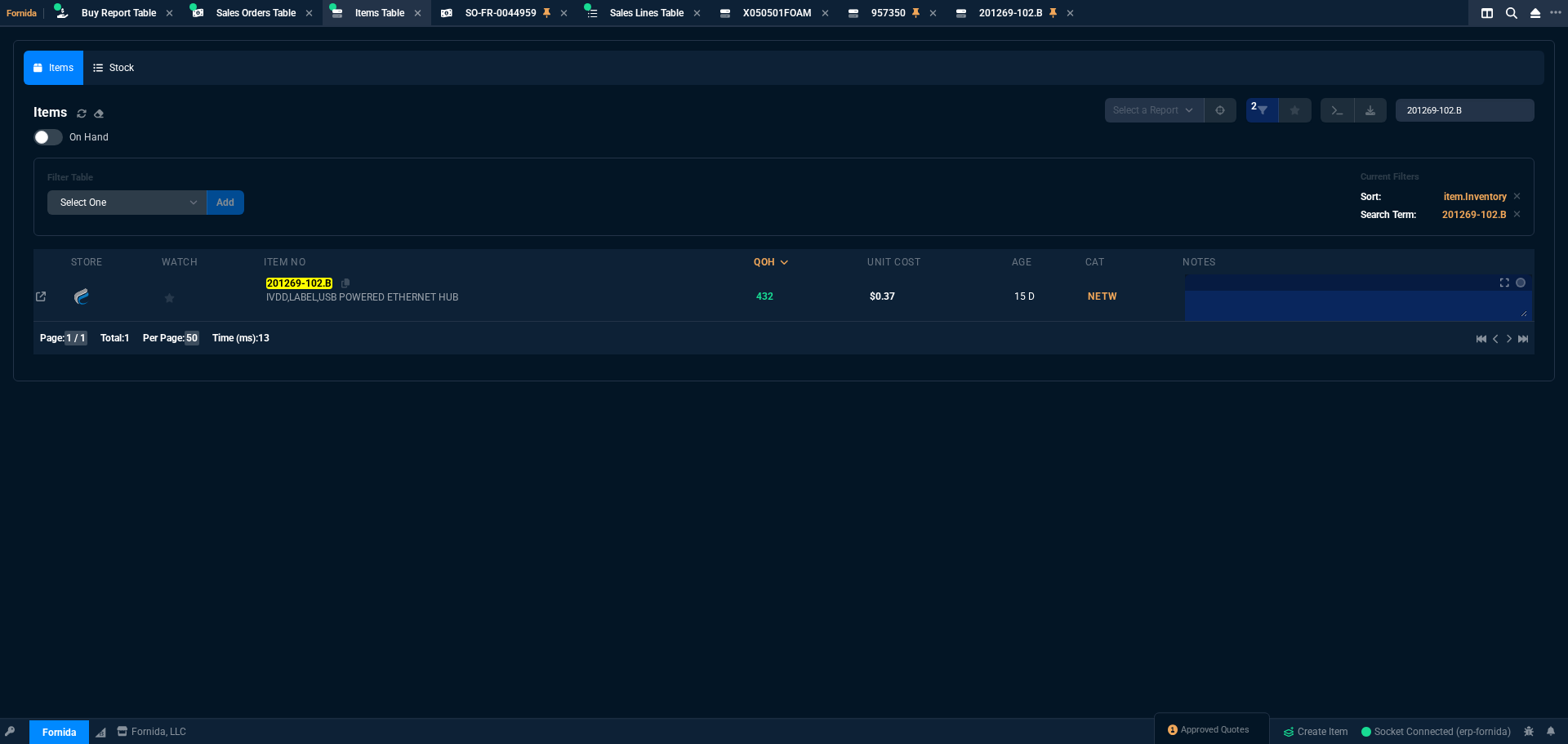
click at [290, 278] on span "201269-102.B" at bounding box center [300, 283] width 68 height 11
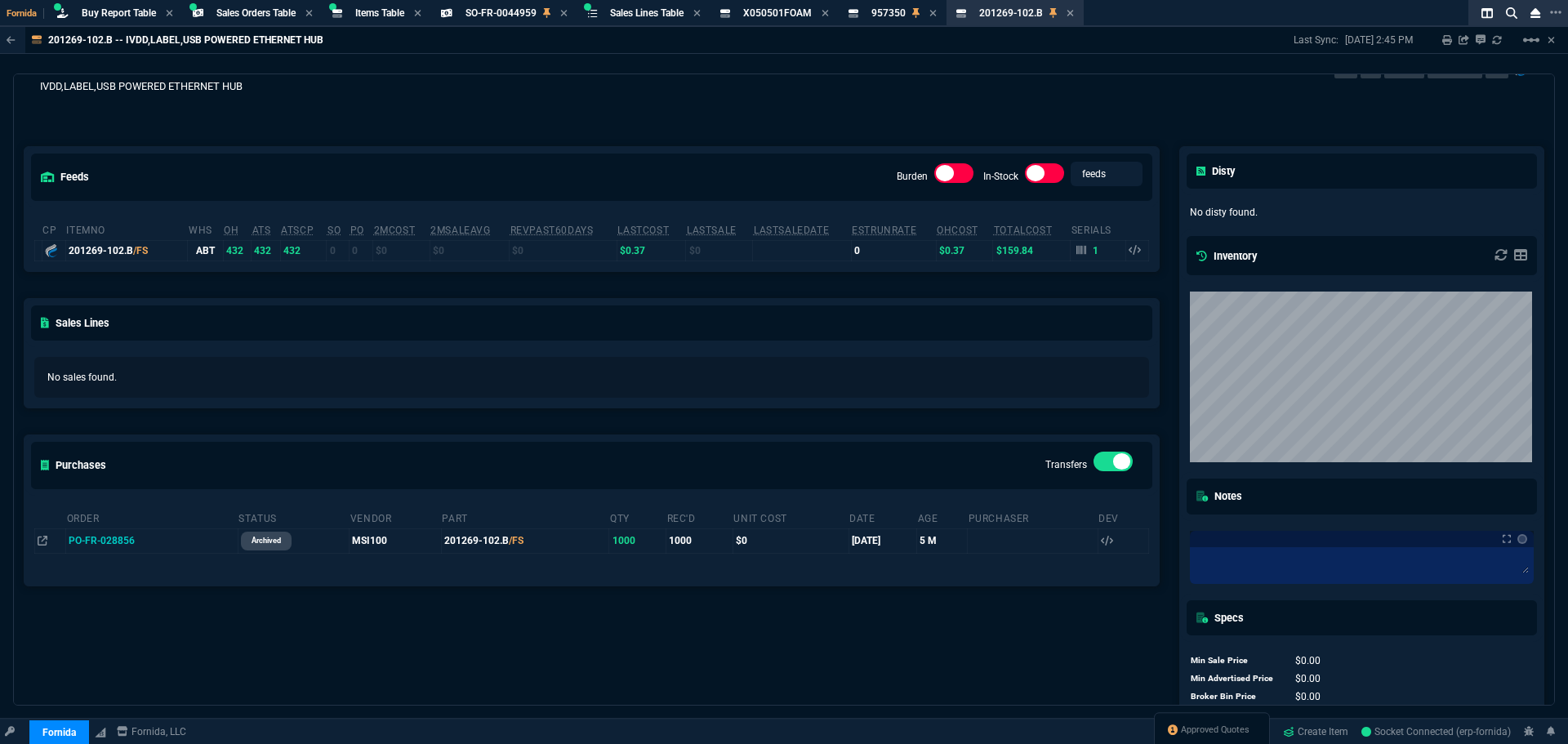
scroll to position [0, 0]
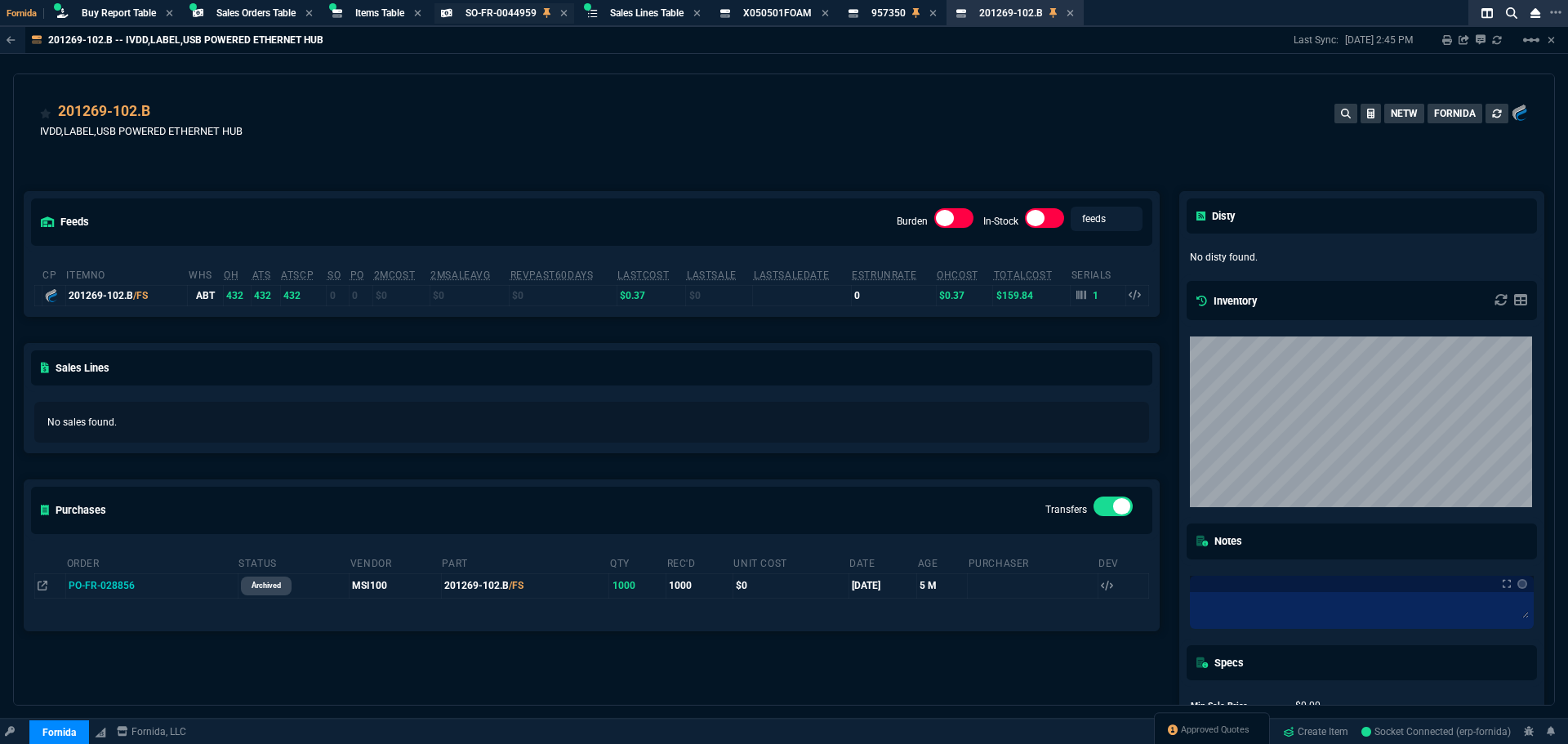
click at [531, 13] on span "SO-FR-0044959" at bounding box center [501, 13] width 71 height 11
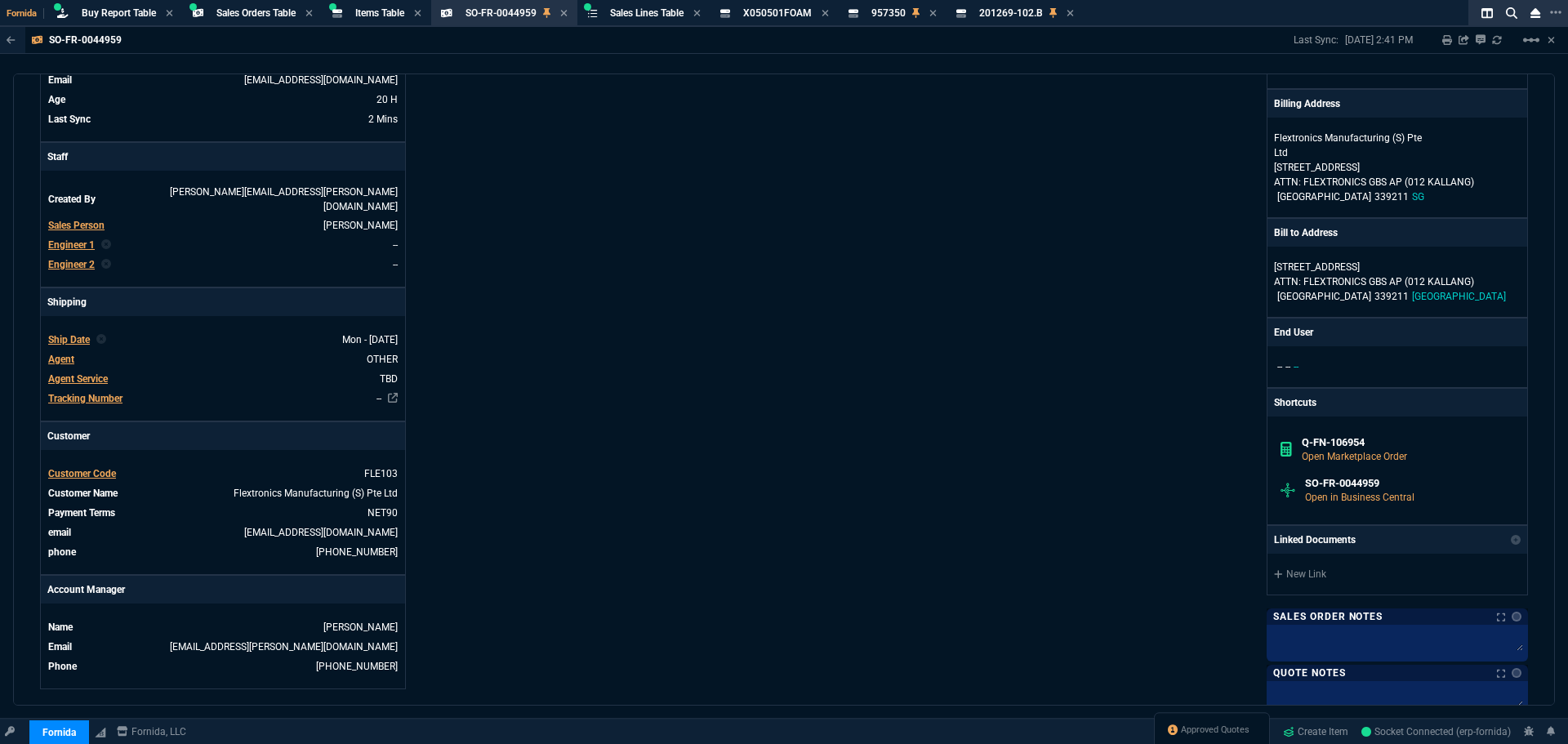
scroll to position [275, 0]
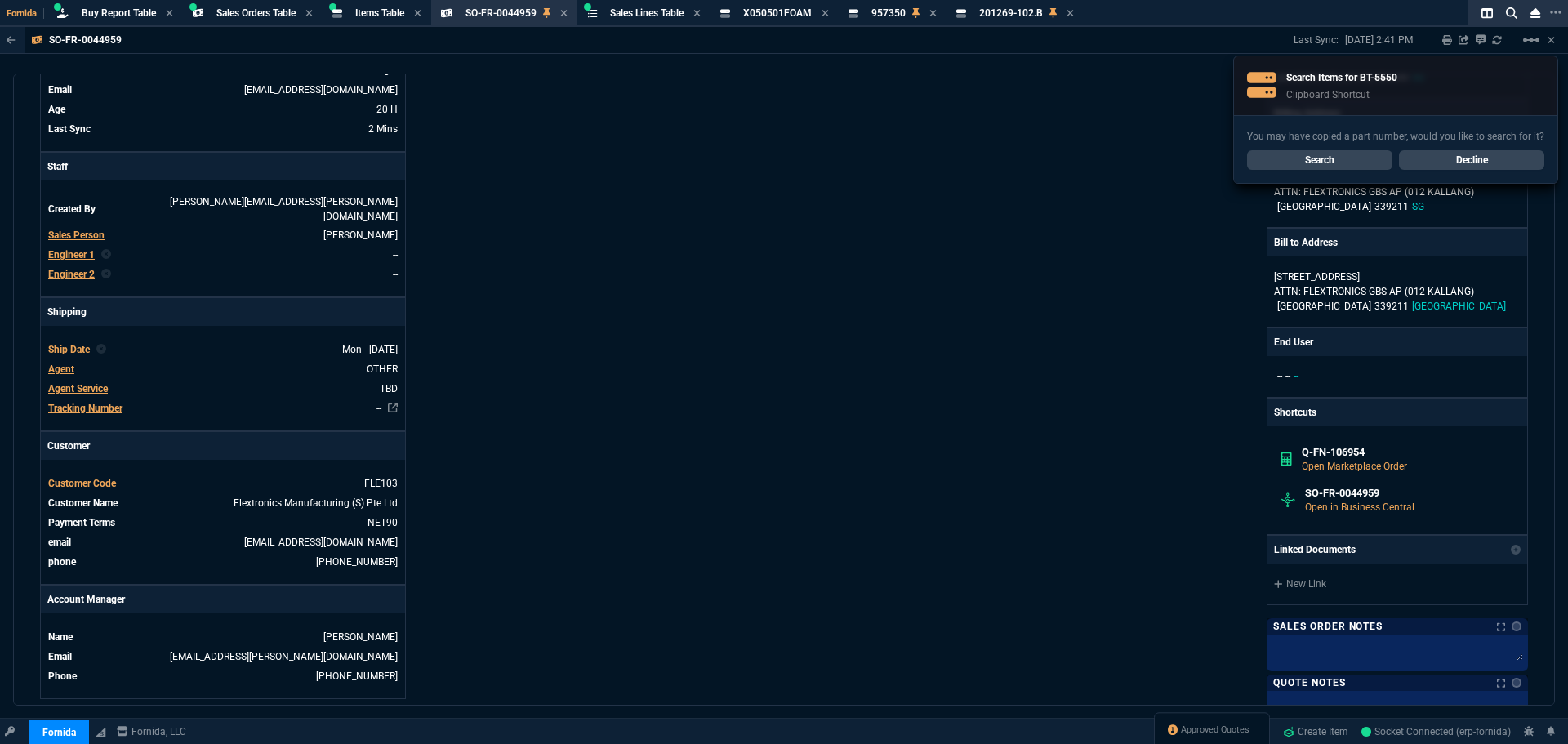
click at [1371, 164] on link "Search" at bounding box center [1319, 159] width 145 height 19
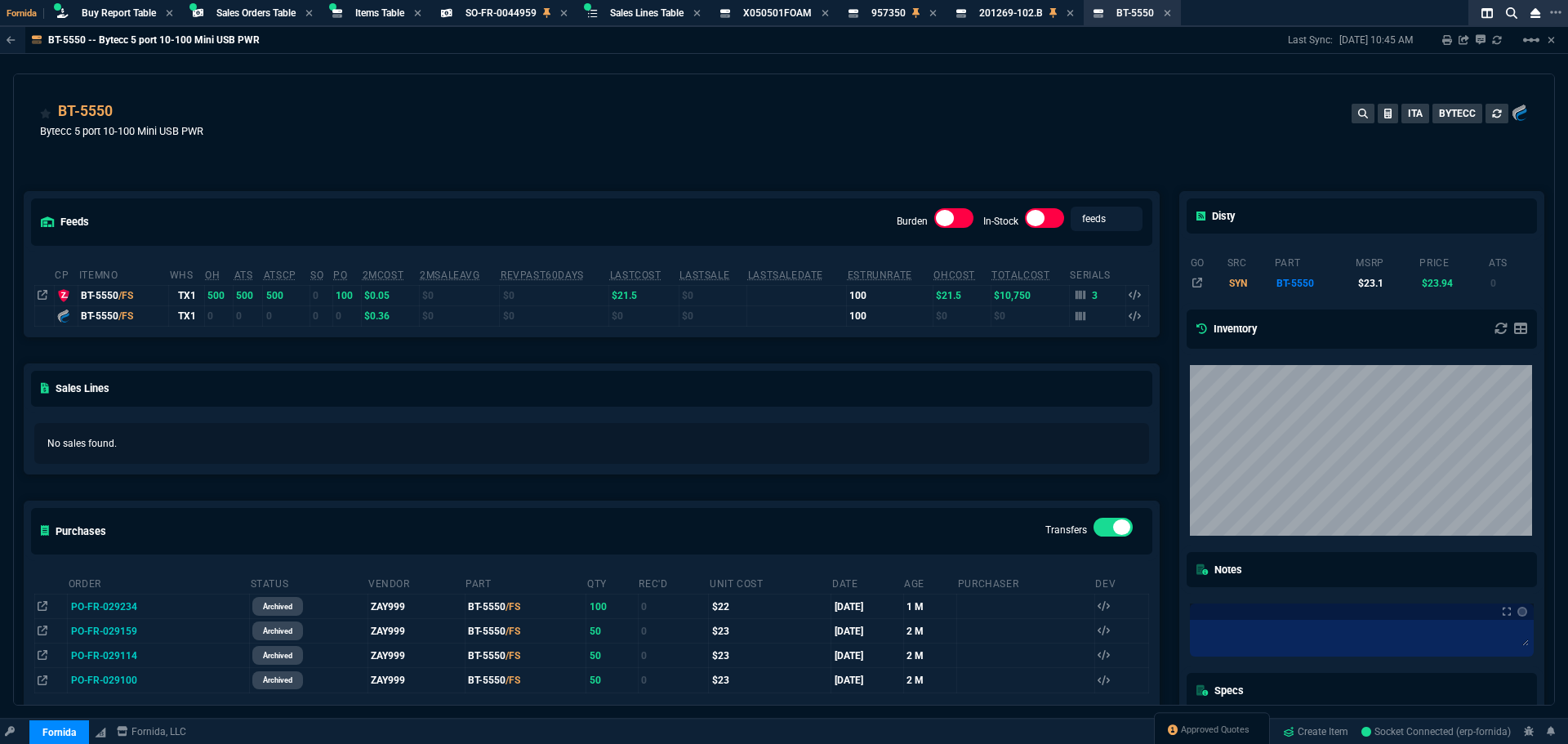
click at [481, 197] on div "feeds Burden In-Stock feeds prices" at bounding box center [592, 221] width 1134 height 59
click at [124, 111] on icon at bounding box center [124, 113] width 9 height 10
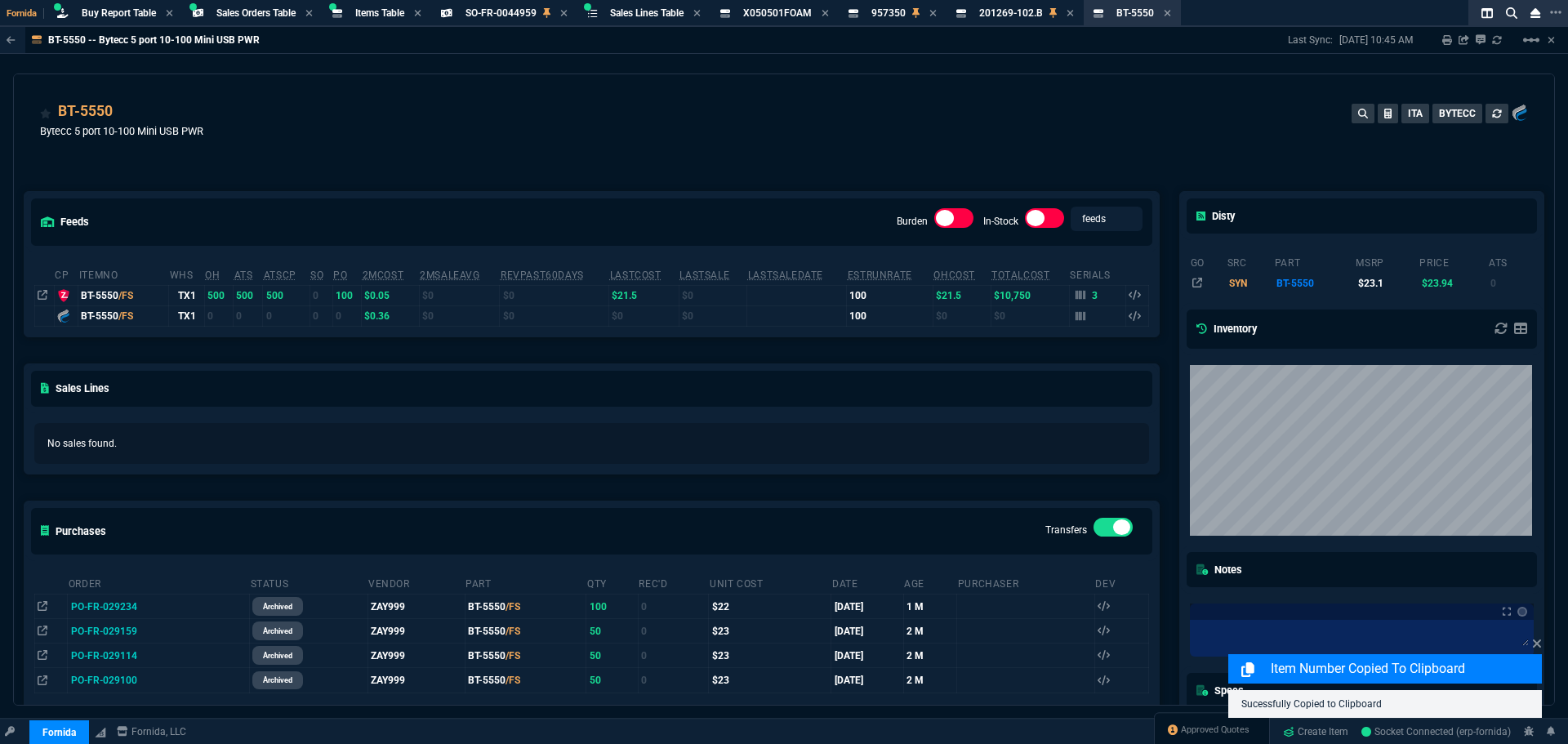
click at [424, 161] on div "feeds Burden In-Stock feeds prices cp ItemNo WHS OH ATS ATSCP SO PO 2MCost 2MSa…" at bounding box center [591, 503] width 1155 height 697
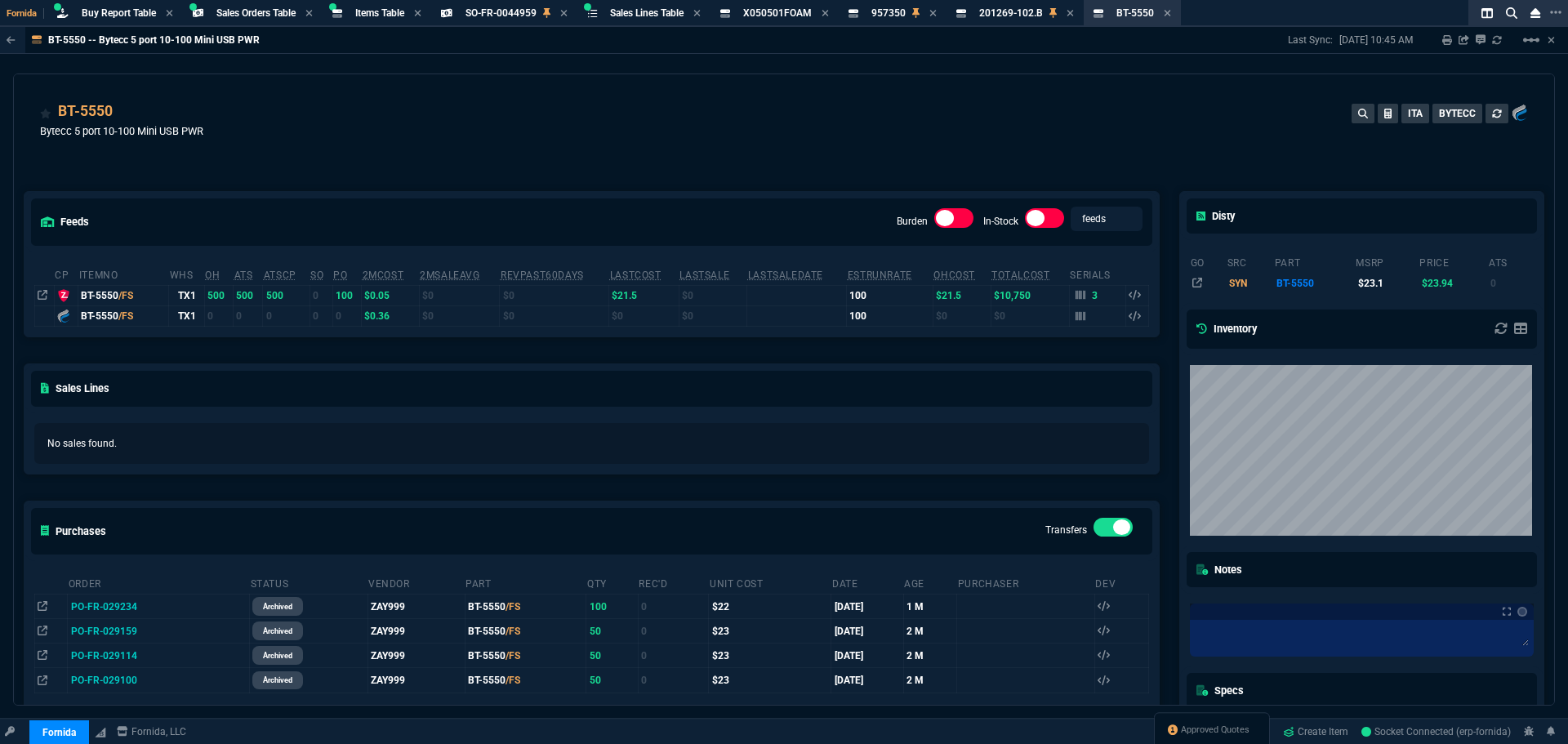
click at [424, 158] on div "feeds Burden In-Stock feeds prices cp ItemNo WHS OH ATS ATSCP SO PO 2MCost 2MSa…" at bounding box center [591, 503] width 1155 height 697
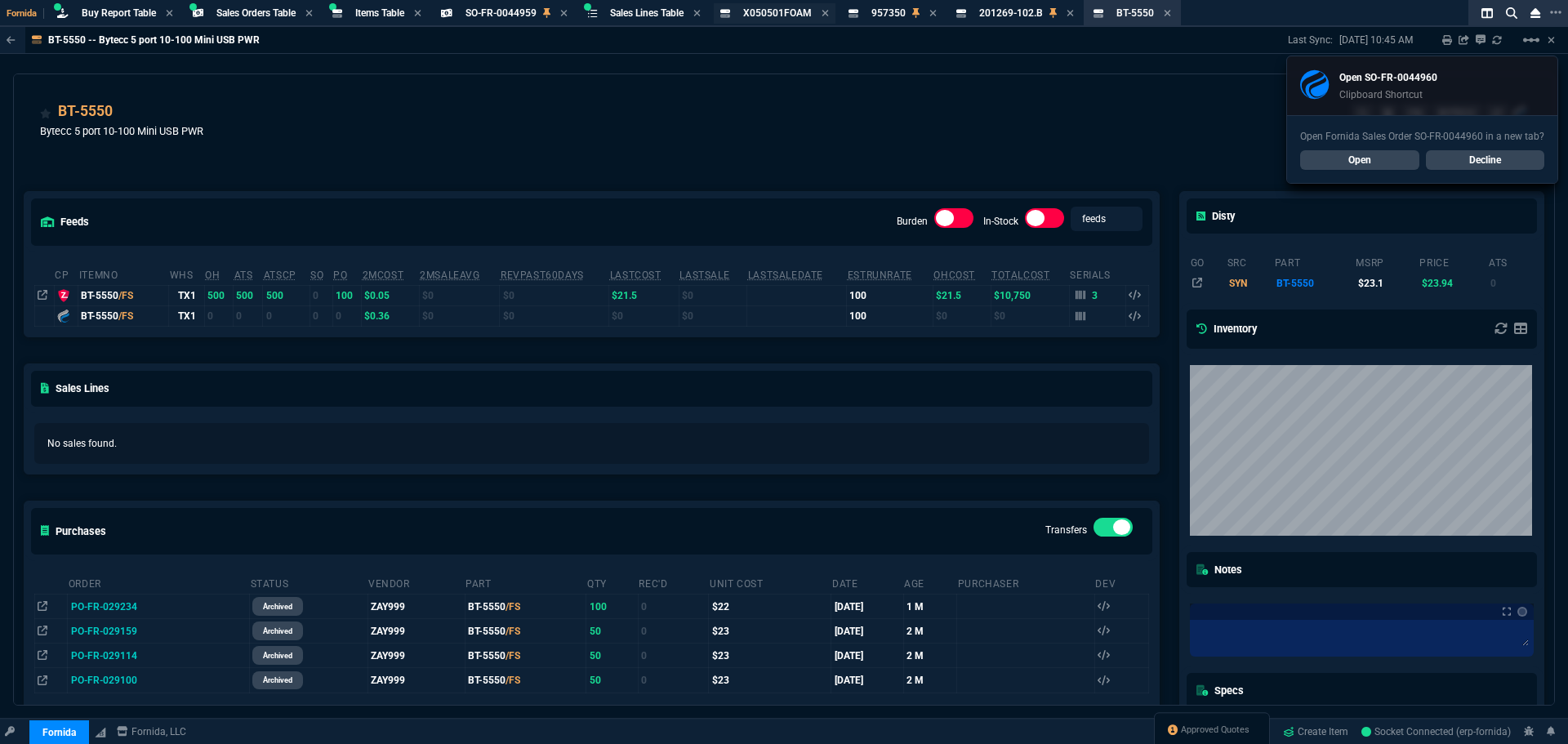
click at [785, 12] on span "X050501FOAM" at bounding box center [777, 13] width 69 height 11
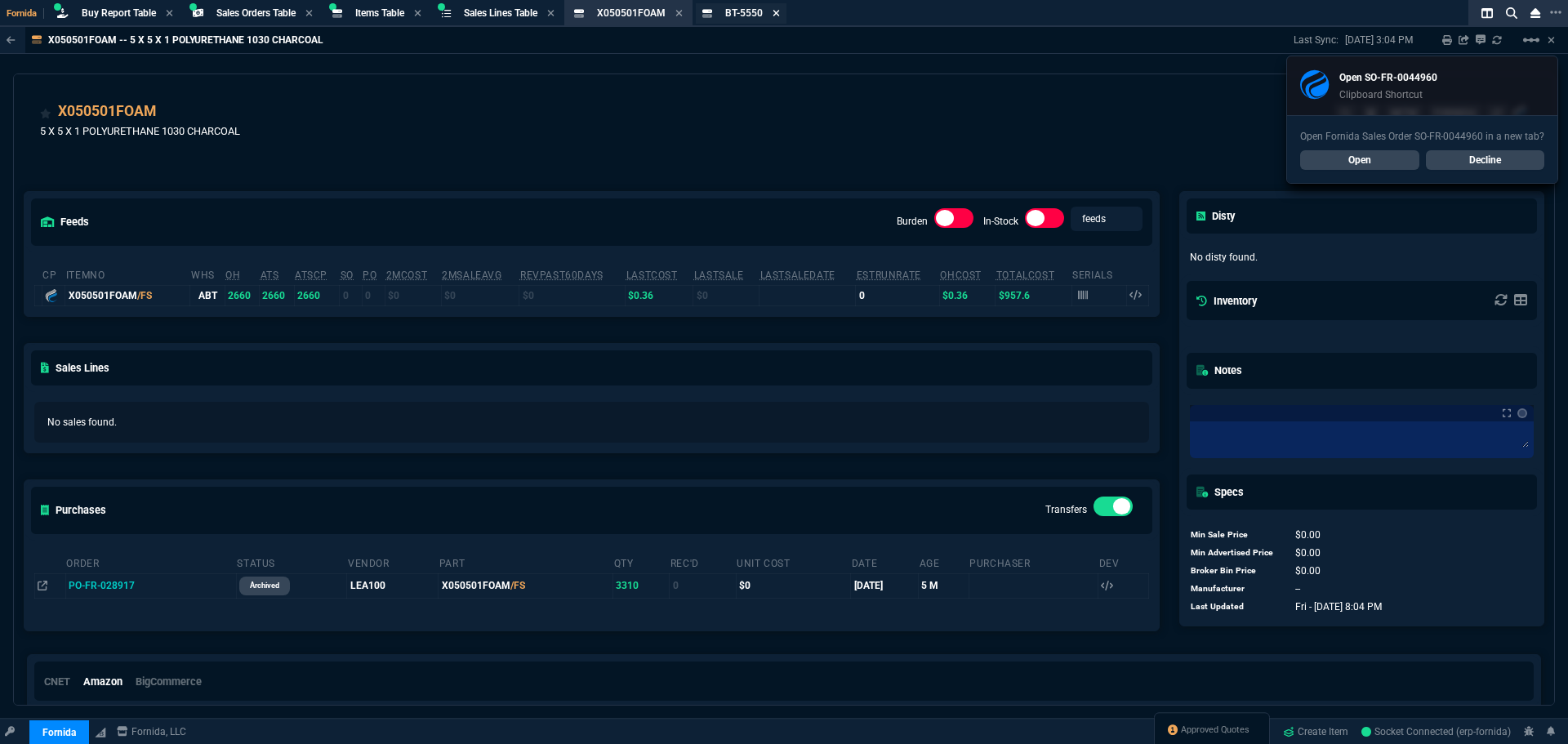
click at [780, 16] on icon at bounding box center [776, 14] width 8 height 10
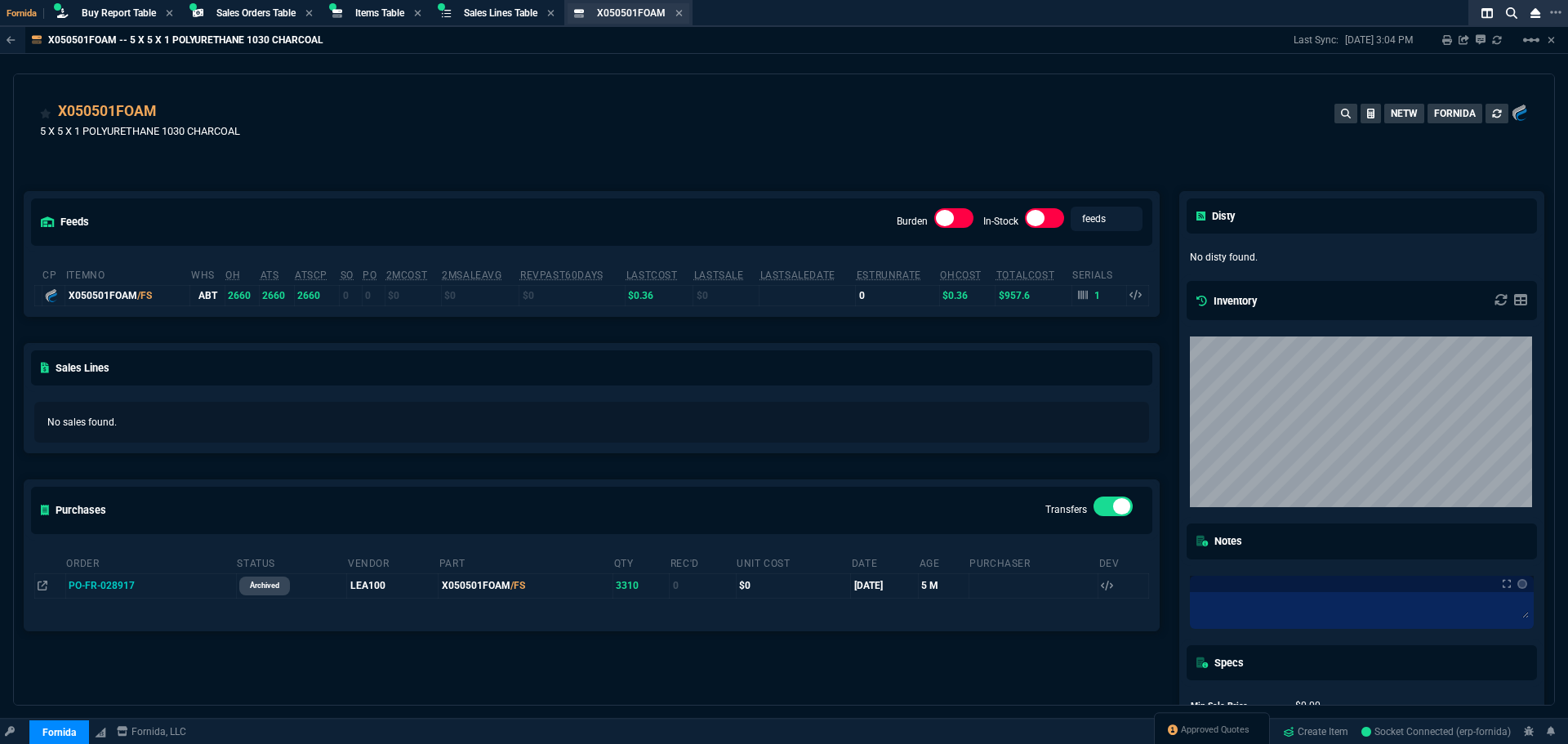
click at [689, 12] on div "X050501FOAM Item" at bounding box center [629, 14] width 122 height 20
click at [682, 15] on icon at bounding box center [680, 14] width 7 height 7
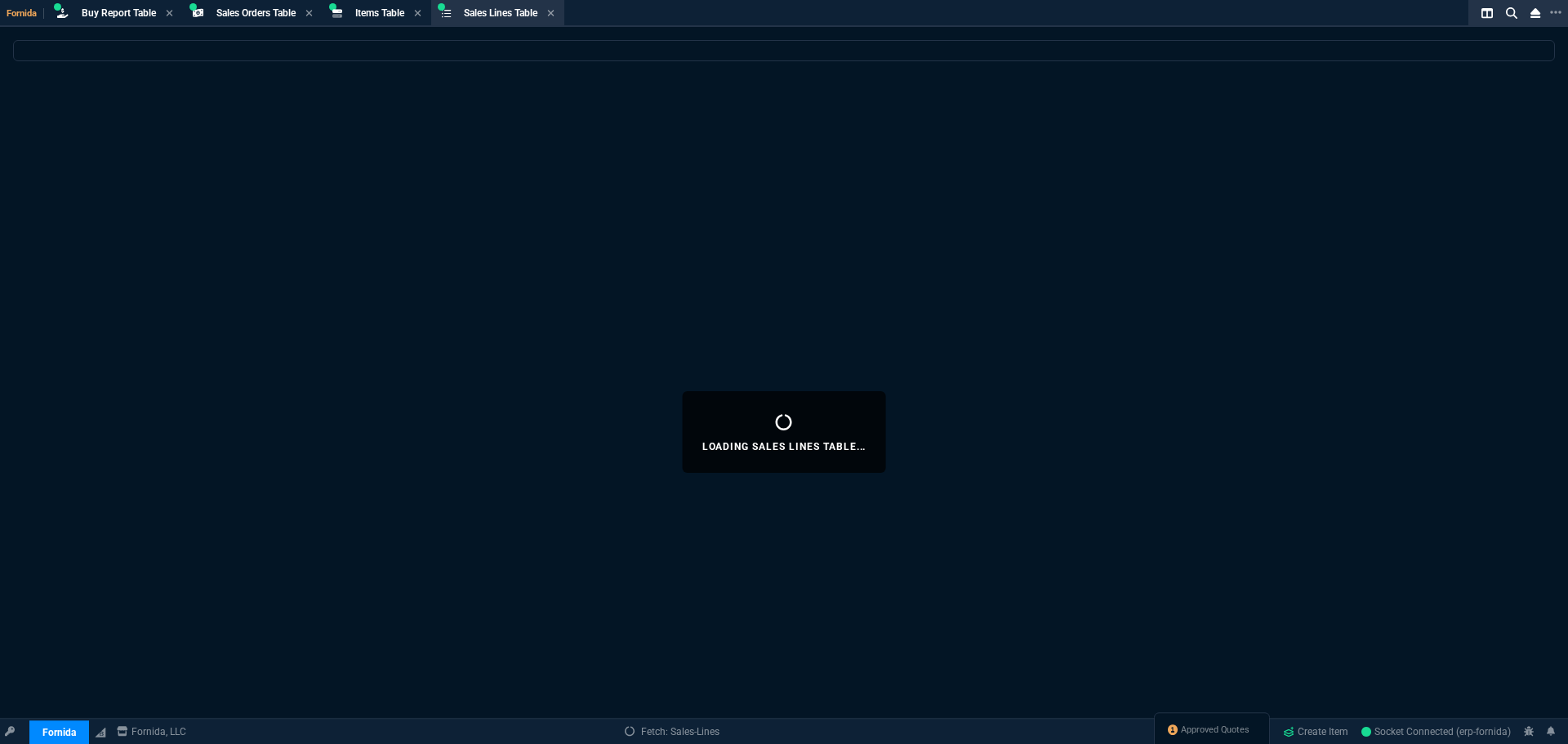
click at [531, 83] on div "Loading Sales Lines Table..." at bounding box center [784, 431] width 1568 height 784
select select
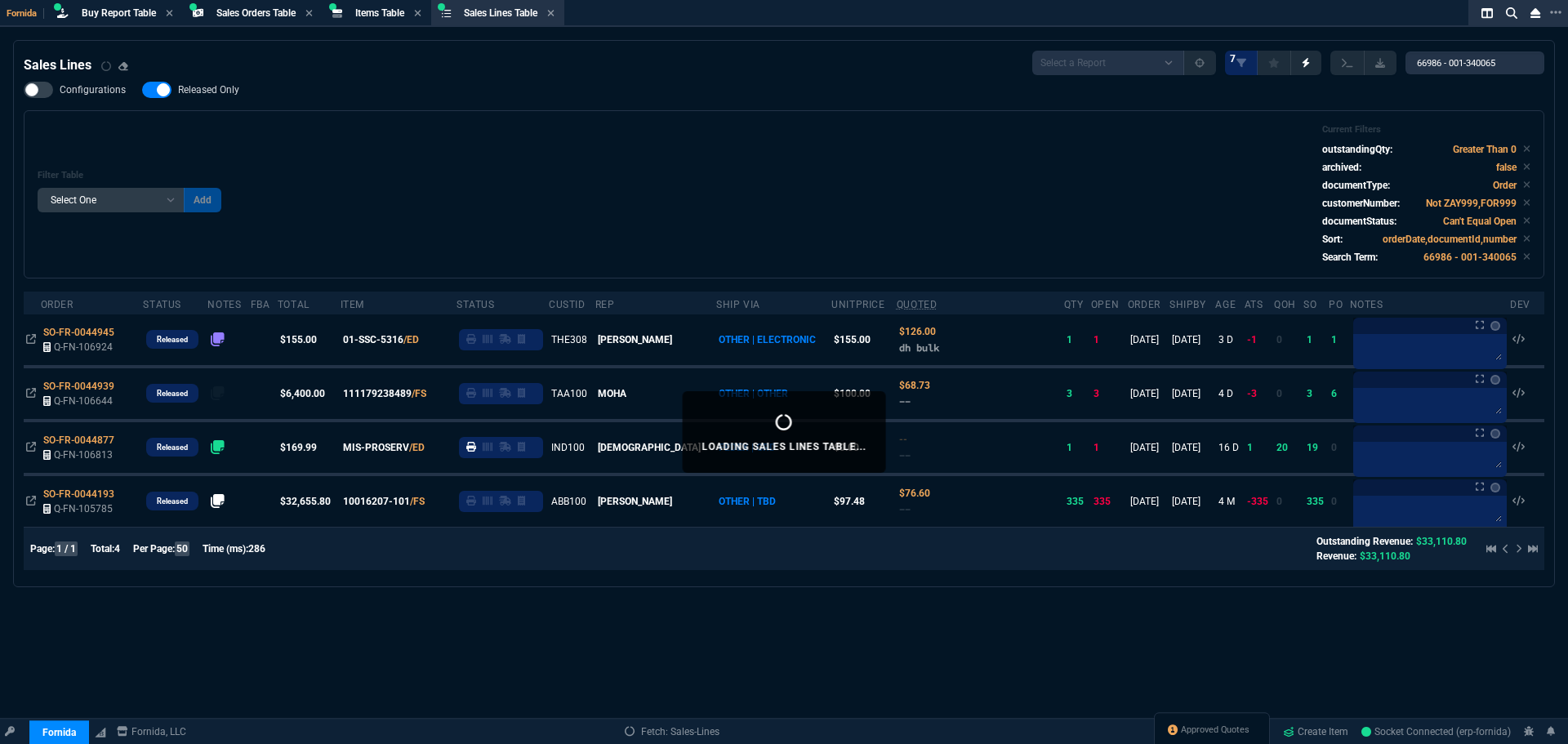
click at [390, 20] on div "Items Table Item" at bounding box center [376, 14] width 102 height 20
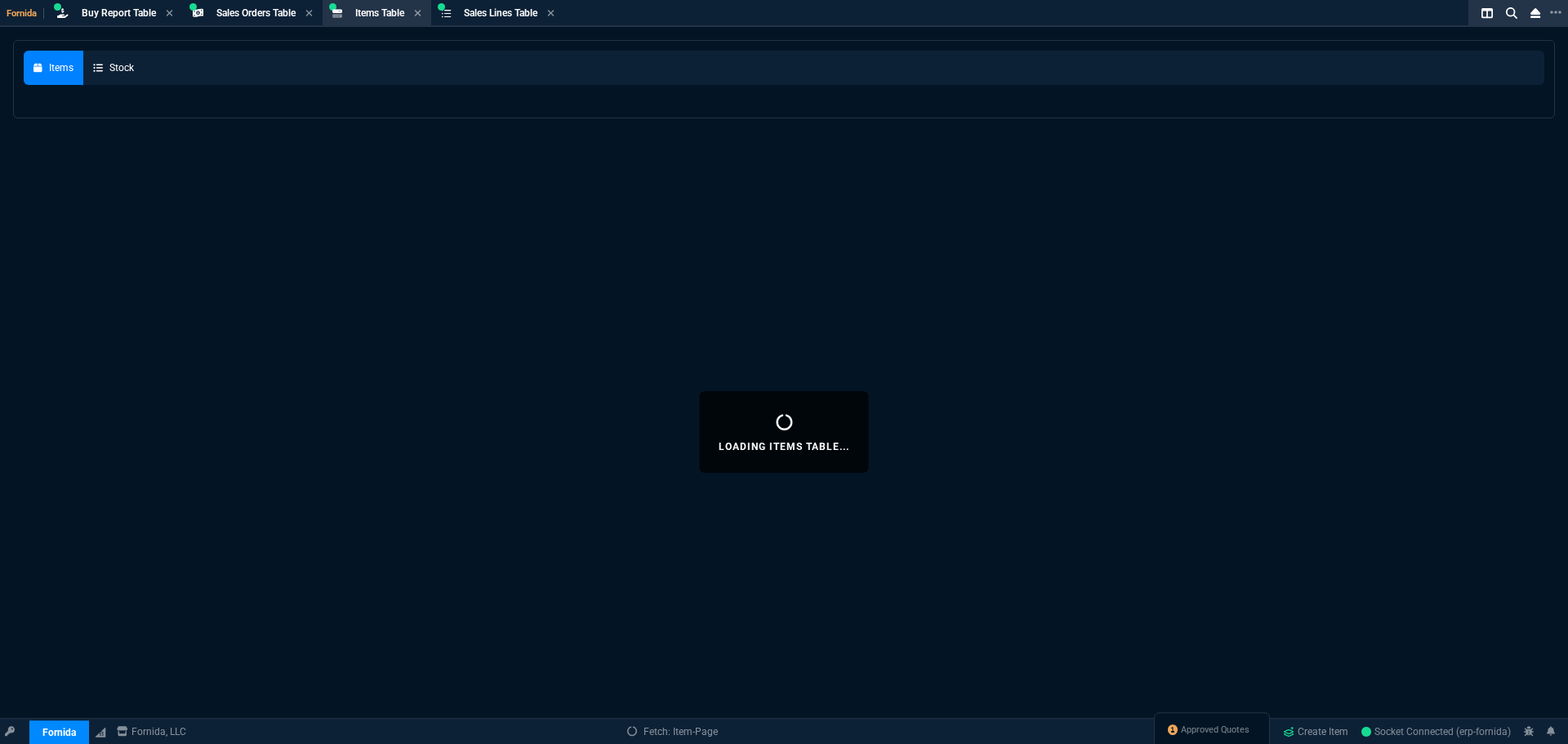
select select
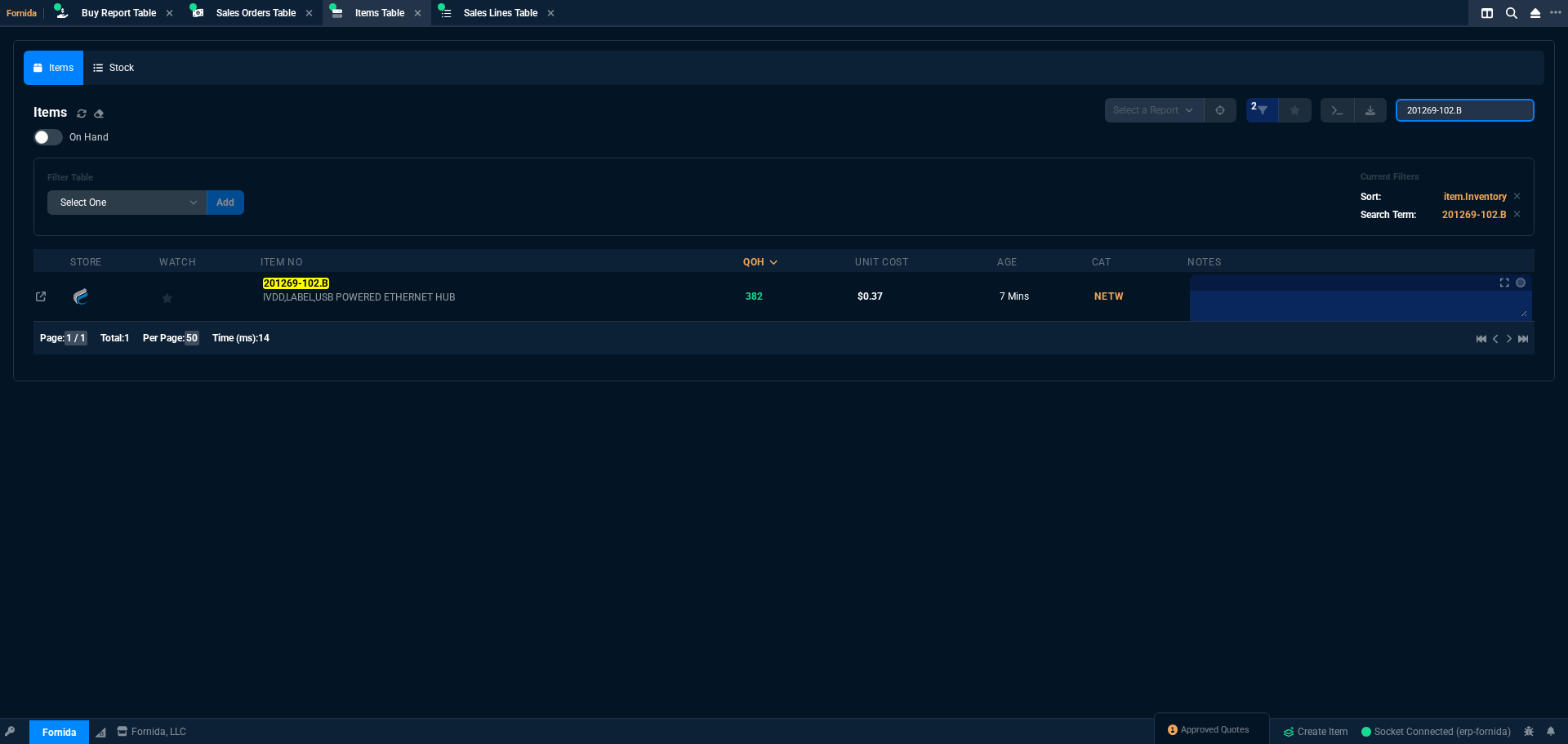
click at [1474, 109] on input "201269-102.B" at bounding box center [1465, 110] width 139 height 23
paste input "SO-FR-0044960*"
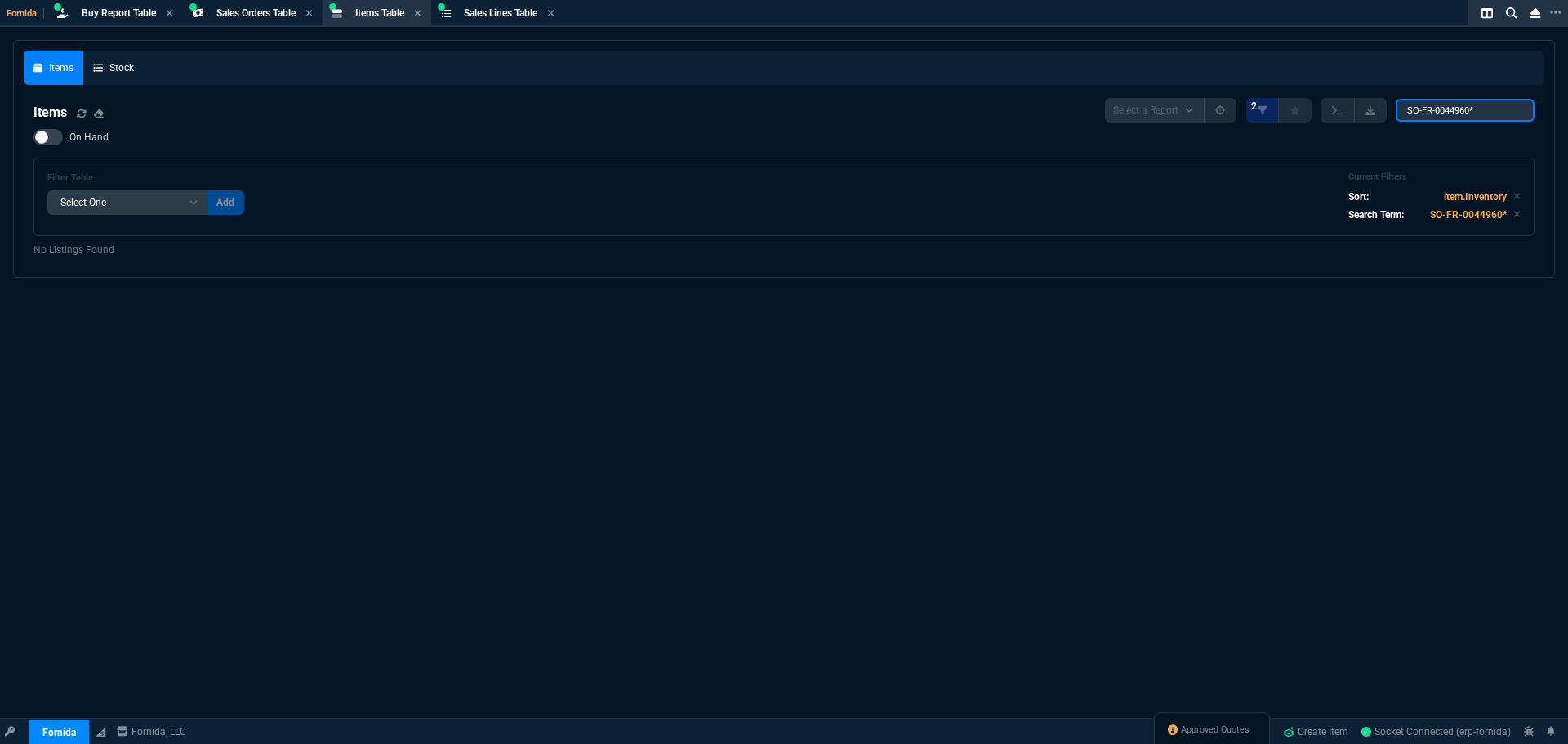
type input "SO-FR-0044960*"
click at [634, 166] on div "Filter Table Select One Add Filter () Age () Cat (item.ItemCategoryCode) Item N…" at bounding box center [783, 197] width 1501 height 78
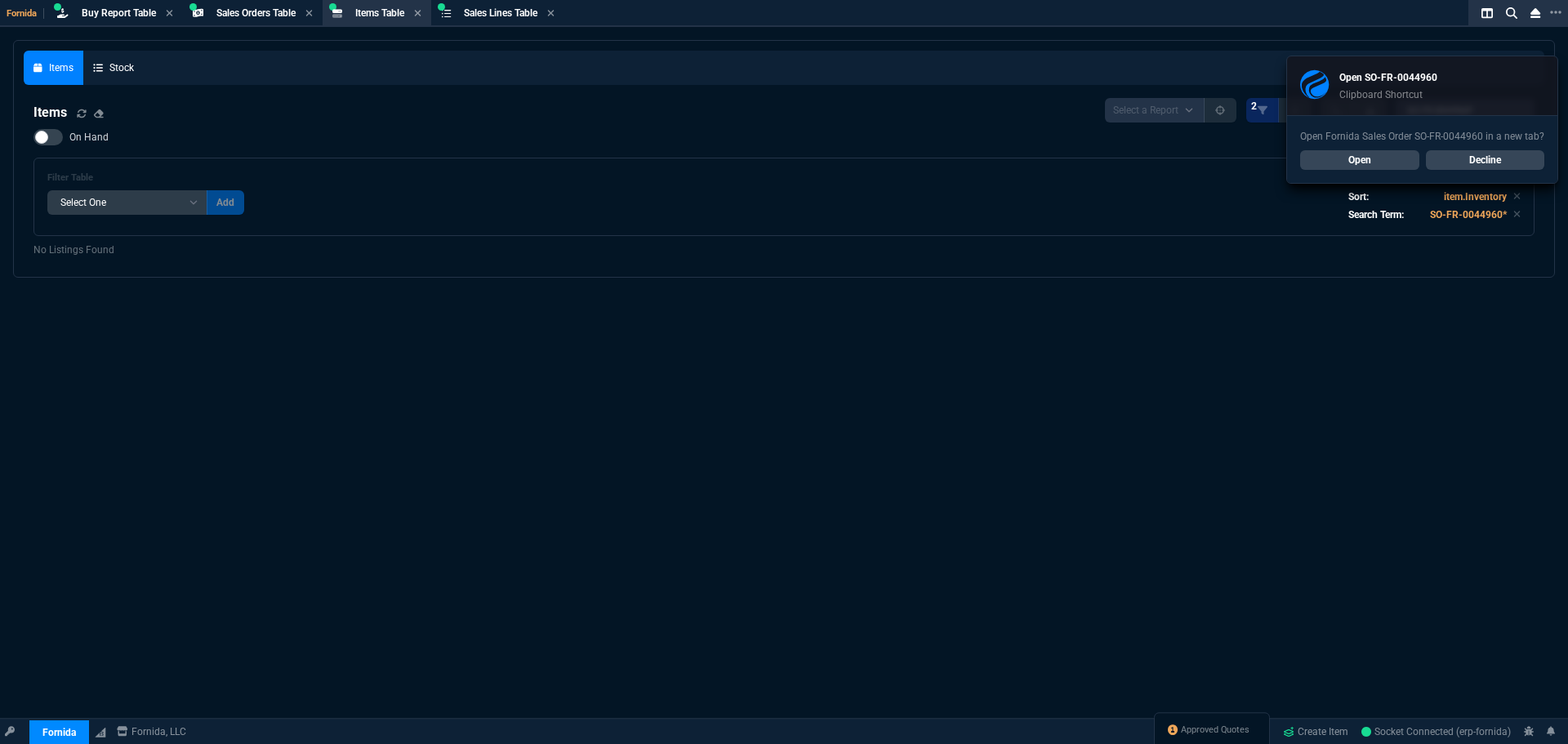
click at [1335, 158] on link "Open" at bounding box center [1359, 159] width 120 height 19
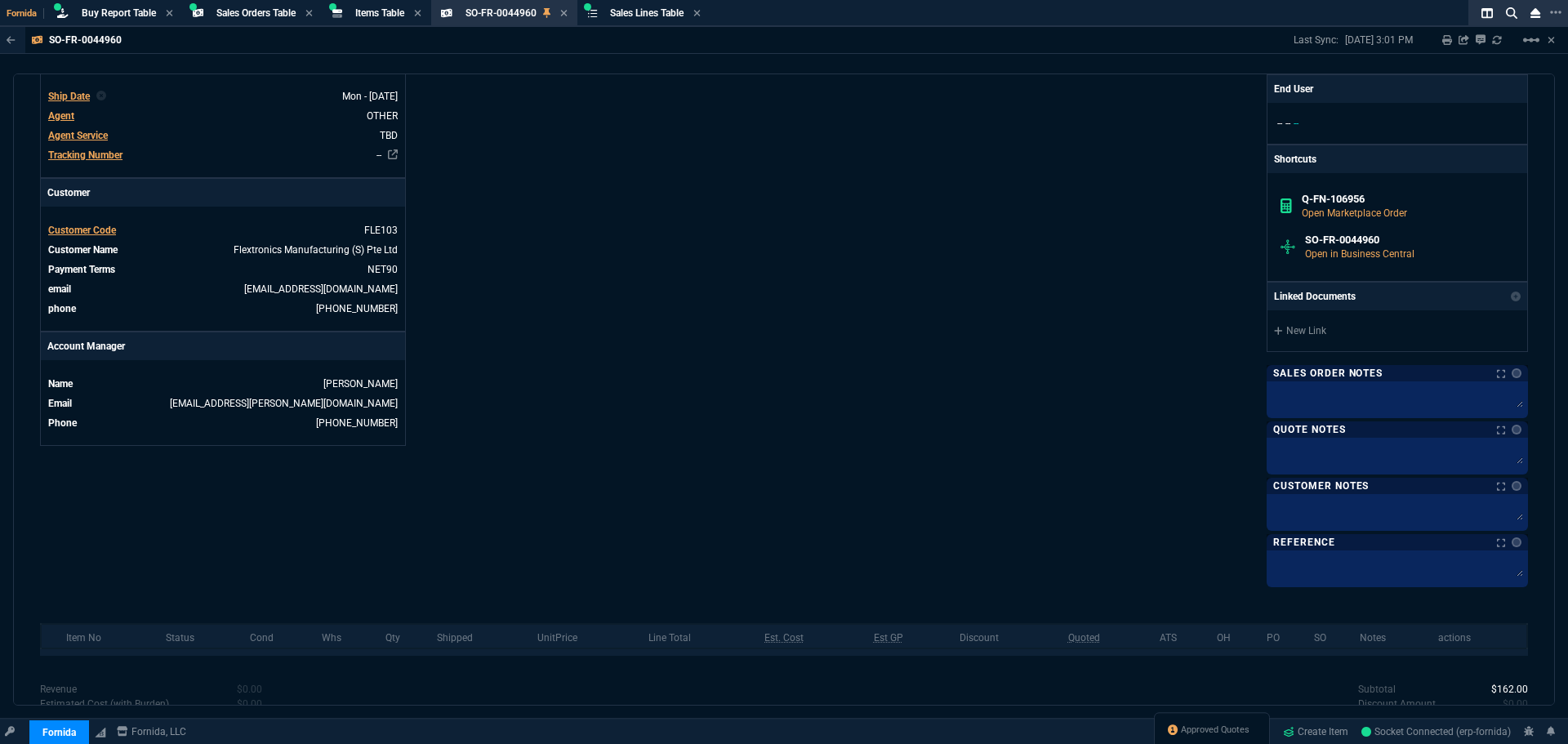
scroll to position [633, 0]
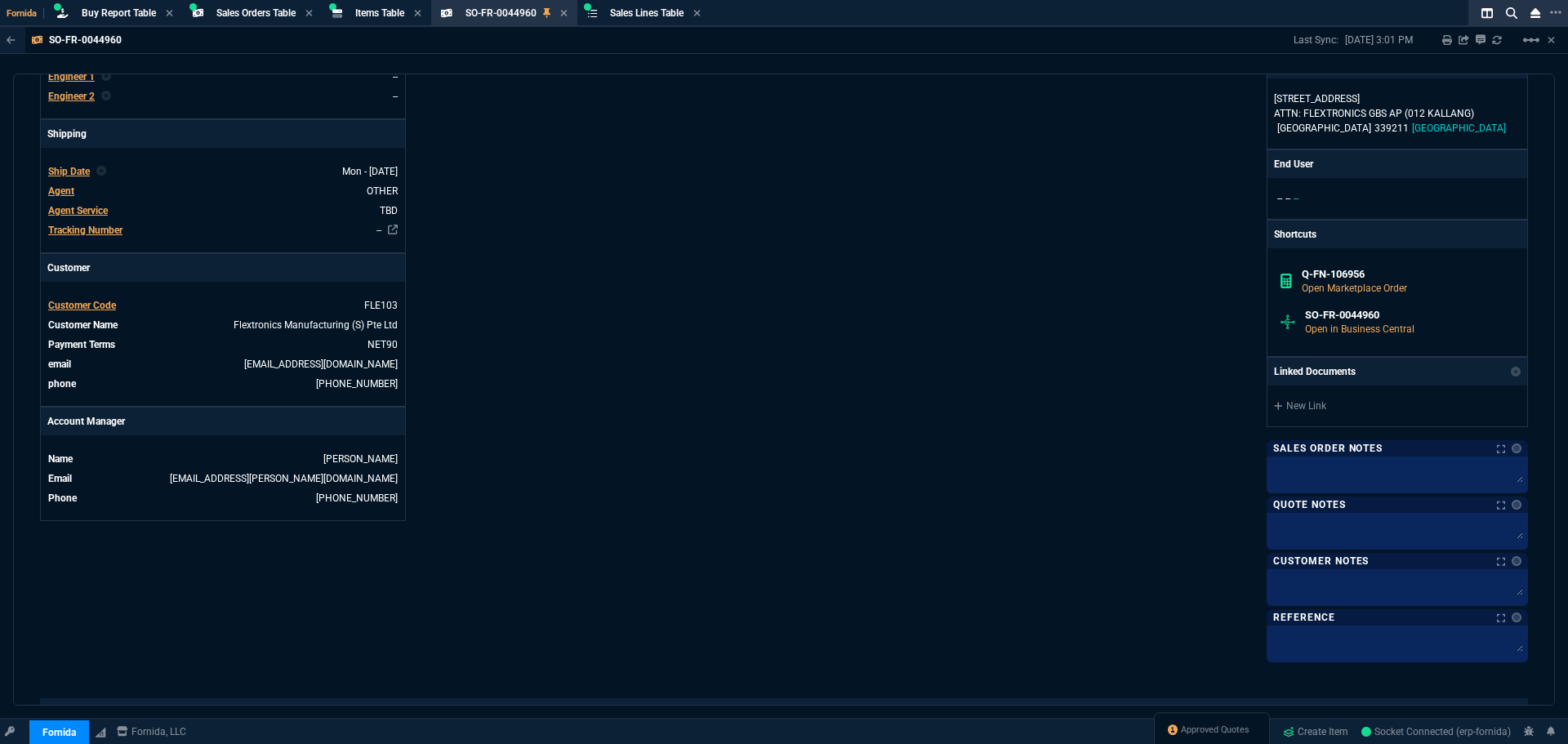
scroll to position [41, 0]
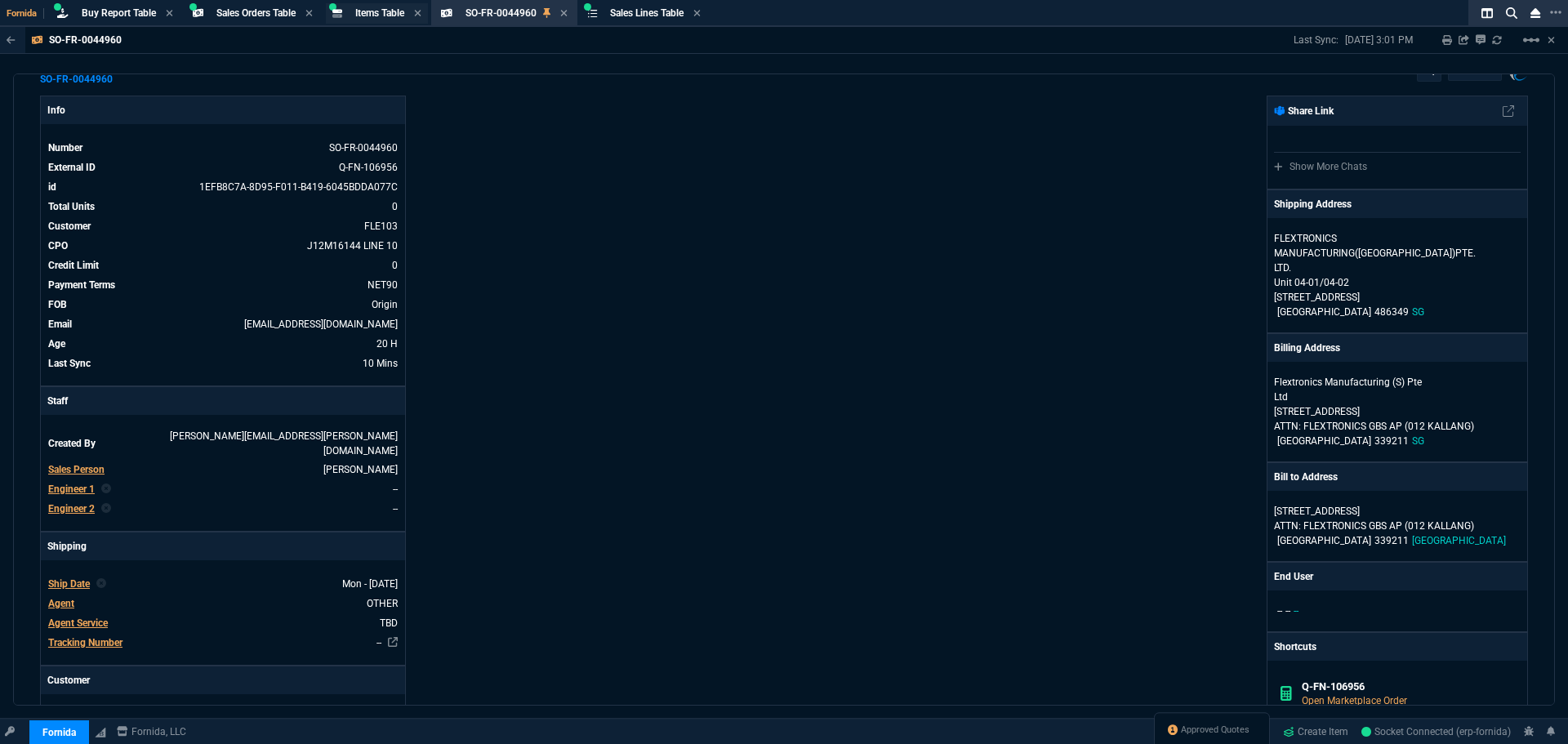
click at [388, 14] on span "Items Table" at bounding box center [380, 13] width 49 height 11
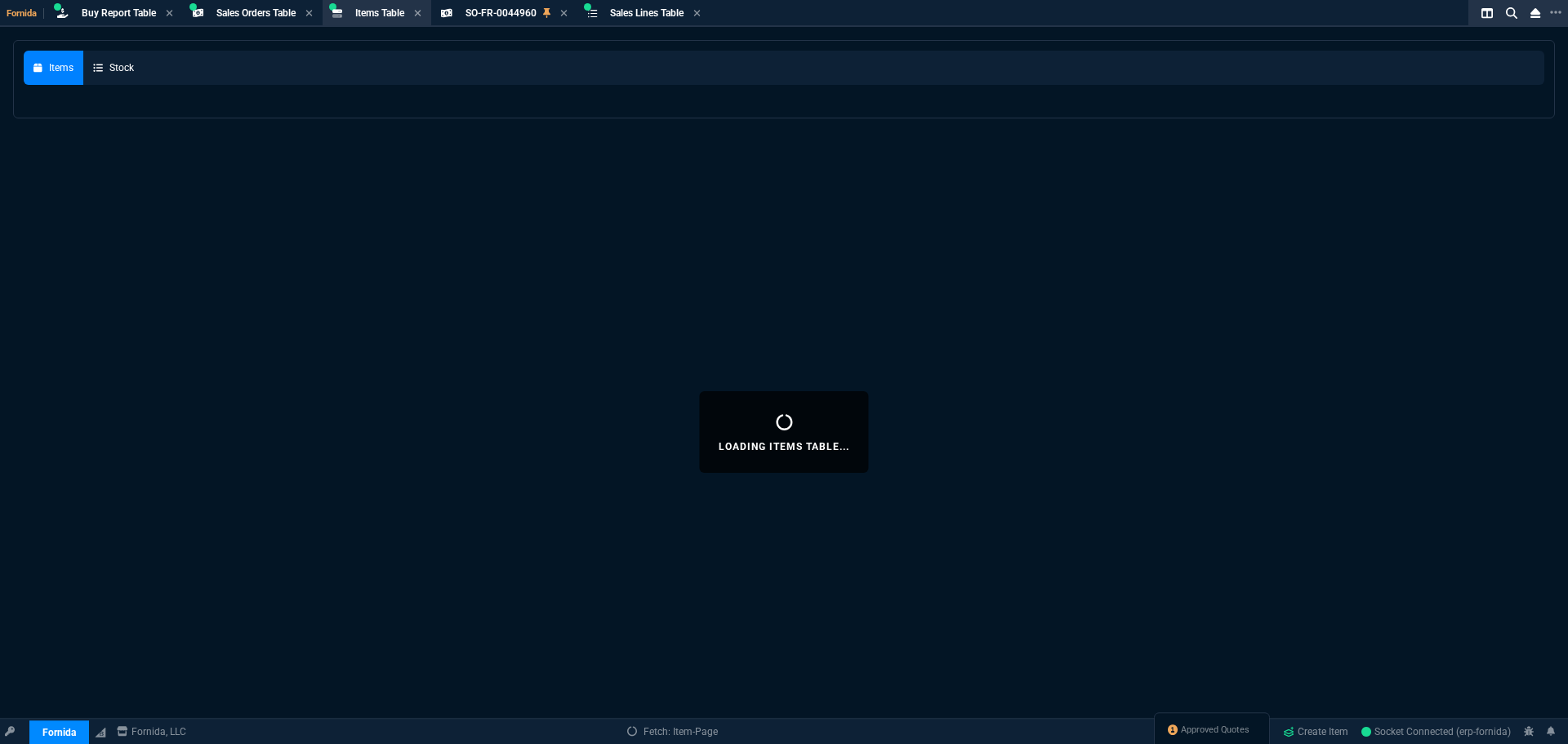
select select
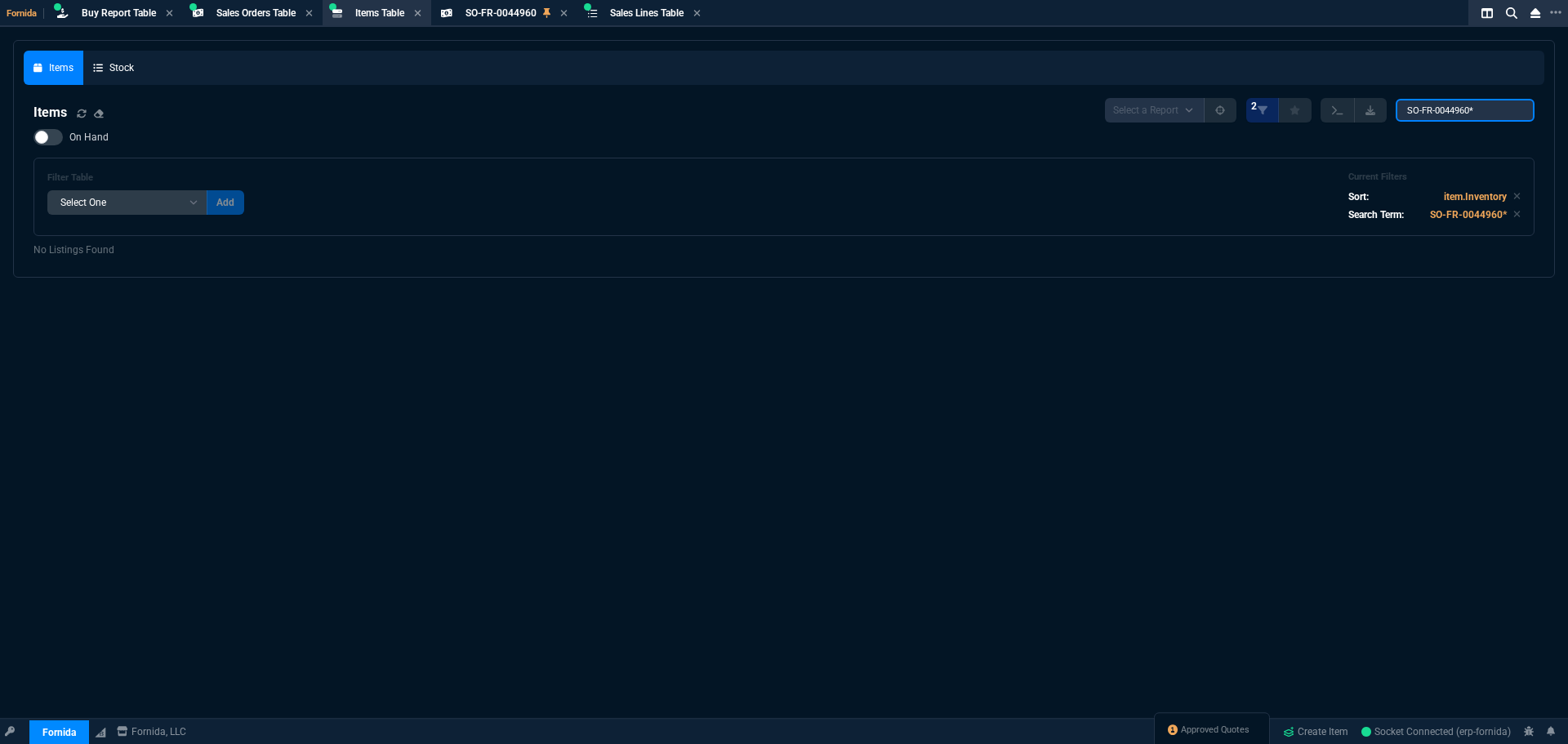
click at [1442, 119] on input "SO-FR-0044960*" at bounding box center [1465, 110] width 139 height 23
paste input "91015-107.A"
type input "91015-107.A"
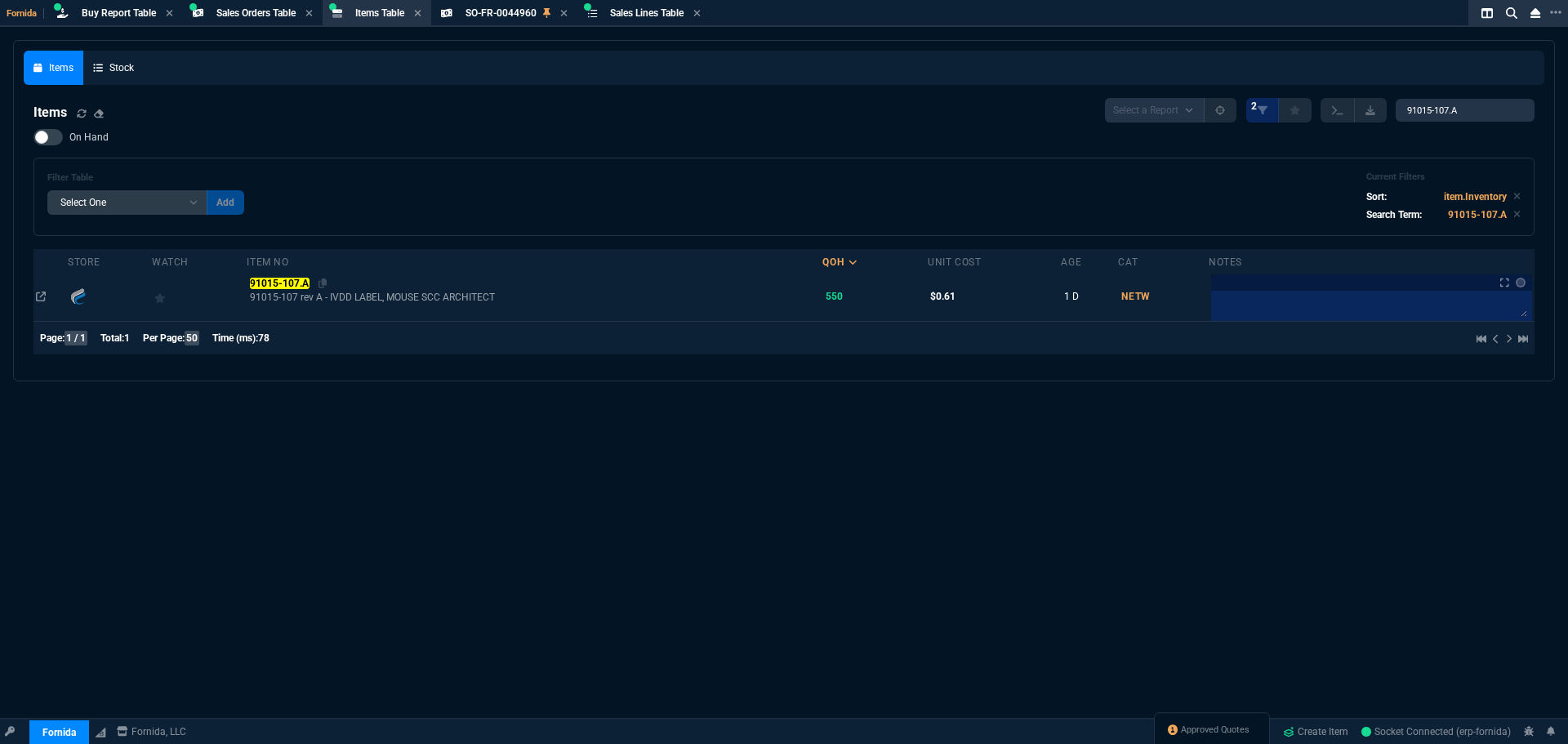
click at [278, 282] on mark "91015-107.A" at bounding box center [280, 283] width 59 height 11
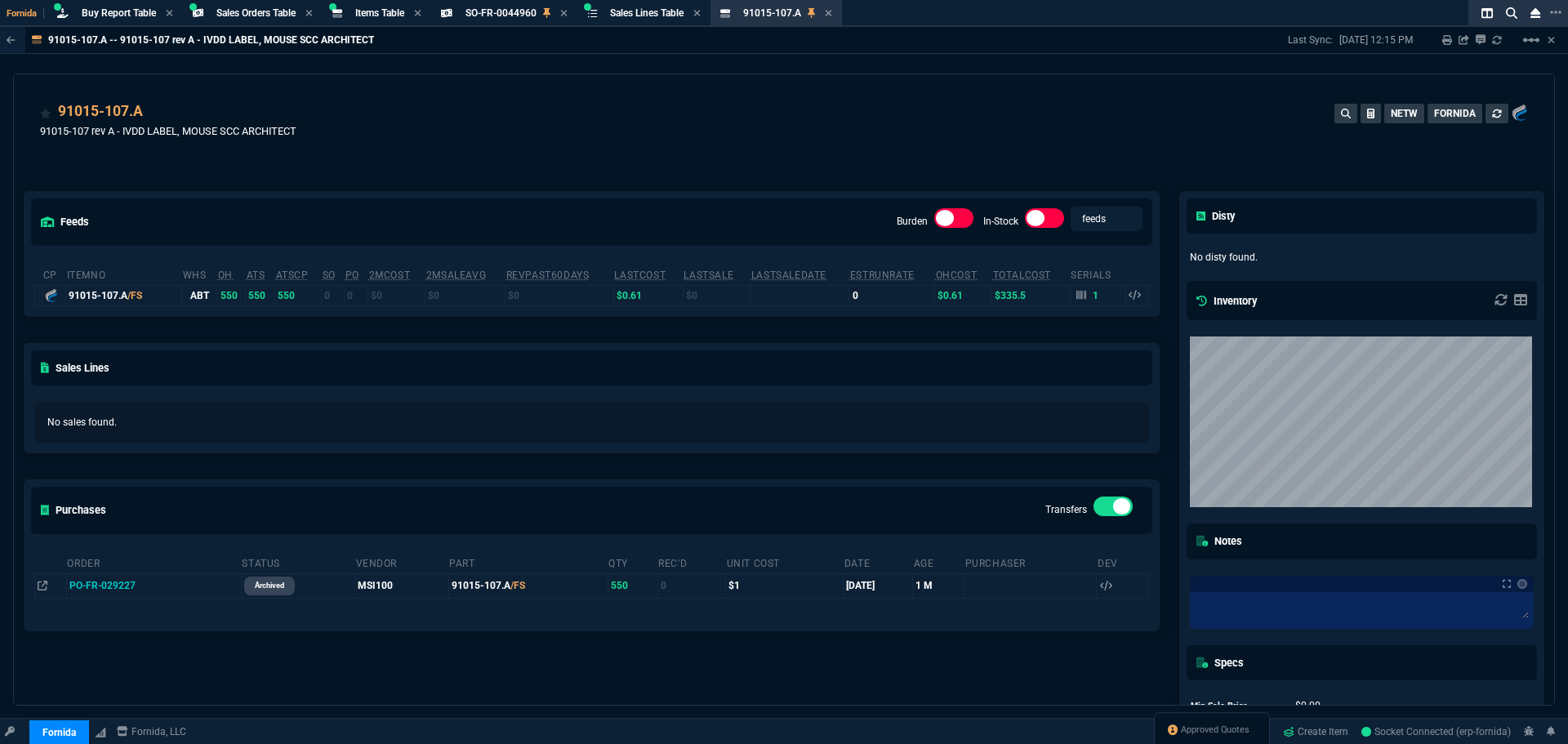
click at [438, 133] on div "91015-107.A 91015-107 rev A - IVDD LABEL, MOUSE SCC ARCHITECT NETW FORNIDA" at bounding box center [783, 129] width 1487 height 58
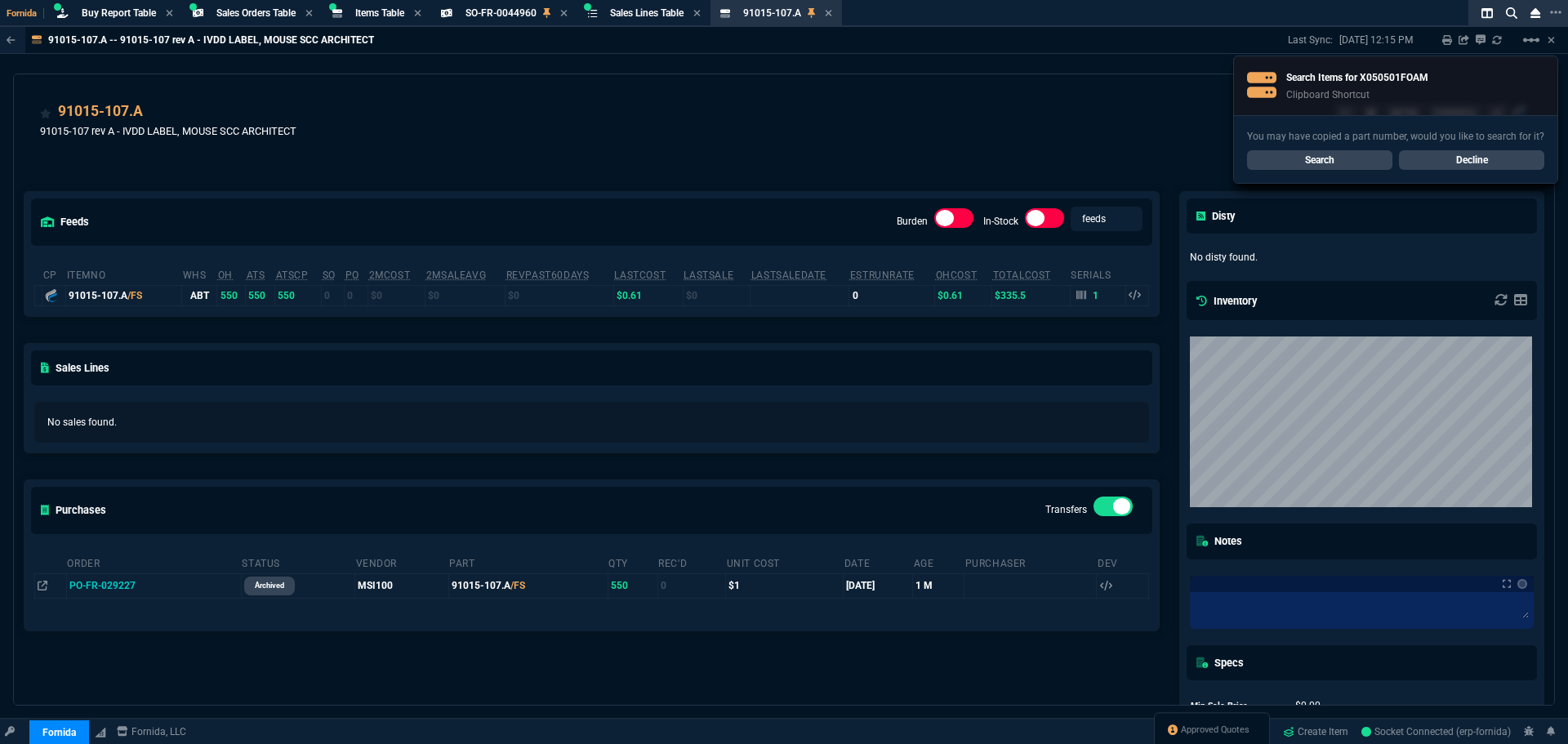
click at [1334, 158] on link "Search" at bounding box center [1319, 159] width 145 height 19
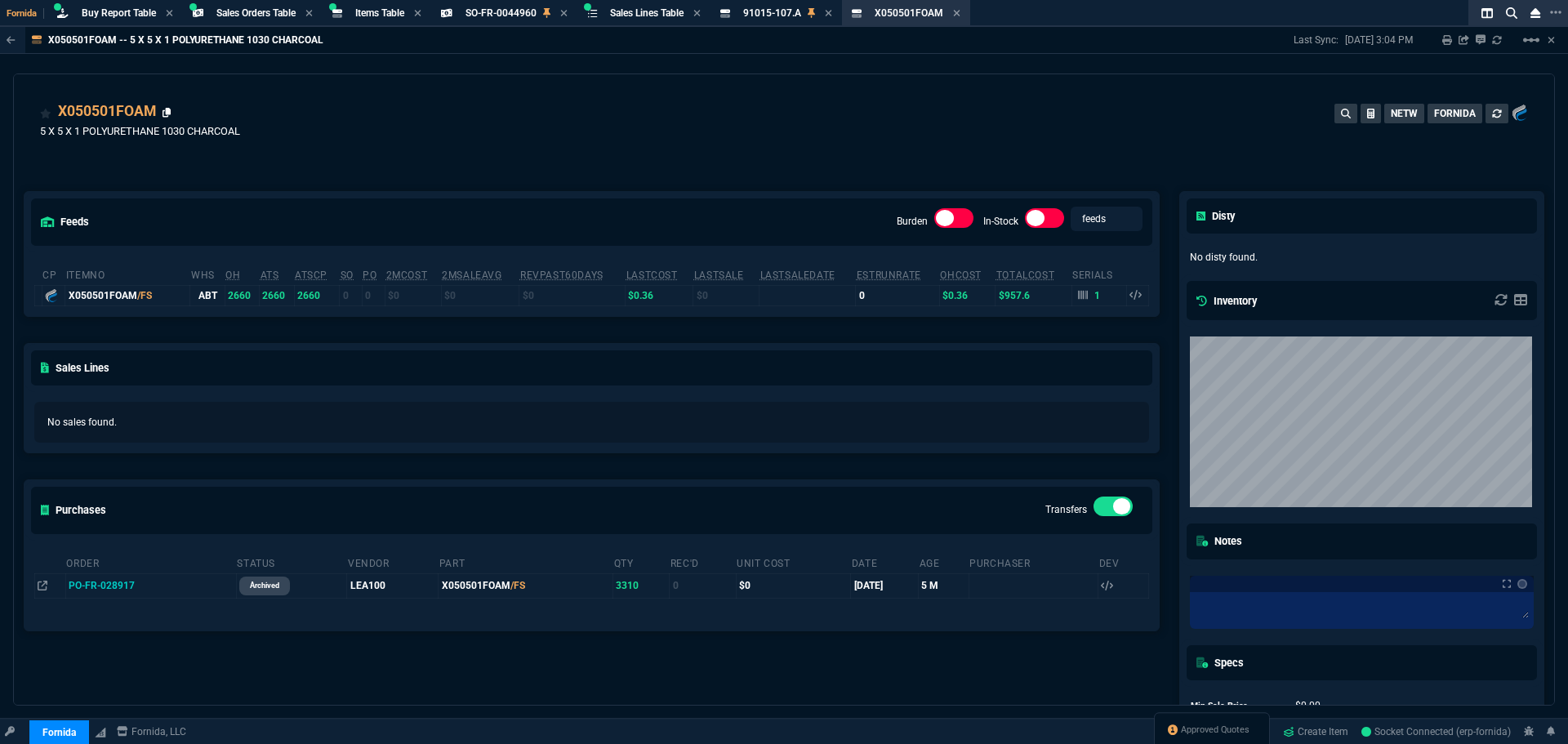
click at [166, 112] on icon at bounding box center [167, 113] width 9 height 10
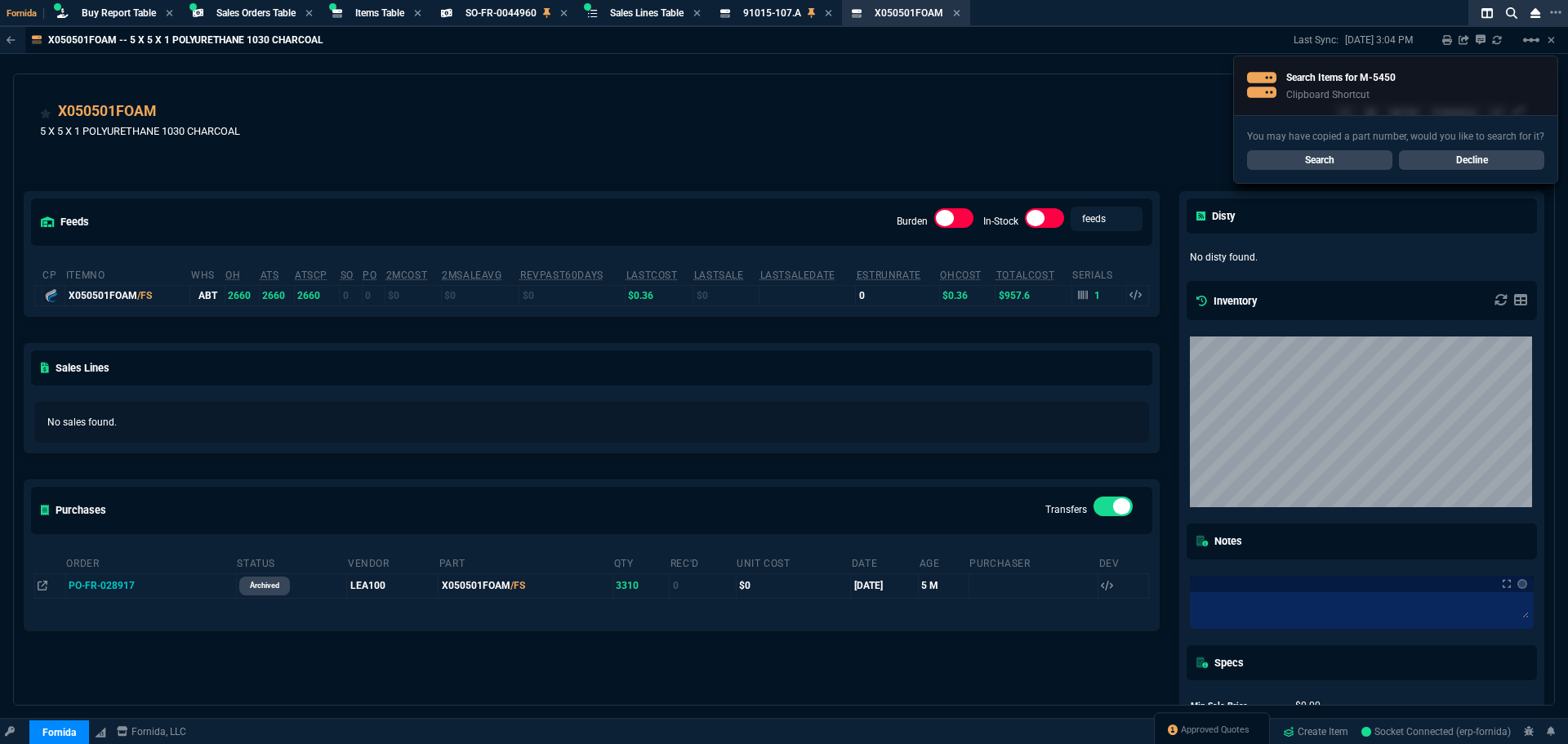
click at [1319, 156] on link "Search" at bounding box center [1319, 159] width 145 height 19
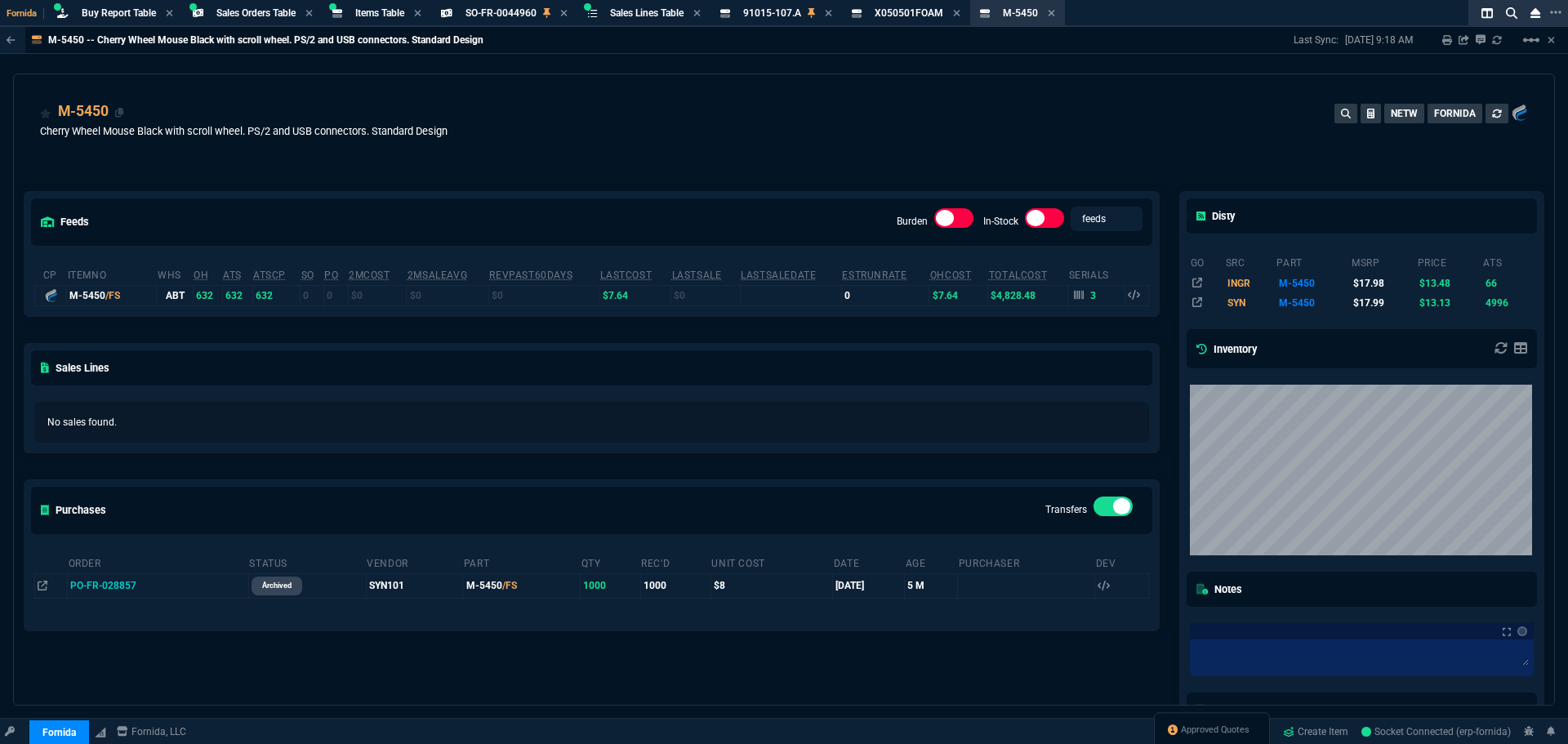
click at [114, 114] on div "M-5450" at bounding box center [91, 110] width 66 height 21
click at [122, 111] on icon at bounding box center [120, 113] width 9 height 10
click at [636, 154] on div "M-5450 Cherry Wheel Mouse Black with scroll wheel. PS/2 and USB connectors. Sta…" at bounding box center [783, 129] width 1487 height 58
click at [356, 11] on div "Items Table Item" at bounding box center [376, 14] width 102 height 20
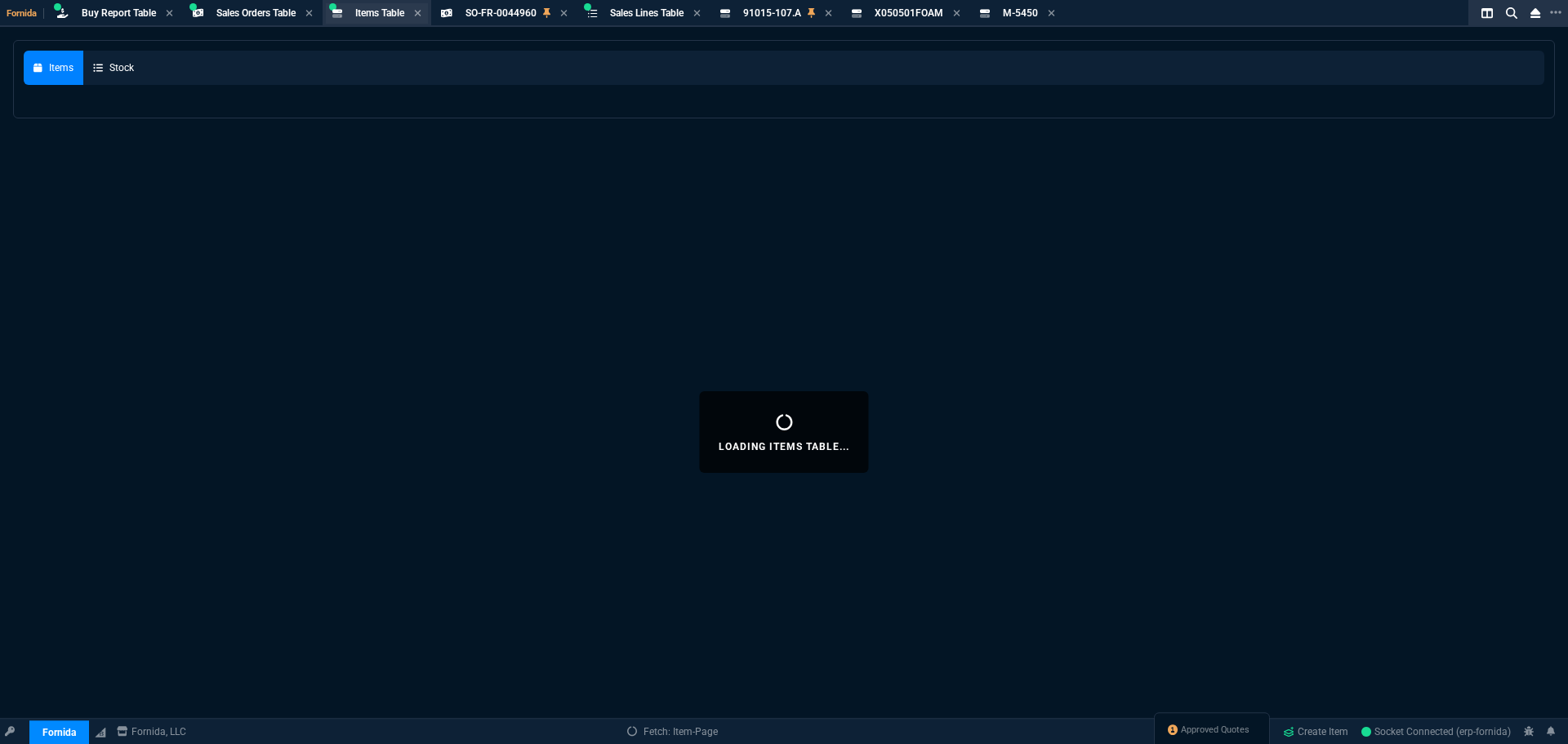
select select
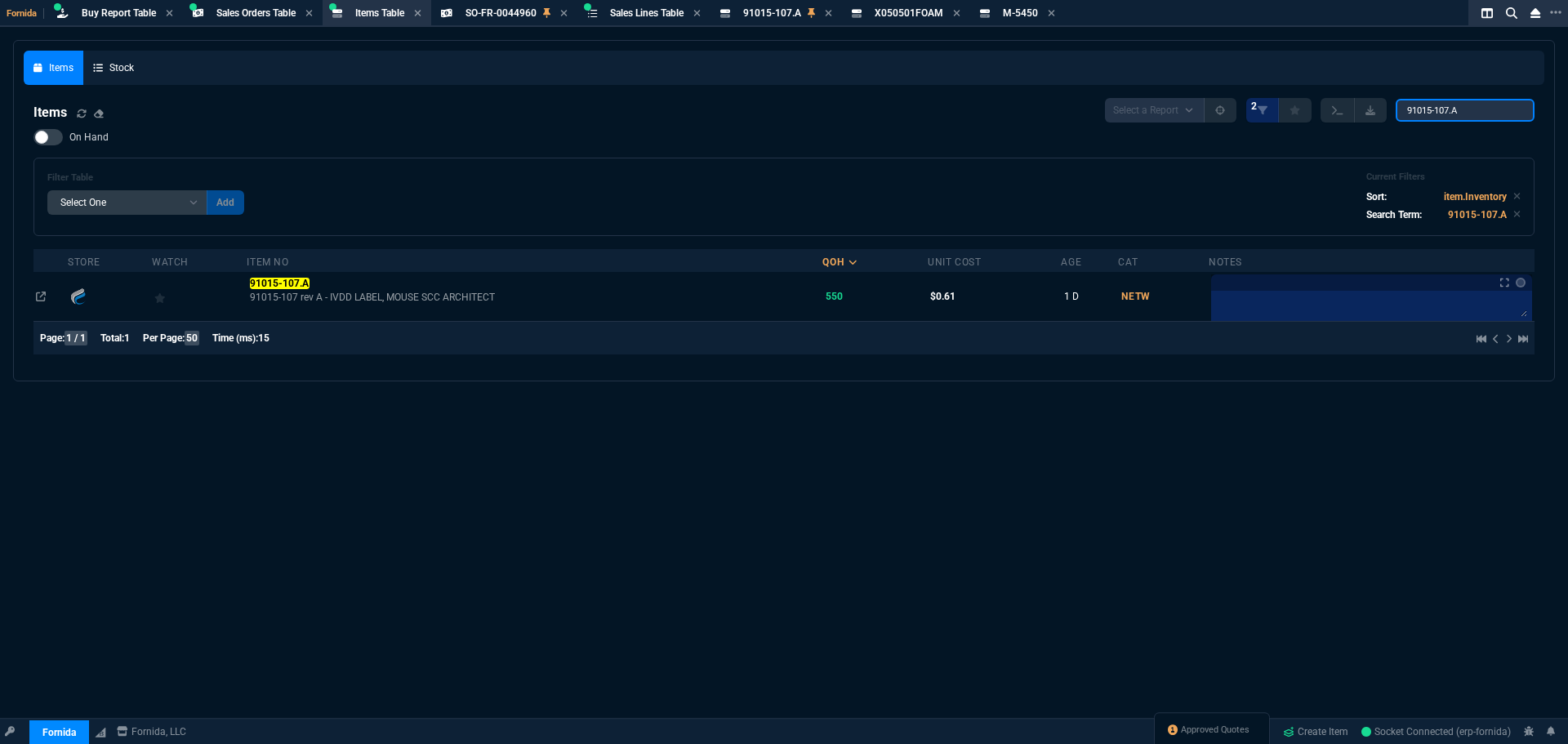
click at [1428, 107] on input "91015-107.A" at bounding box center [1465, 110] width 139 height 23
paste input "07D02-01.B"
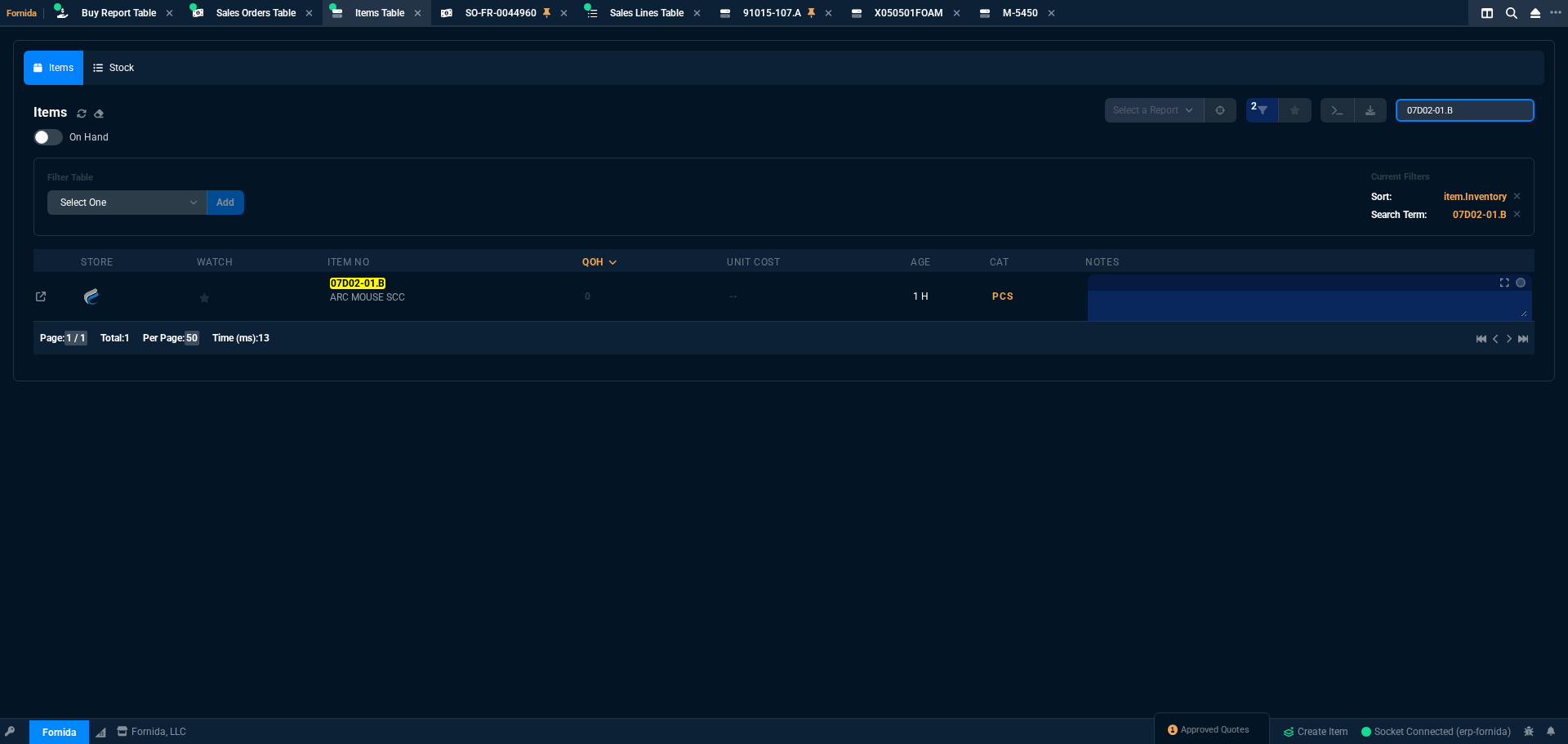
type input "07D02-01.B"
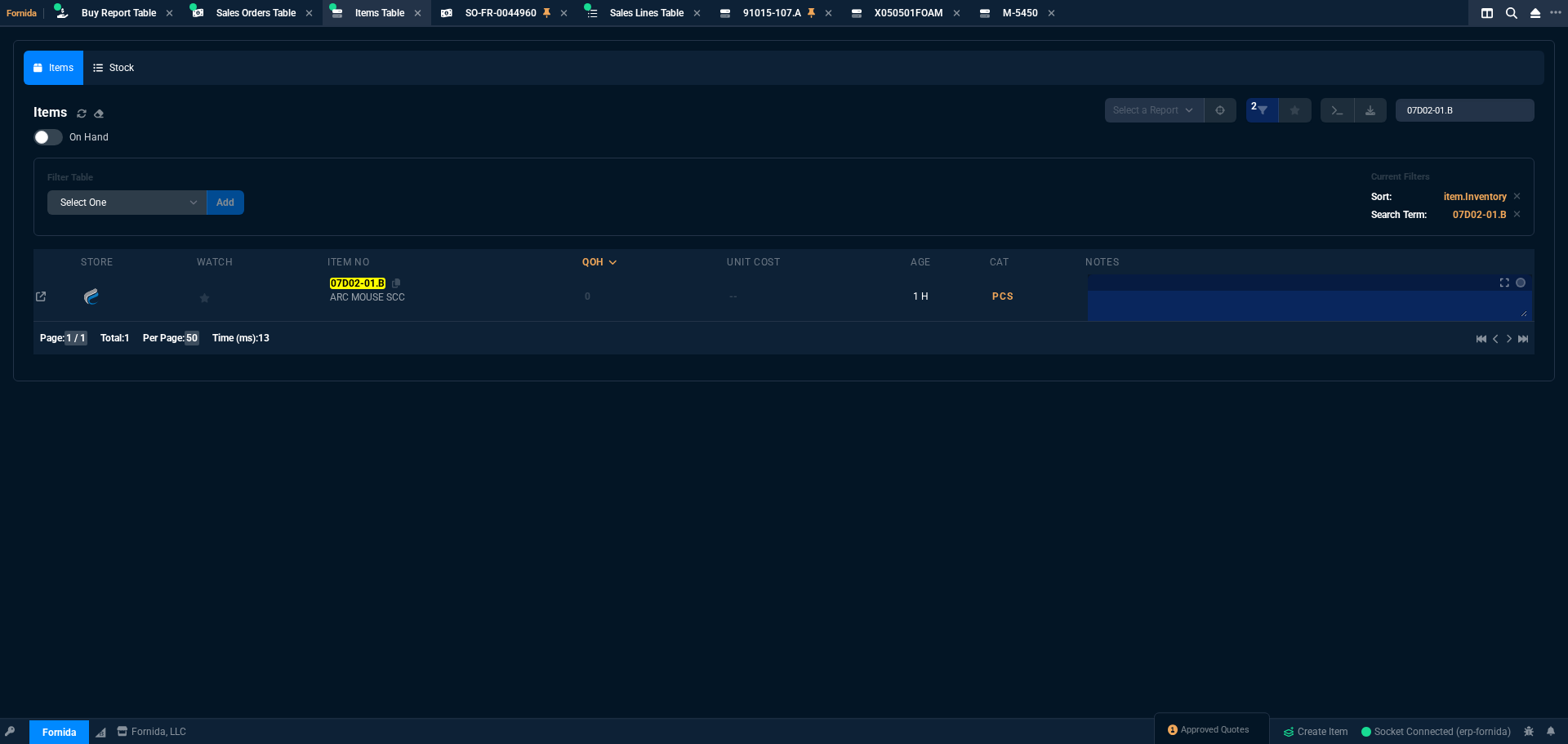
click at [369, 282] on mark "07D02-01.B" at bounding box center [357, 283] width 55 height 11
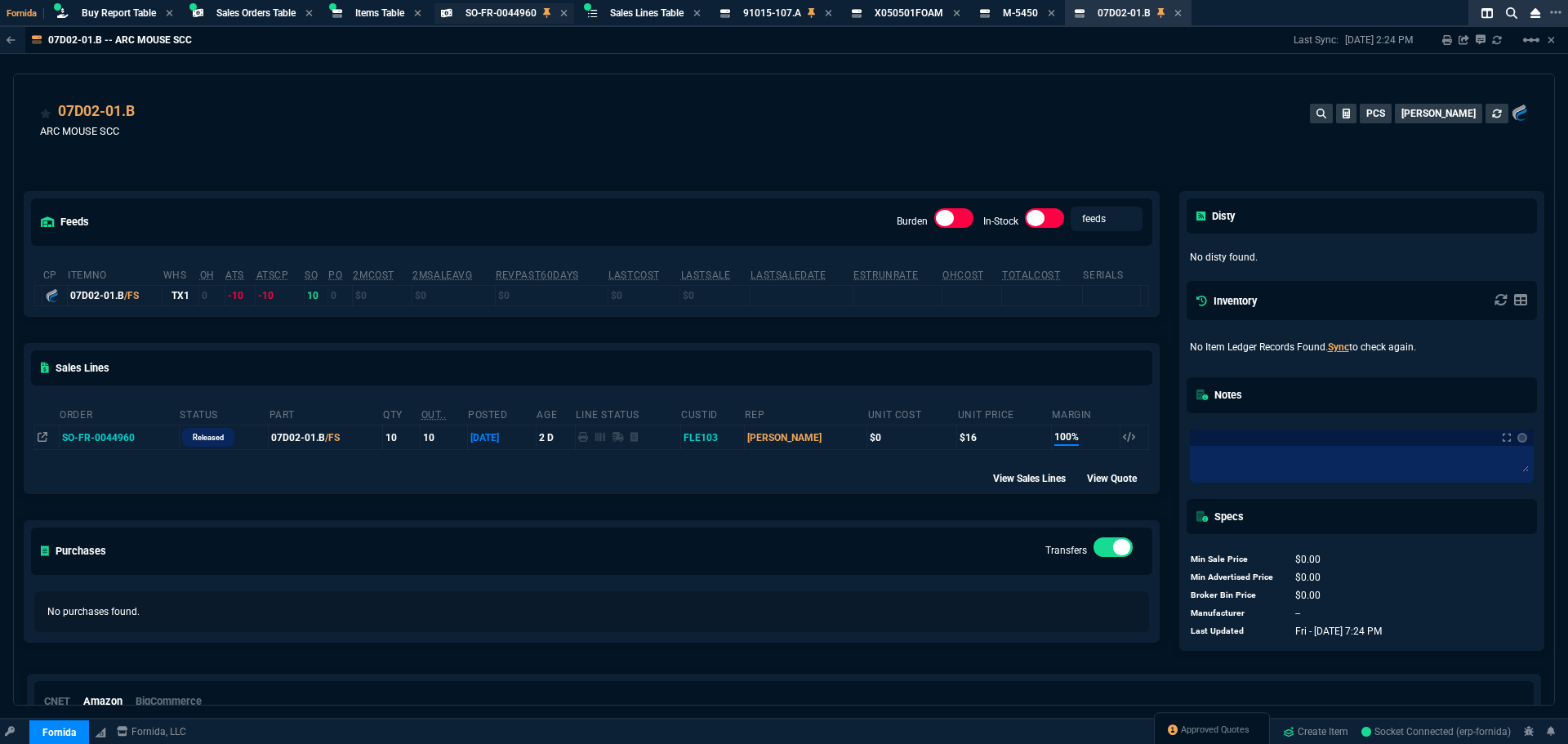
click at [498, 15] on span "SO-FR-0044960" at bounding box center [501, 13] width 71 height 11
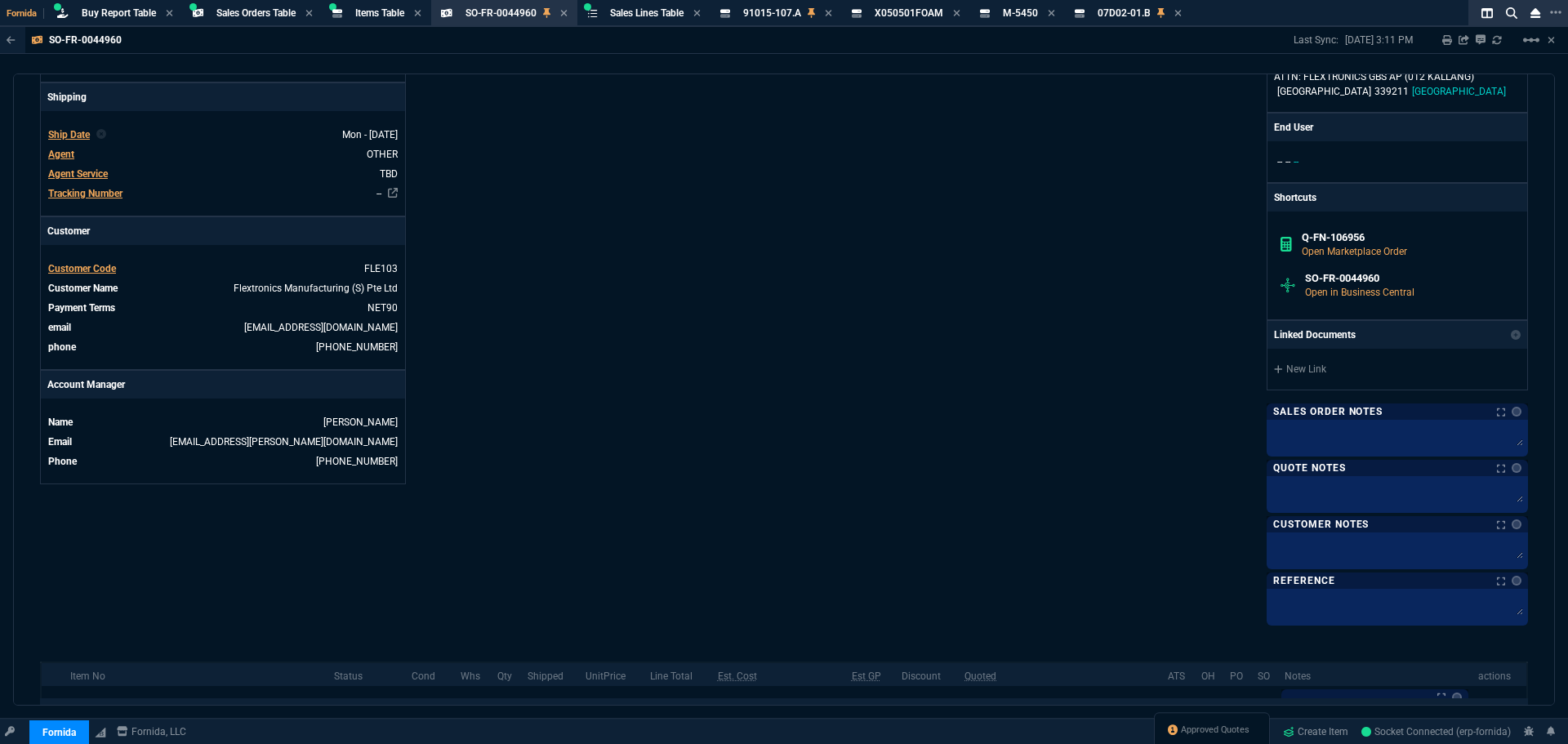
scroll to position [683, 0]
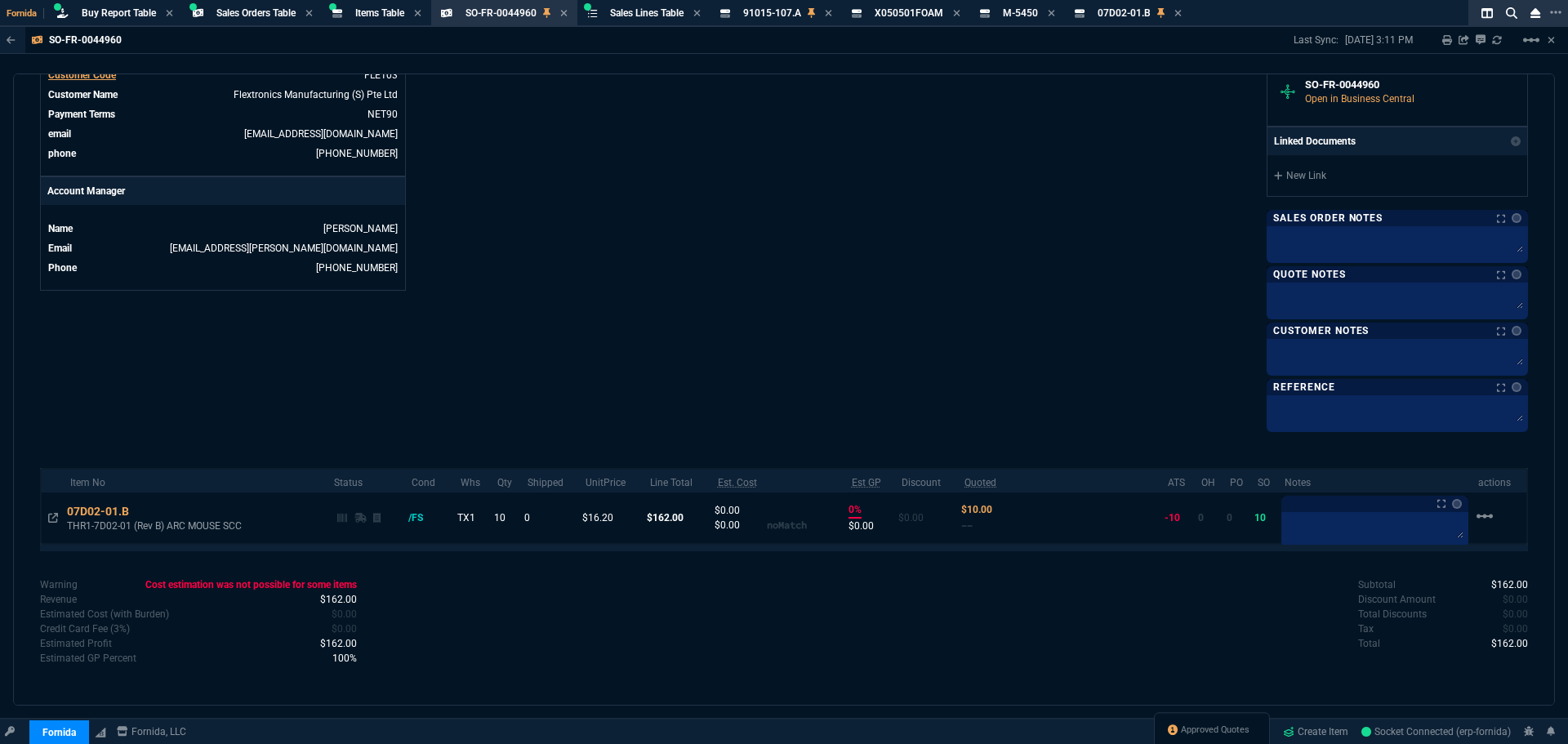
drag, startPoint x: 370, startPoint y: 16, endPoint x: 457, endPoint y: 38, distance: 89.7
click at [372, 15] on span "Items Table" at bounding box center [380, 13] width 49 height 11
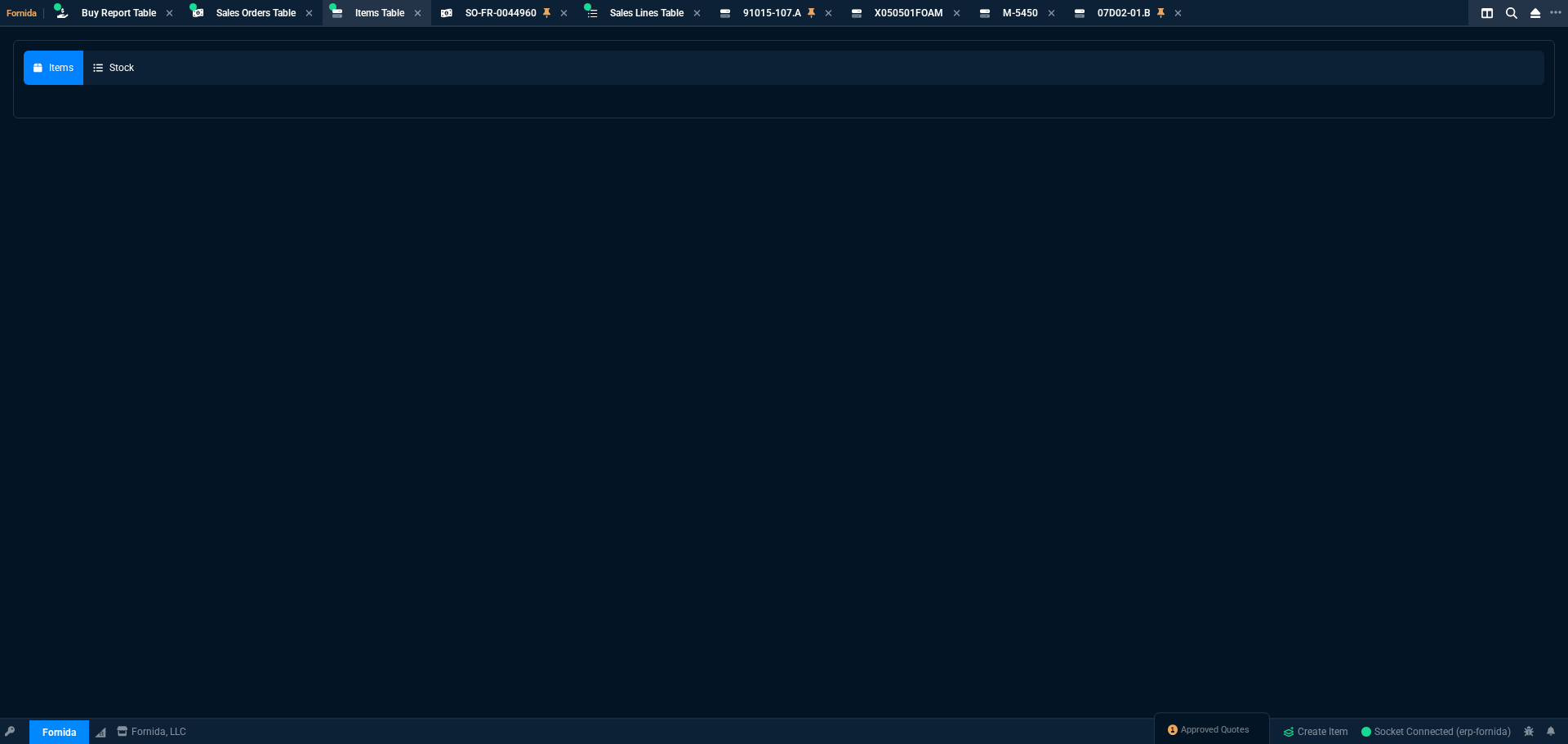
select select
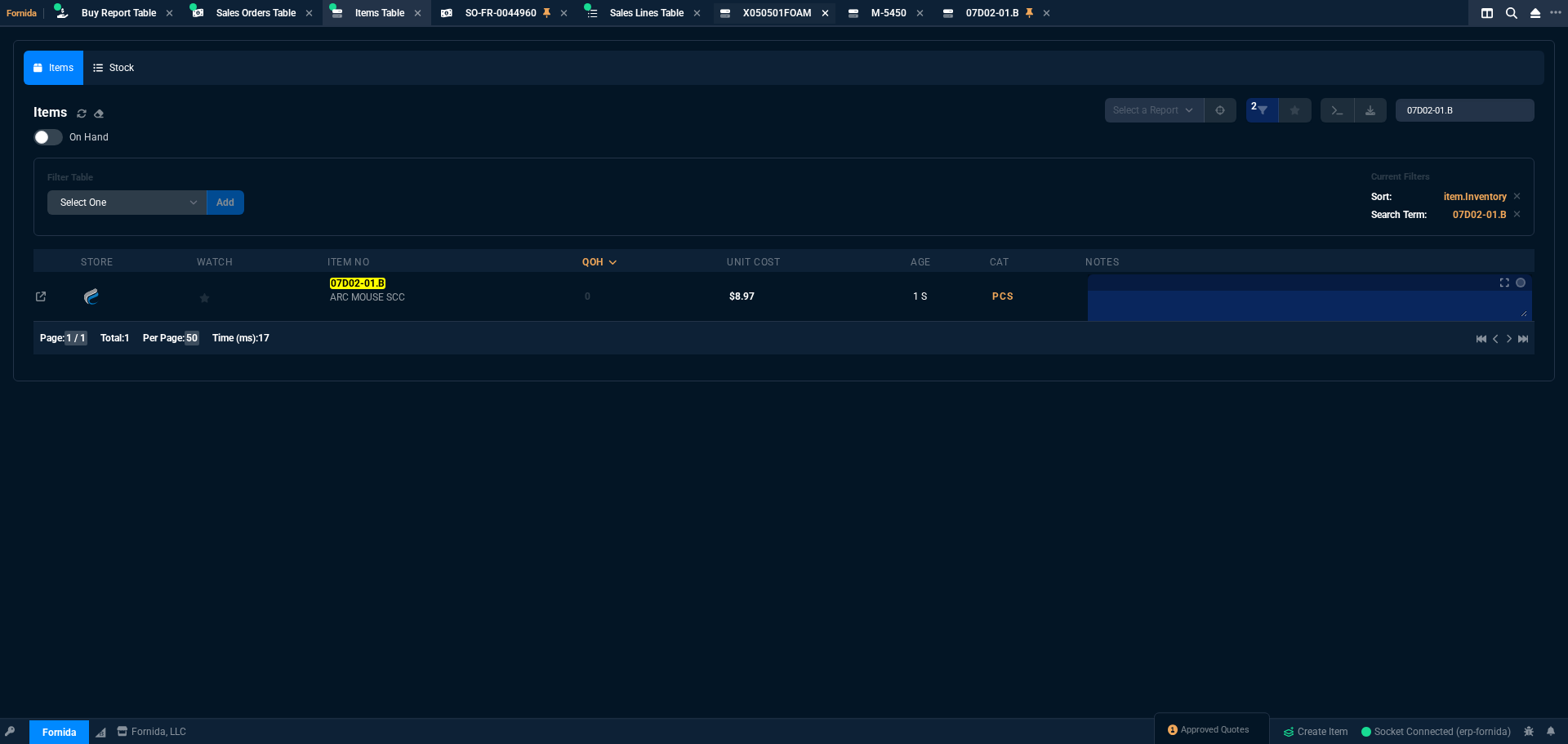
click at [828, 14] on icon at bounding box center [825, 14] width 7 height 7
click at [795, 12] on icon at bounding box center [792, 14] width 8 height 10
click at [826, 12] on icon at bounding box center [823, 14] width 7 height 7
click at [567, 12] on icon at bounding box center [564, 14] width 7 height 7
click at [1420, 106] on input "07D02-01.B" at bounding box center [1465, 110] width 139 height 23
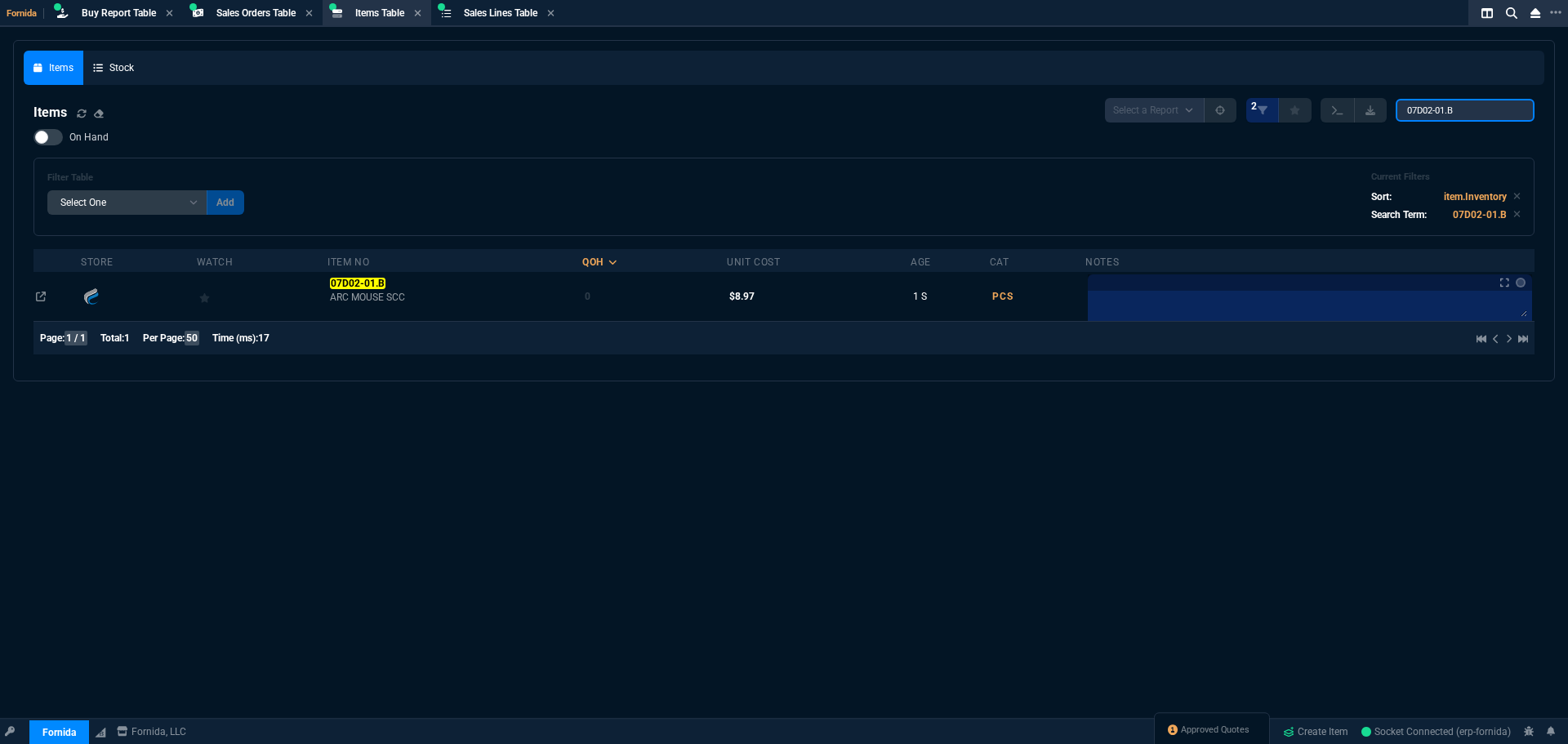
click at [1420, 106] on input "07D02-01.B" at bounding box center [1465, 110] width 139 height 23
paste input "3-SSC-7515"
type input "03-SSC-7515"
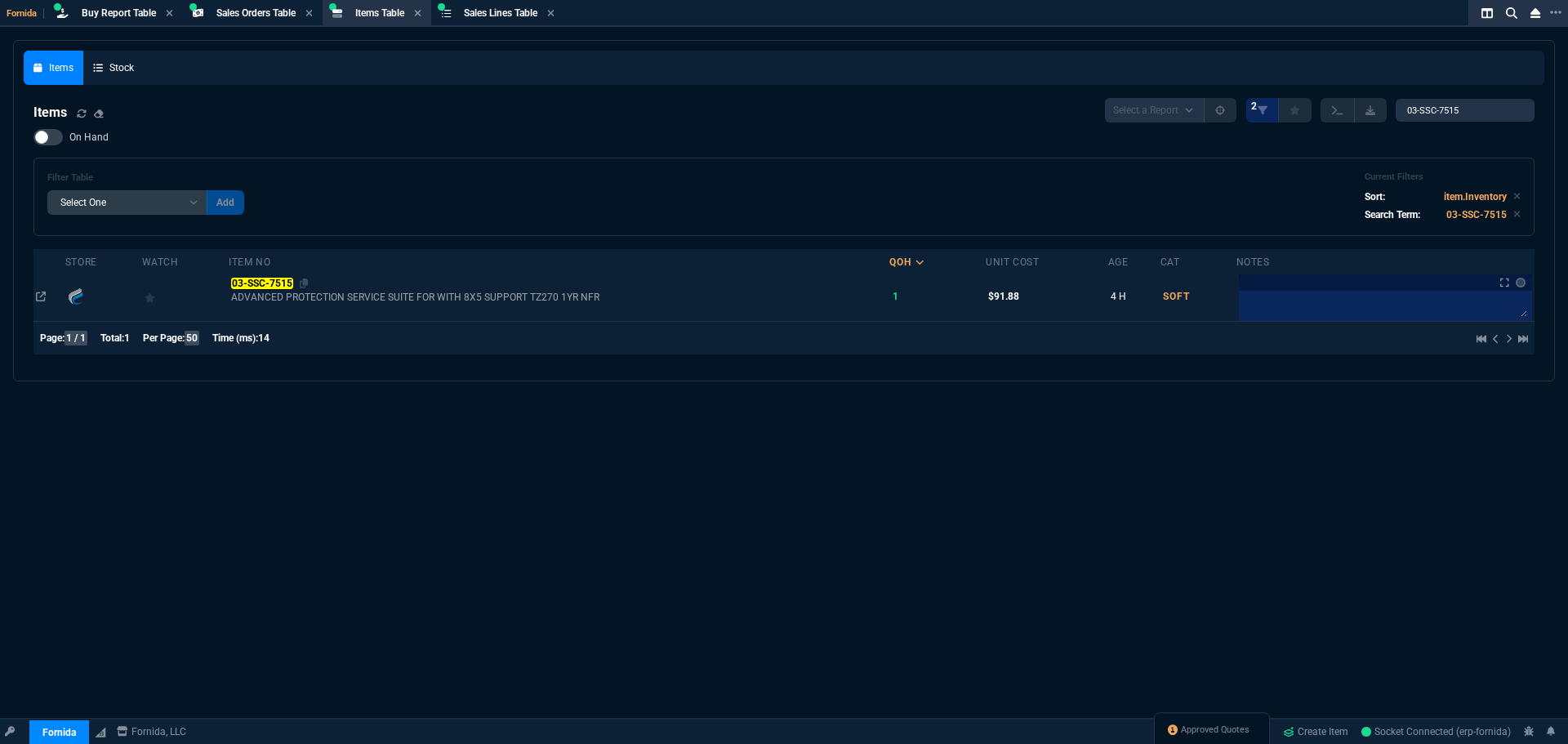
click at [240, 285] on mark "03-SSC-7515" at bounding box center [262, 283] width 61 height 11
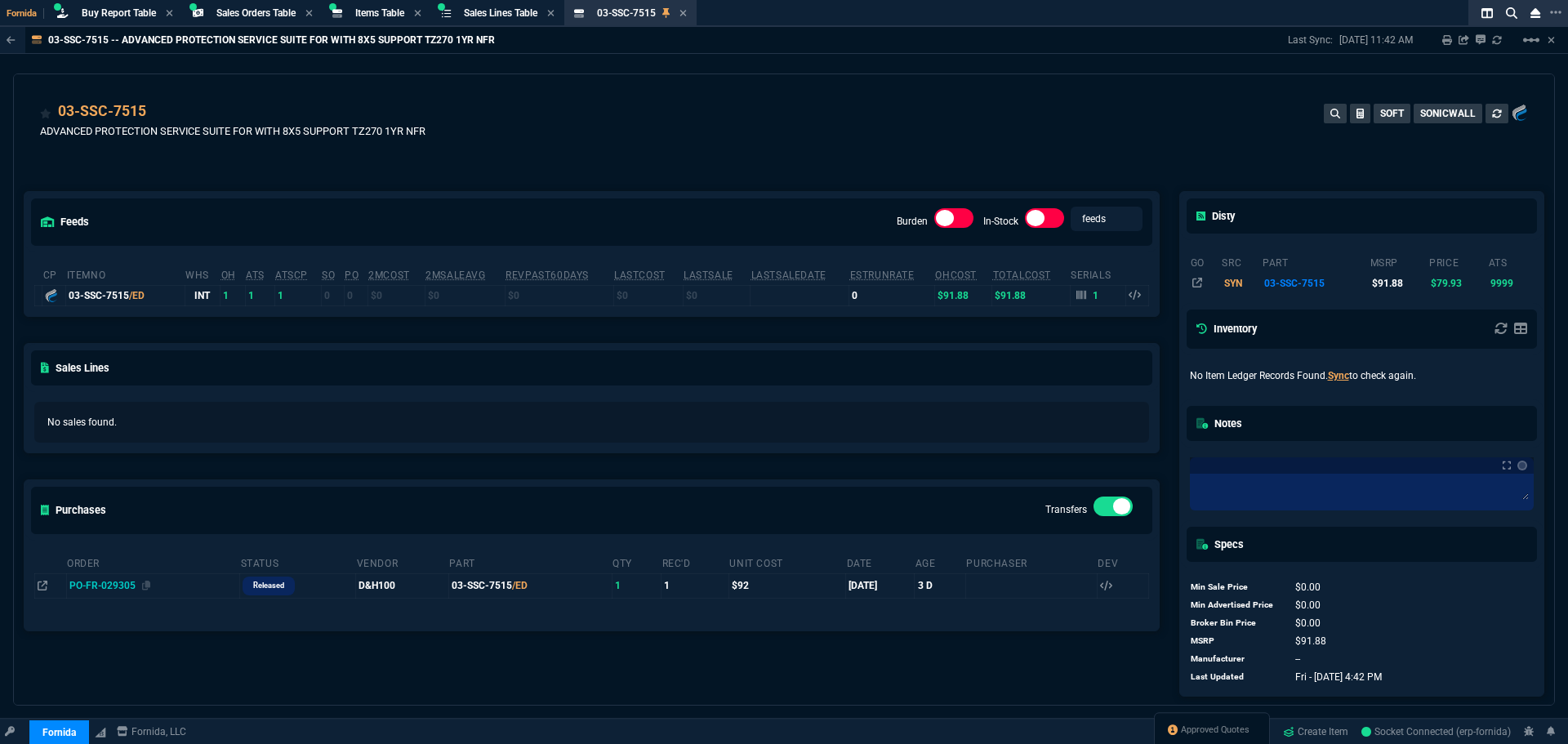
click at [104, 591] on span "PO-FR-029305" at bounding box center [103, 585] width 66 height 11
click at [108, 586] on span "PO-FR-029305" at bounding box center [103, 585] width 66 height 11
click at [1076, 297] on icon at bounding box center [1081, 295] width 10 height 10
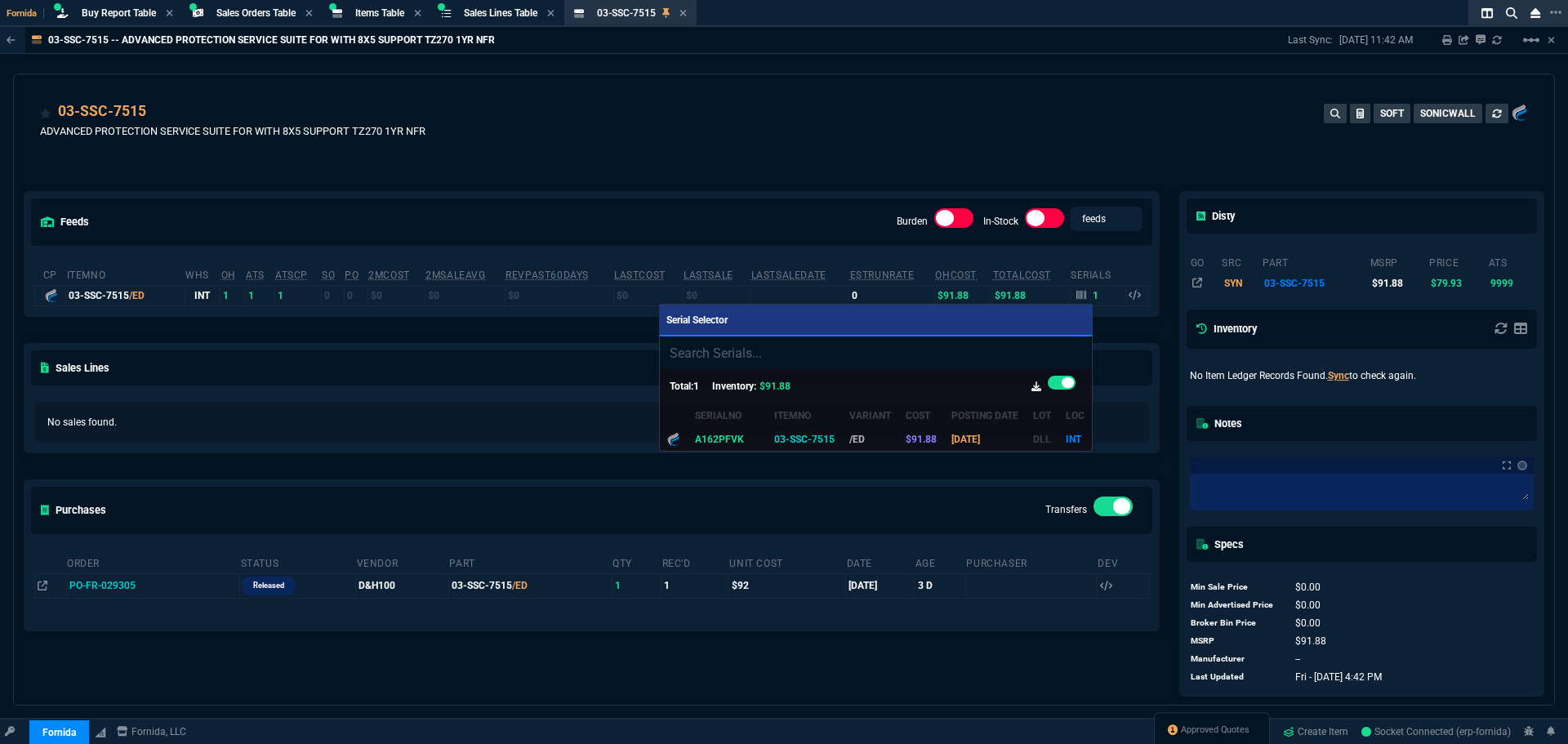
click at [691, 144] on div at bounding box center [784, 372] width 1568 height 744
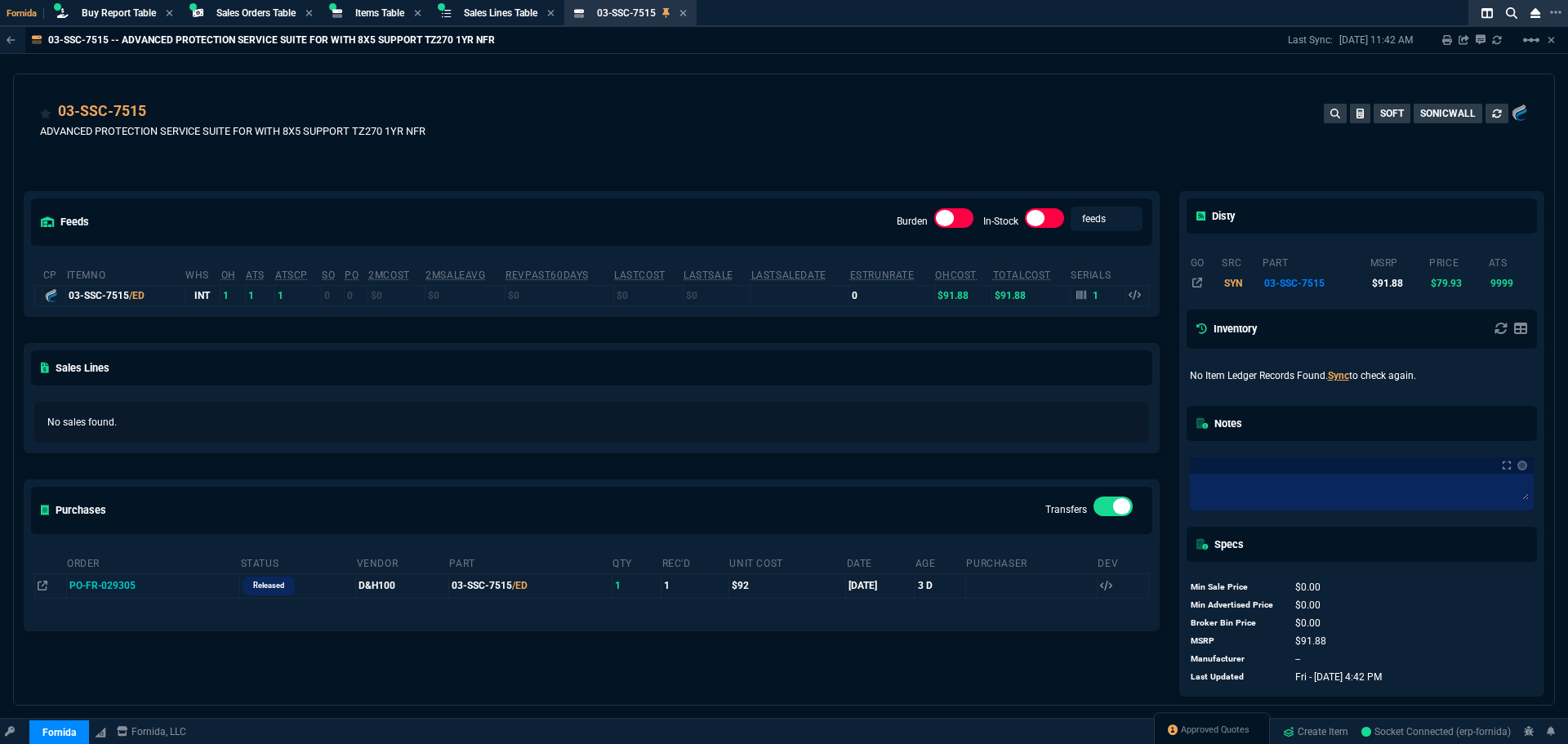
click at [177, 106] on div "03-SSC-7515" at bounding box center [232, 111] width 386 height 23
click at [157, 114] on icon at bounding box center [157, 113] width 9 height 10
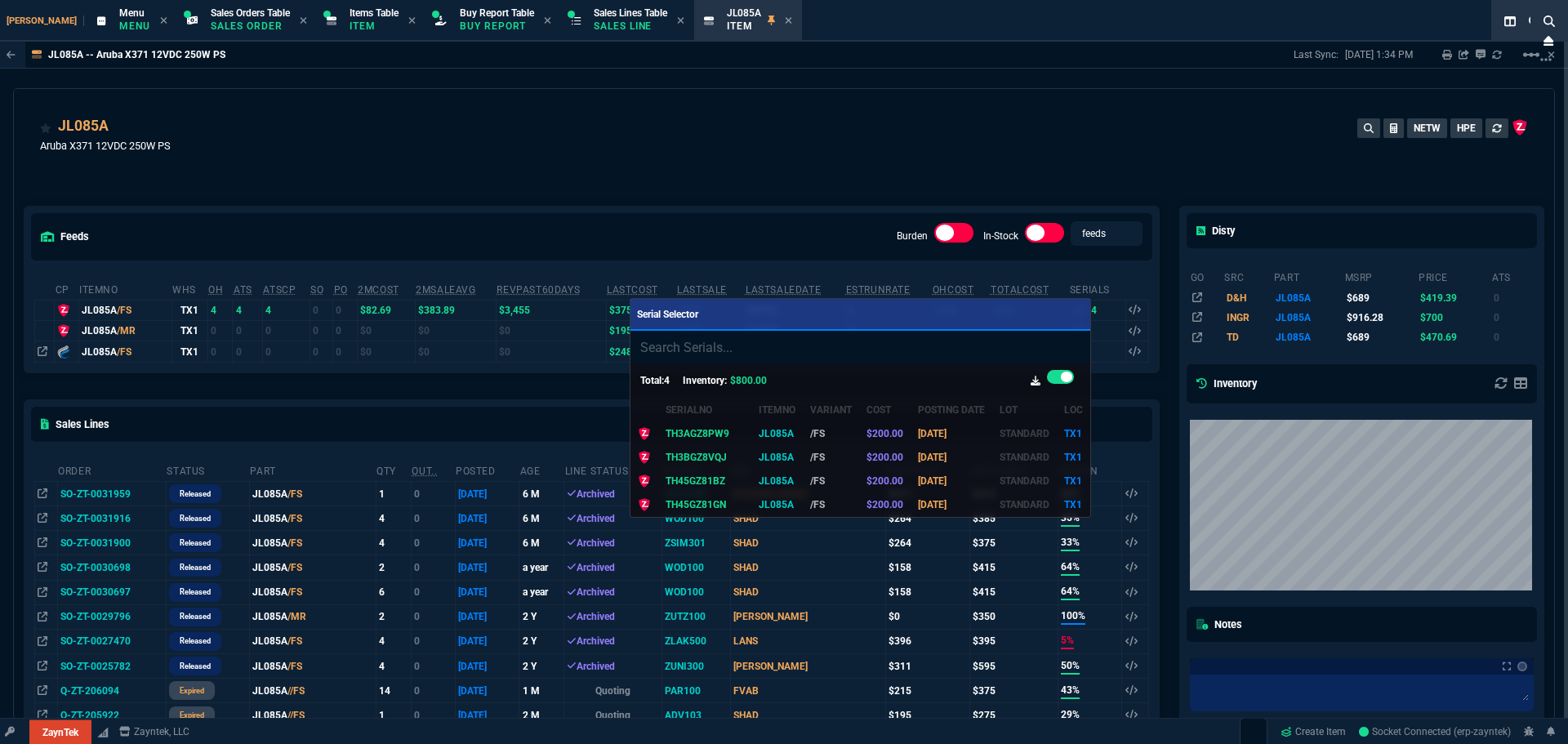
select select "9: OCAM"
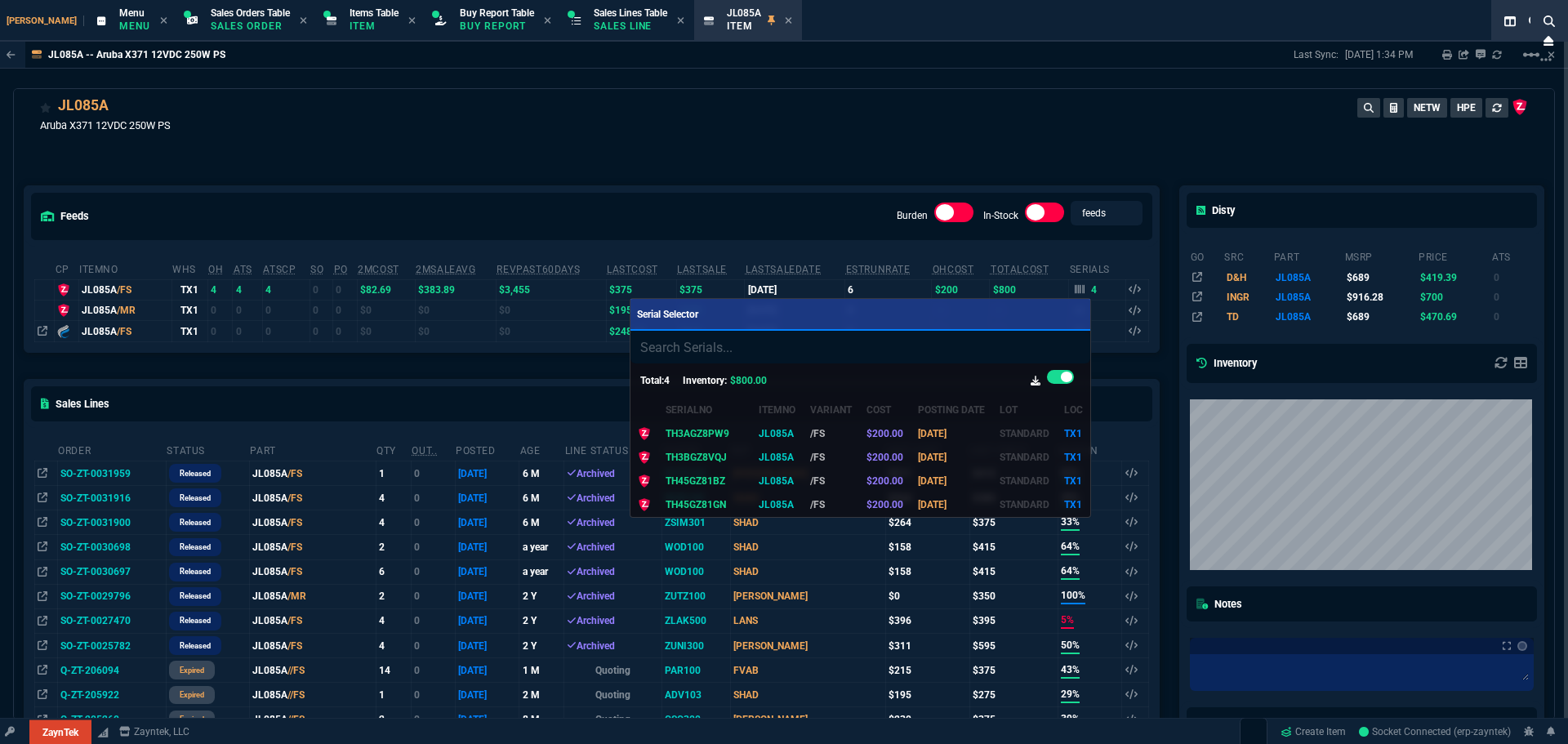
click at [774, 158] on div at bounding box center [784, 372] width 1568 height 744
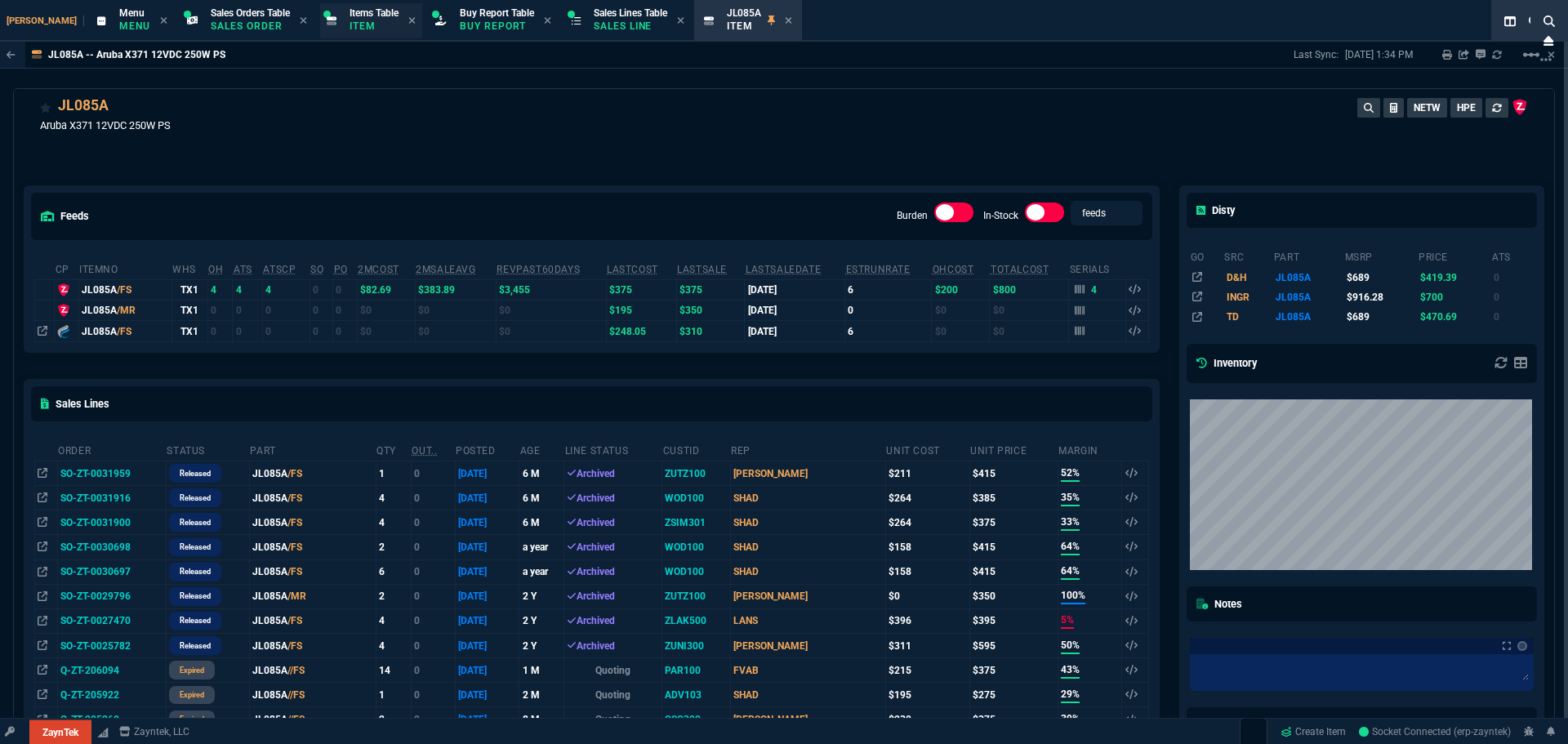
click at [349, 16] on span "Items Table" at bounding box center [374, 13] width 49 height 11
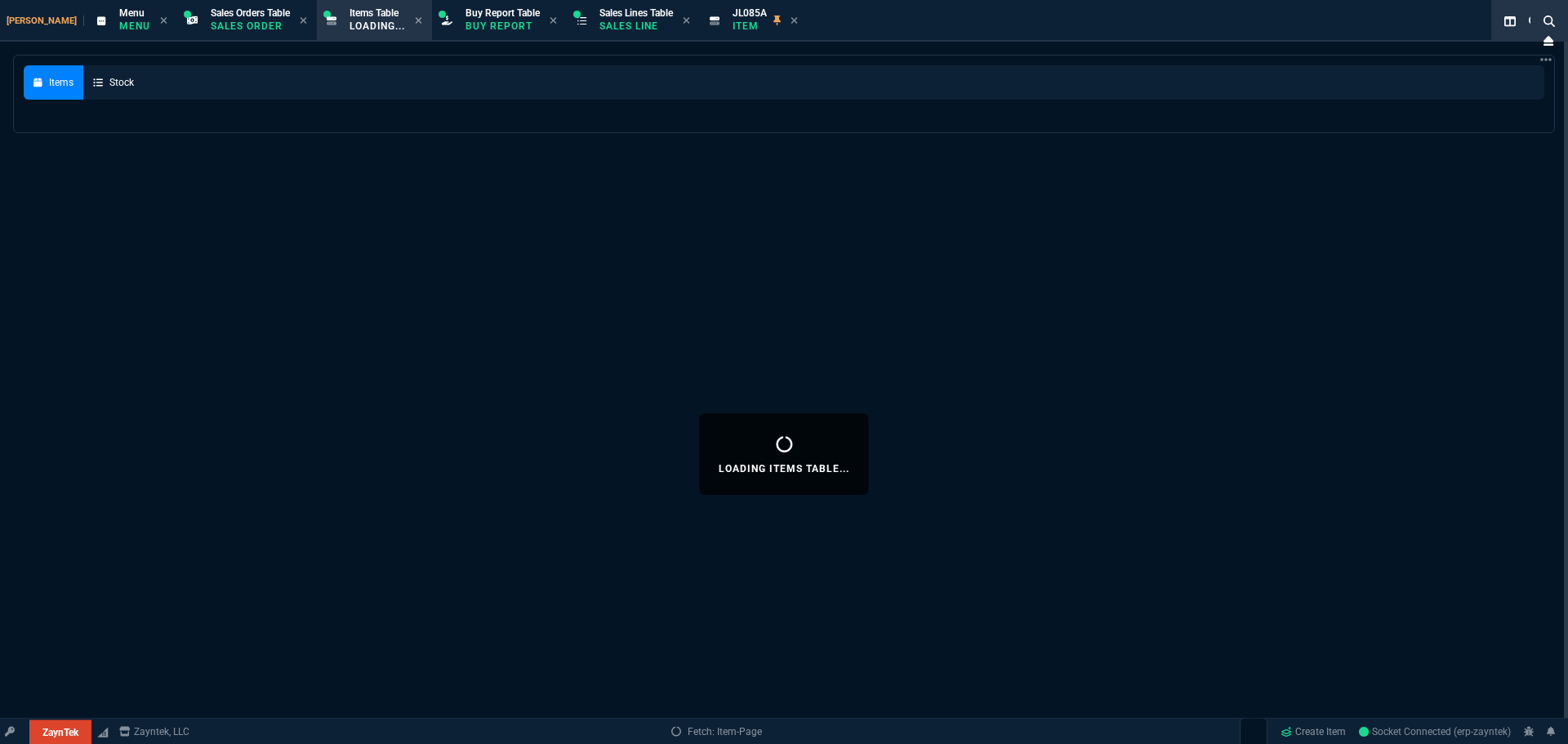
select select
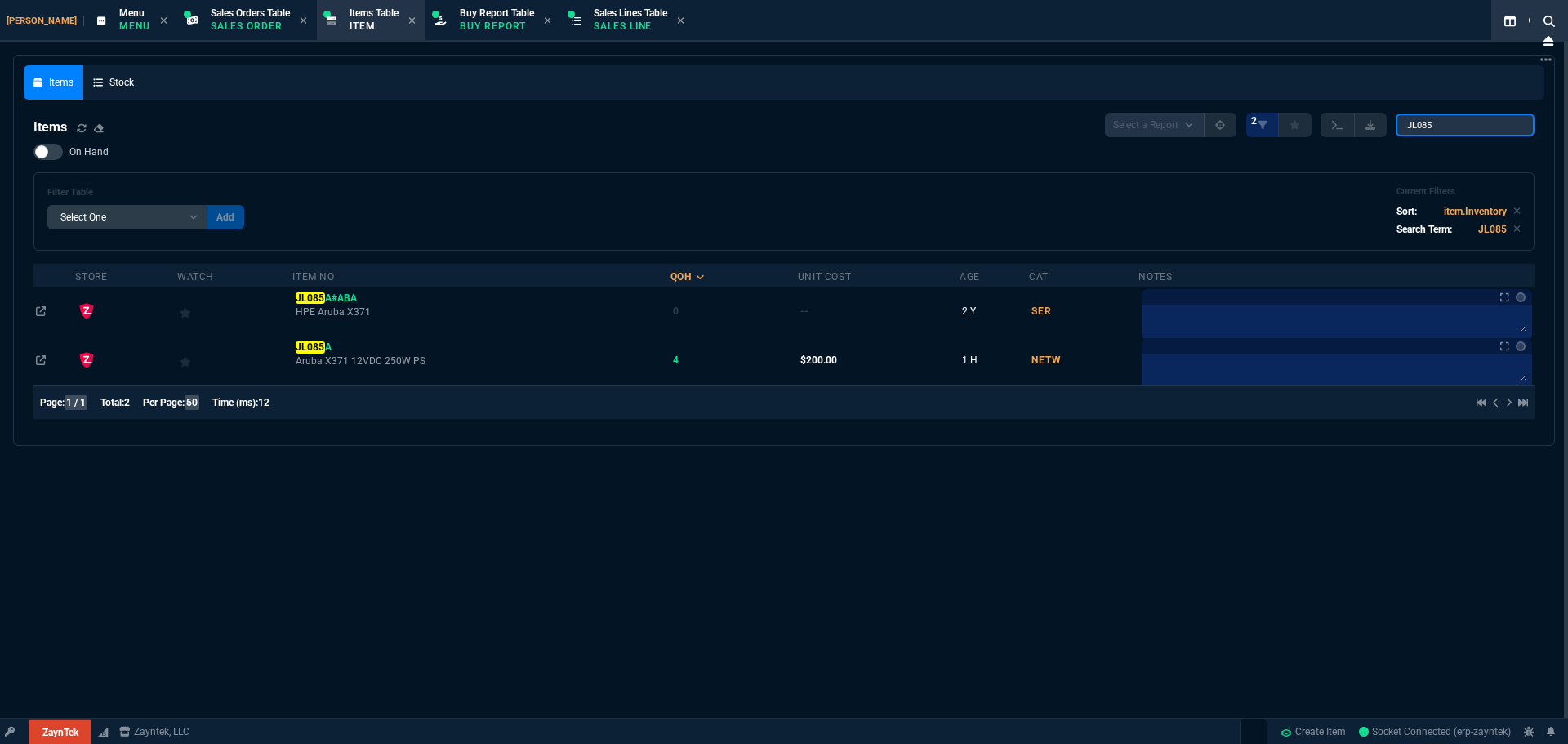
drag, startPoint x: 1443, startPoint y: 128, endPoint x: 1082, endPoint y: 124, distance: 361.0
click at [1124, 122] on div "Select a Report NEW QUERY 2 JL085" at bounding box center [1319, 125] width 430 height 25
paste input "BT-5550"
type input "BT-5550"
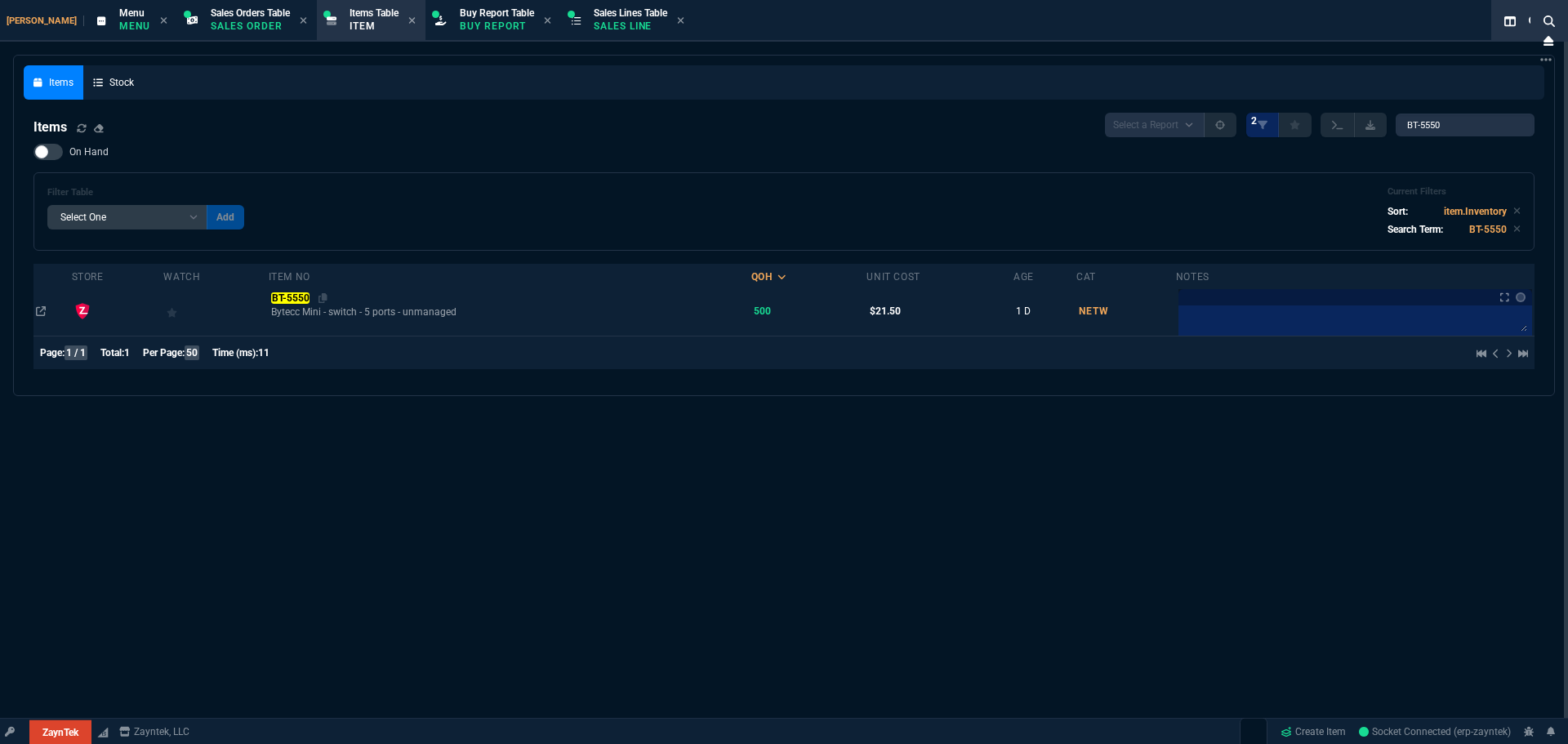
click at [279, 296] on mark "BT-5550" at bounding box center [290, 297] width 38 height 11
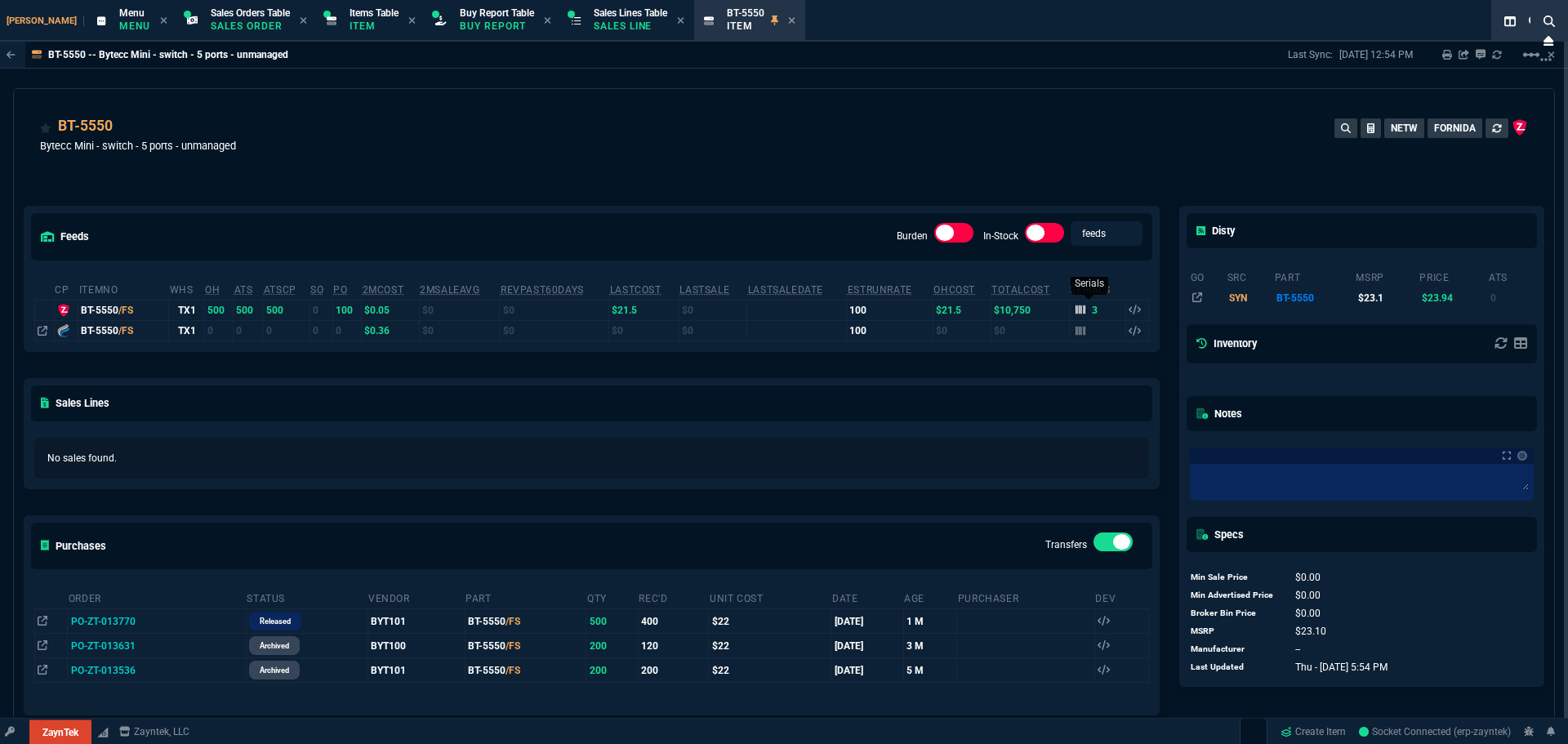
click at [1076, 314] on icon at bounding box center [1081, 309] width 10 height 9
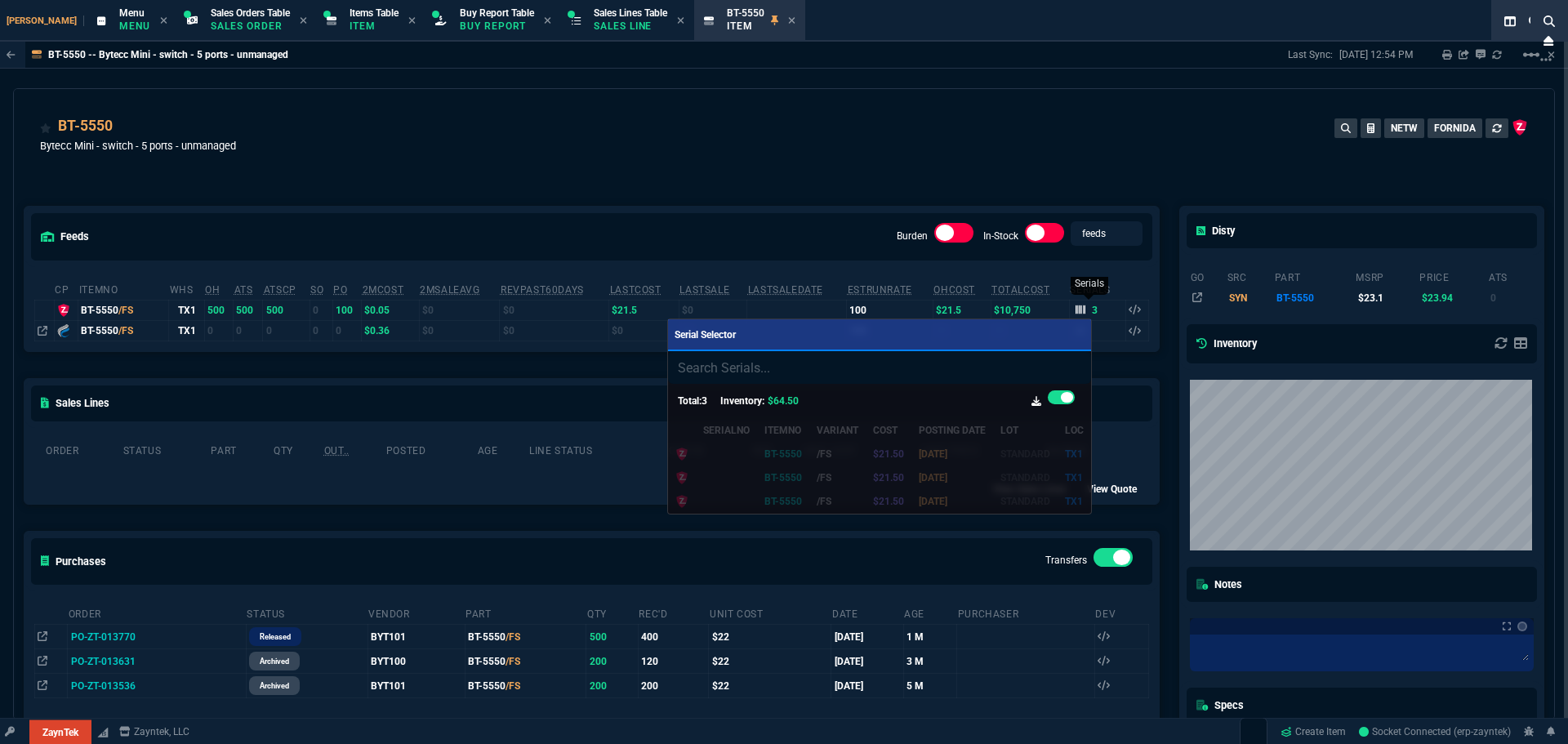
click at [1071, 314] on div at bounding box center [784, 372] width 1568 height 744
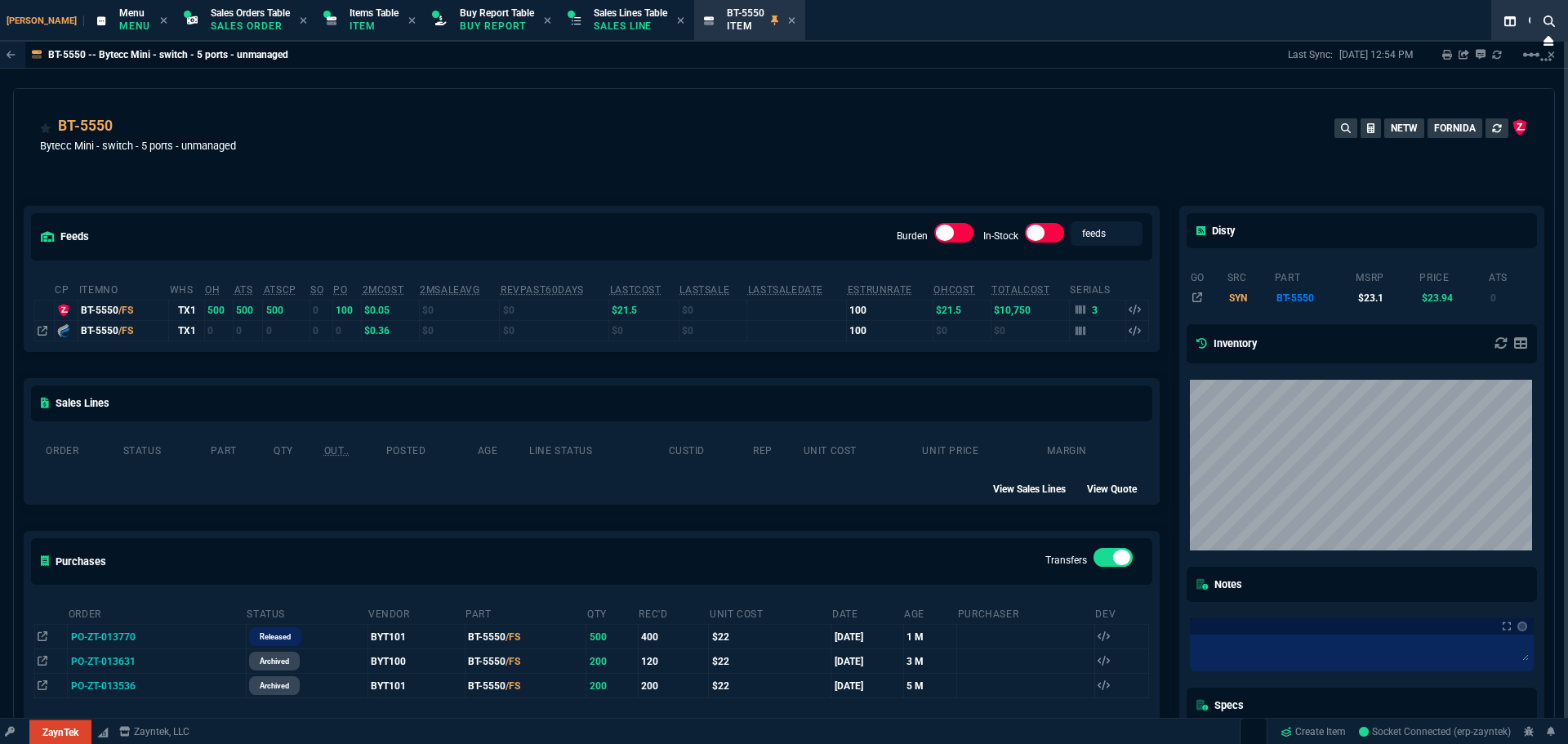
click at [668, 136] on div "BT-5550 Bytecc Mini - switch - 5 ports - unmanaged NETW FORNIDA" at bounding box center [783, 144] width 1487 height 58
click at [1112, 568] on label at bounding box center [1113, 557] width 39 height 19
click at [0, 0] on input "checkbox" at bounding box center [0, 0] width 0 height 0
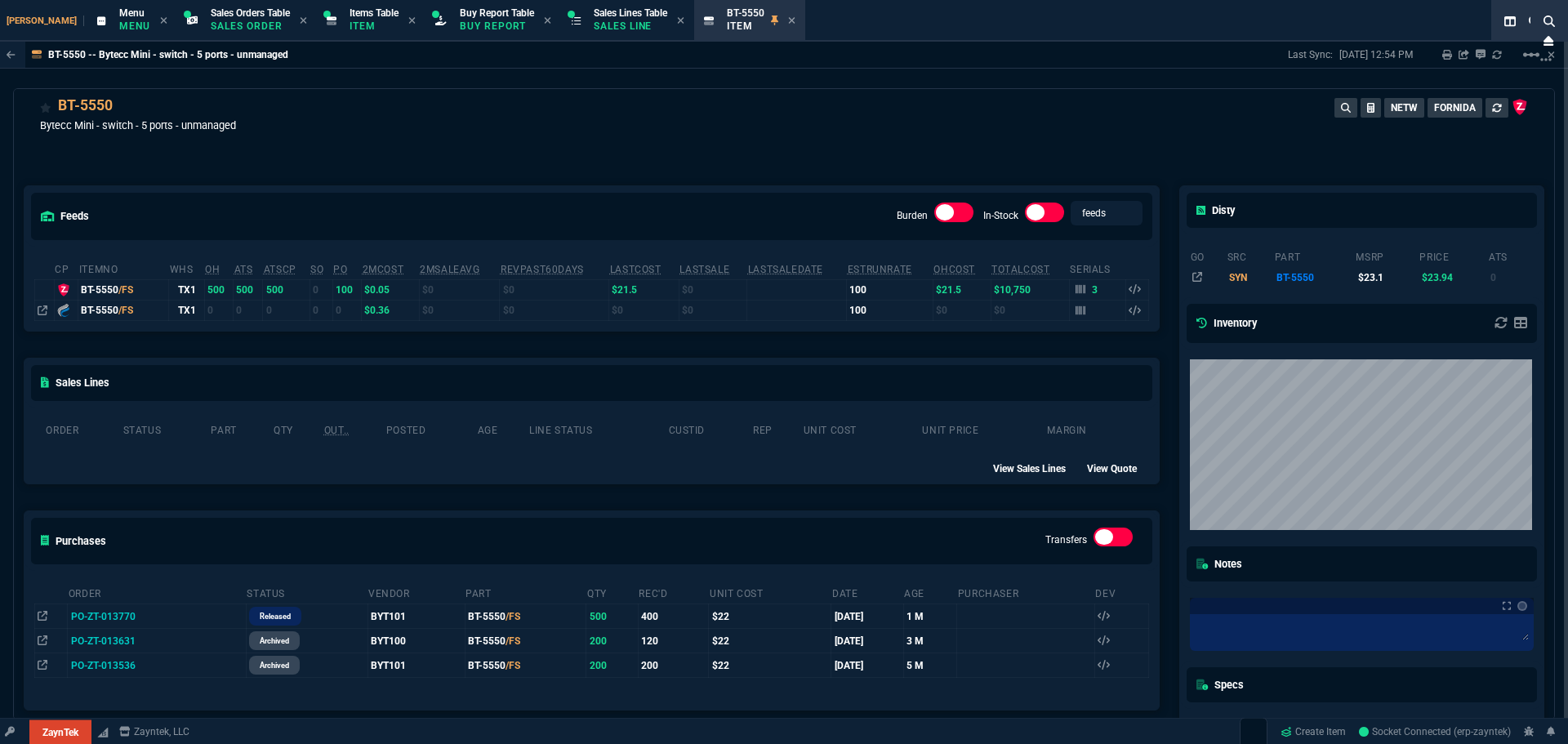
click at [1110, 553] on div at bounding box center [1113, 540] width 39 height 26
click at [1110, 544] on label at bounding box center [1113, 536] width 39 height 19
click at [0, 0] on input "checkbox" at bounding box center [0, 0] width 0 height 0
click at [50, 140] on icon at bounding box center [51, 144] width 9 height 10
click at [450, 152] on div "feeds Burden In-Stock feeds prices cp ItemNo WHS OH ATS ATSCP SO PO 2MCost 2MSa…" at bounding box center [591, 497] width 1155 height 697
